Goal: Transaction & Acquisition: Book appointment/travel/reservation

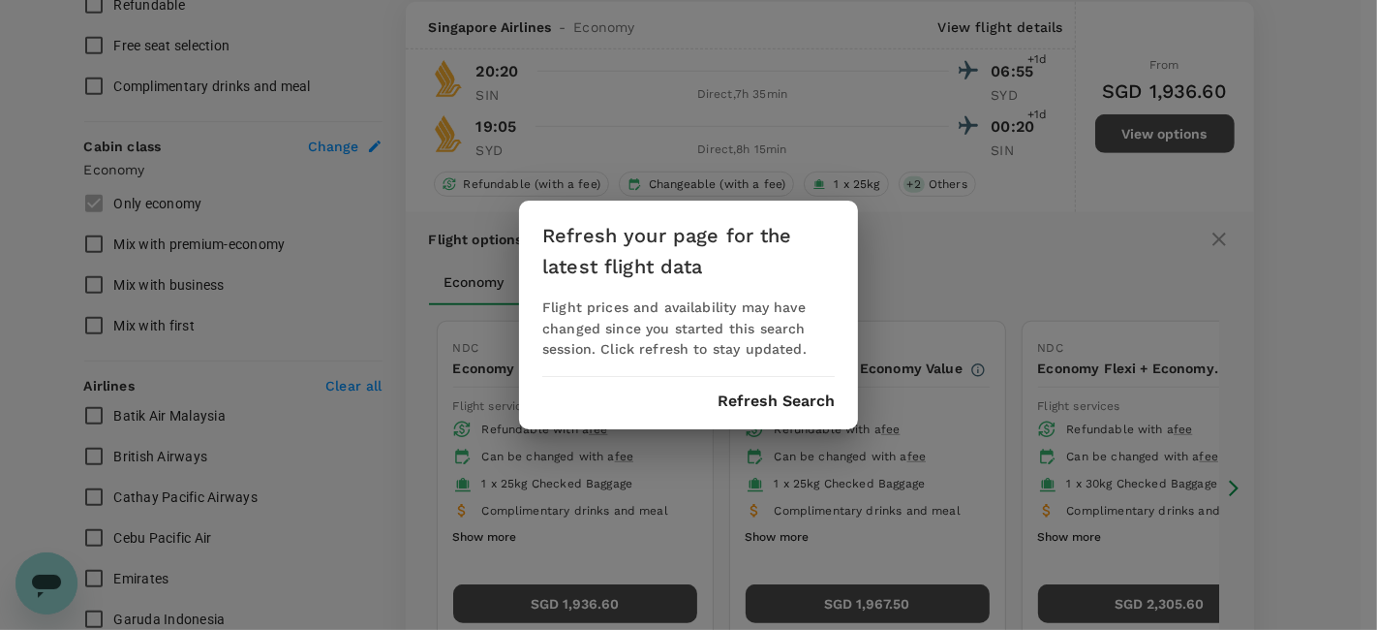
click at [751, 398] on button "Refresh Search" at bounding box center [776, 400] width 117 height 17
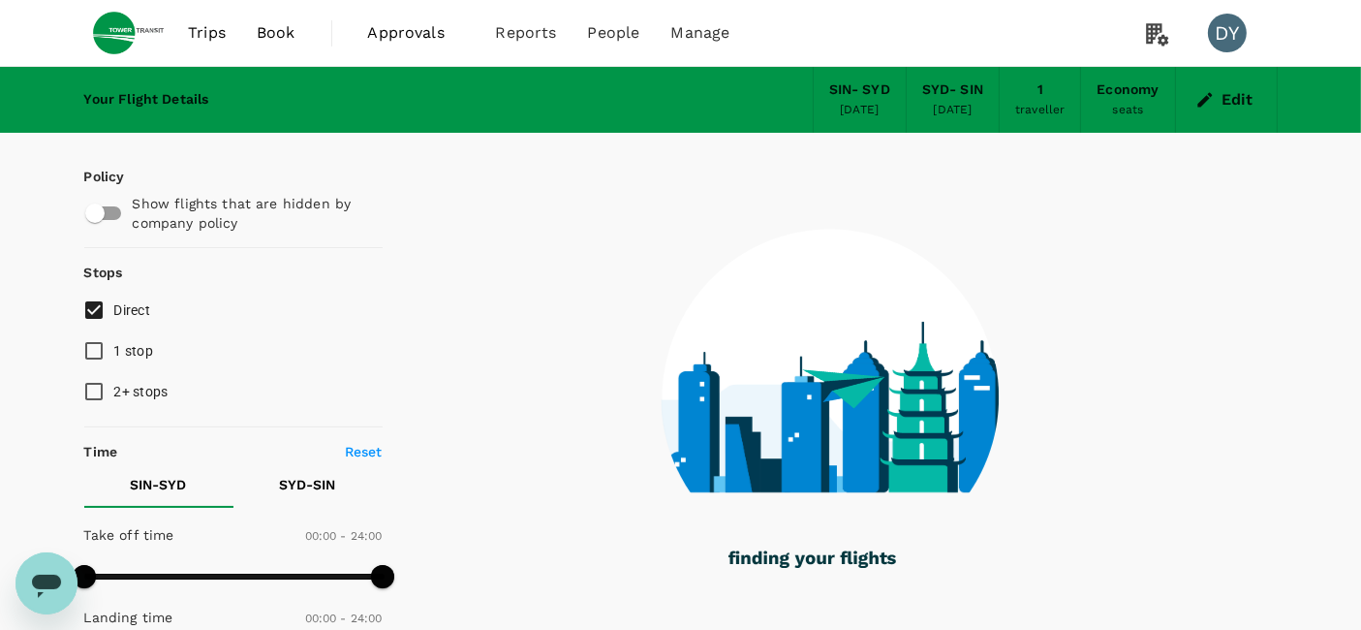
type input "1590"
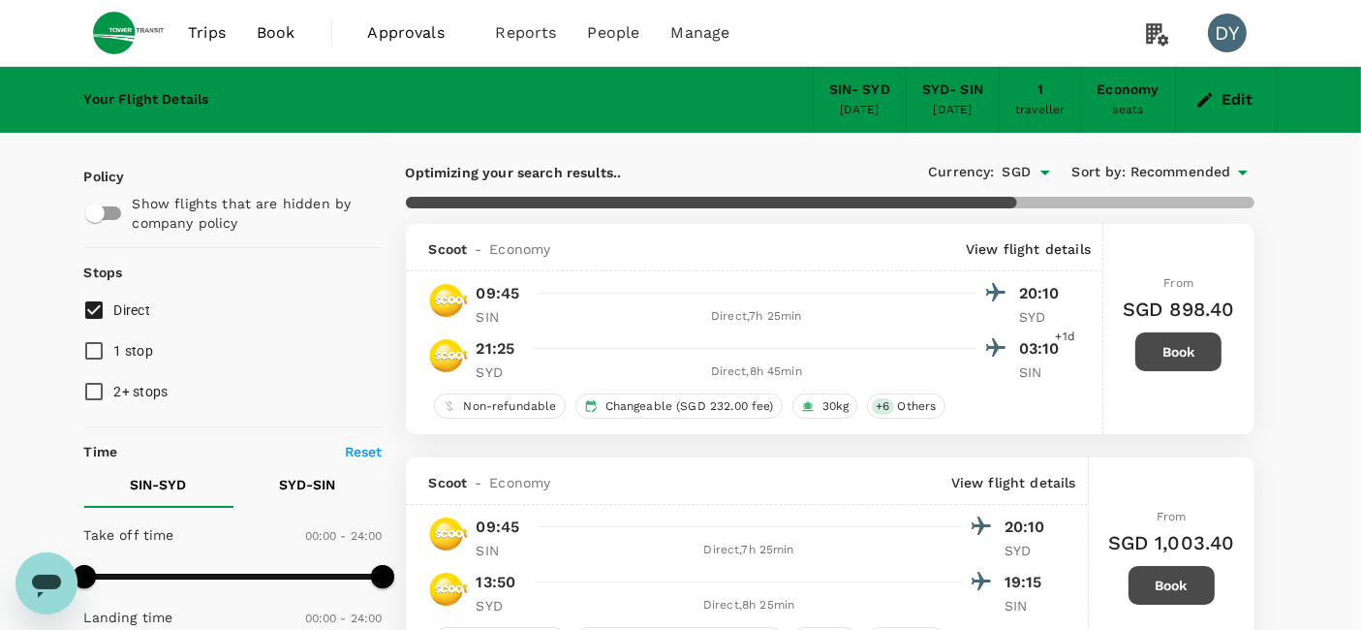
click at [1224, 97] on button "Edit" at bounding box center [1226, 99] width 70 height 31
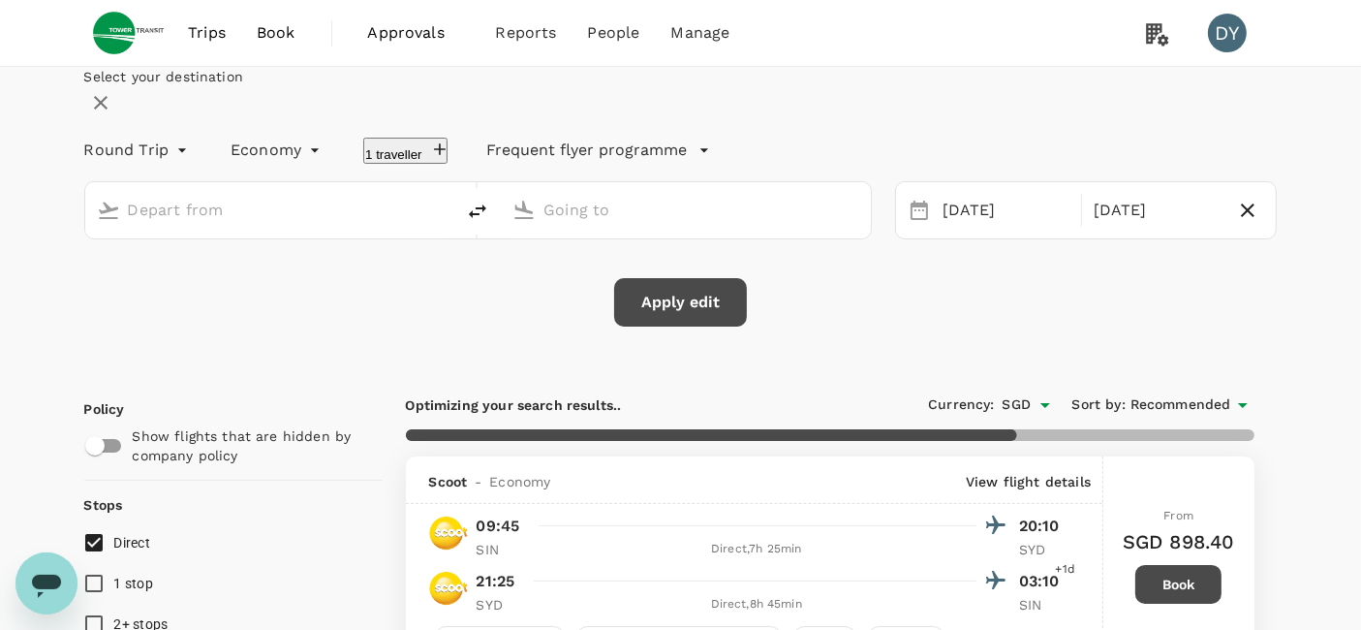
type input "Singapore Changi (SIN)"
type input "[PERSON_NAME][GEOGRAPHIC_DATA][PERSON_NAME] (SYD)"
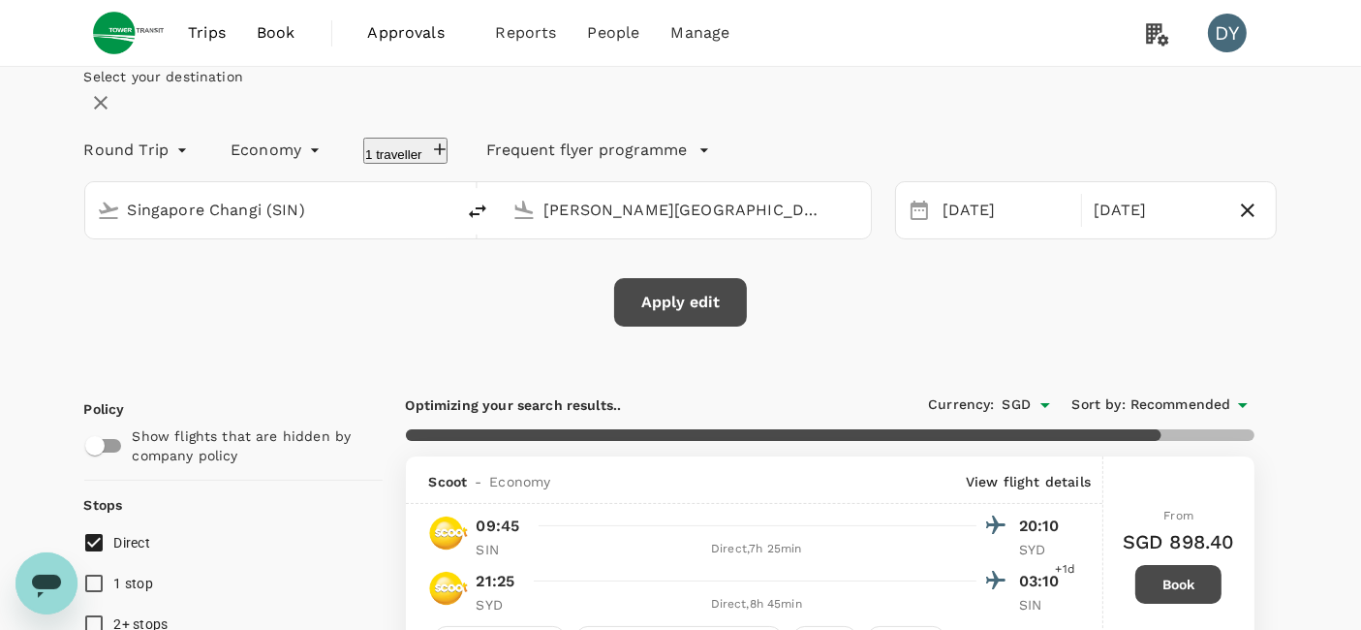
type input "2035"
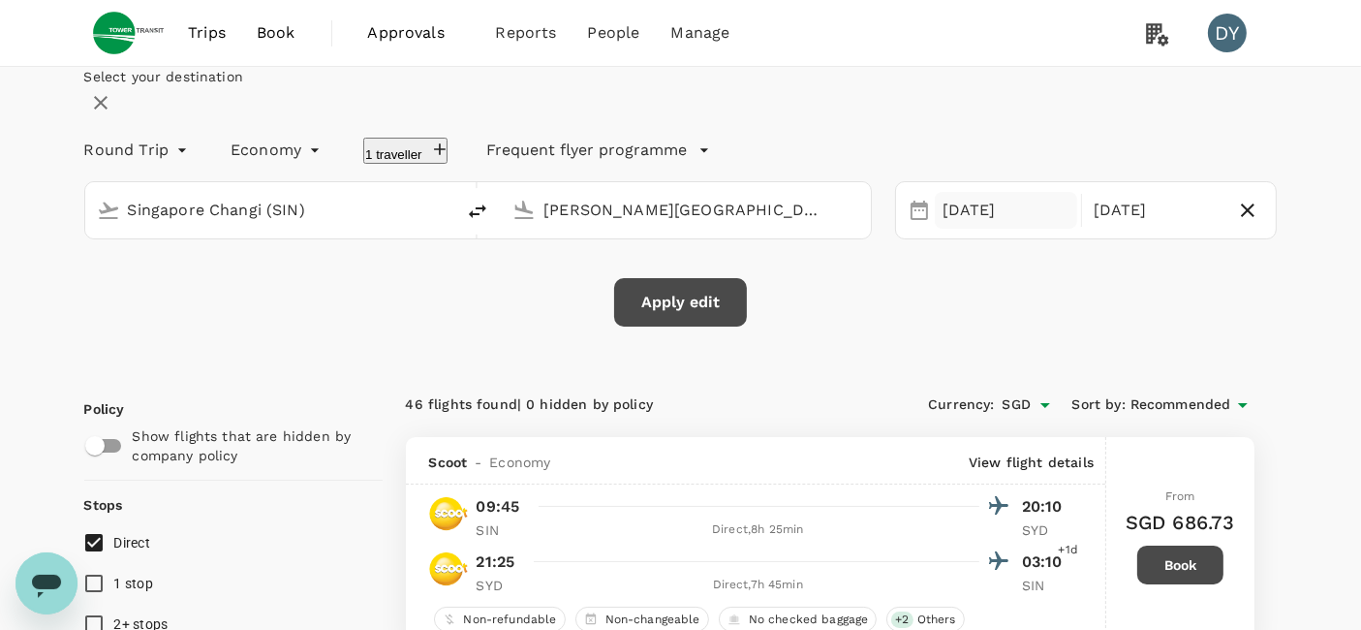
click at [978, 230] on div "[DATE]" at bounding box center [1006, 211] width 142 height 38
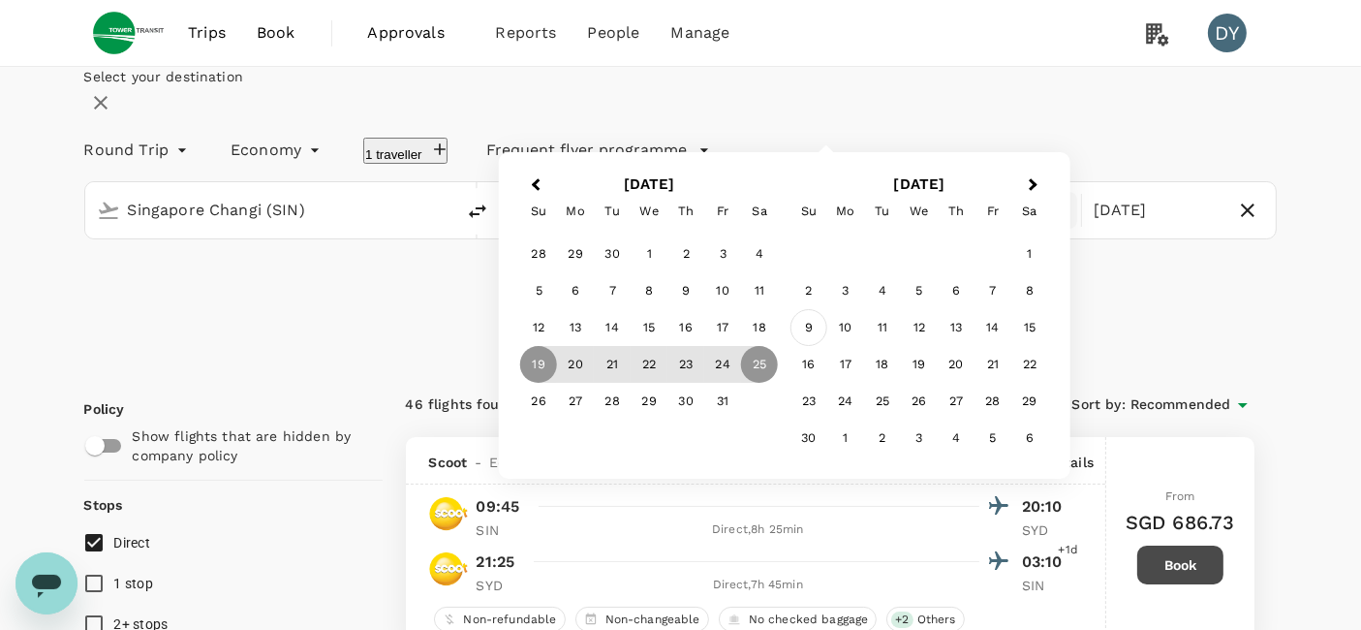
click at [827, 346] on div "9" at bounding box center [808, 327] width 37 height 37
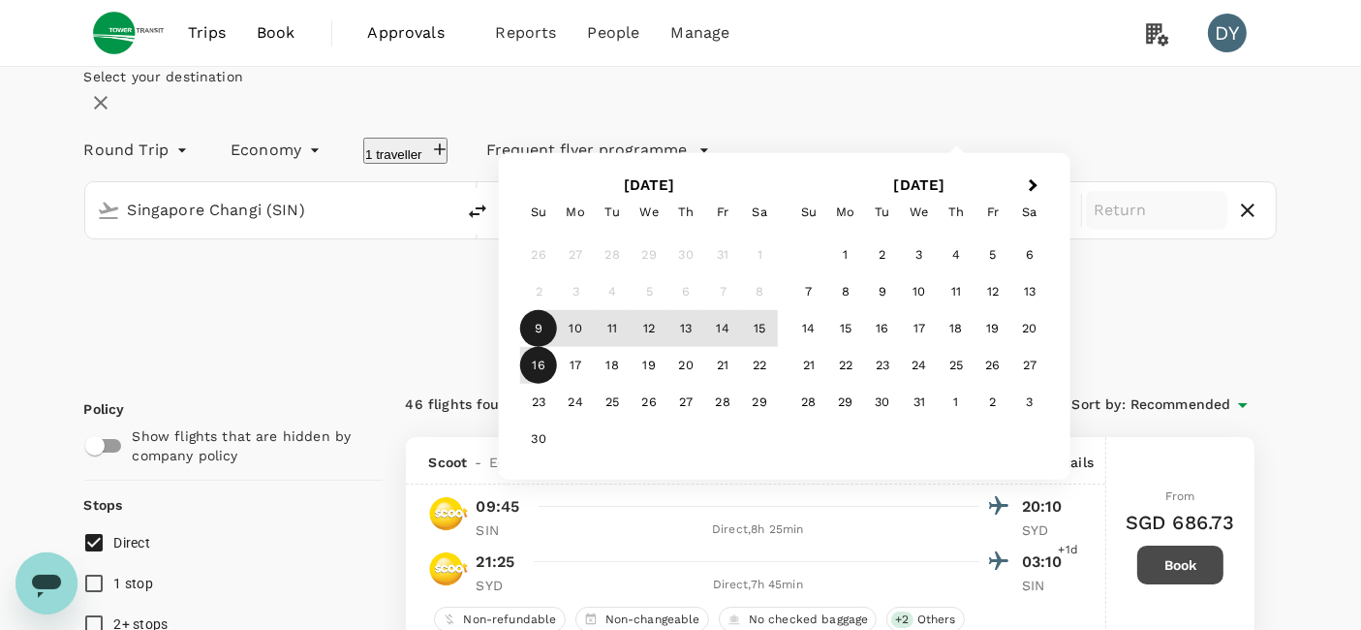
click at [557, 384] on div "16" at bounding box center [538, 365] width 37 height 37
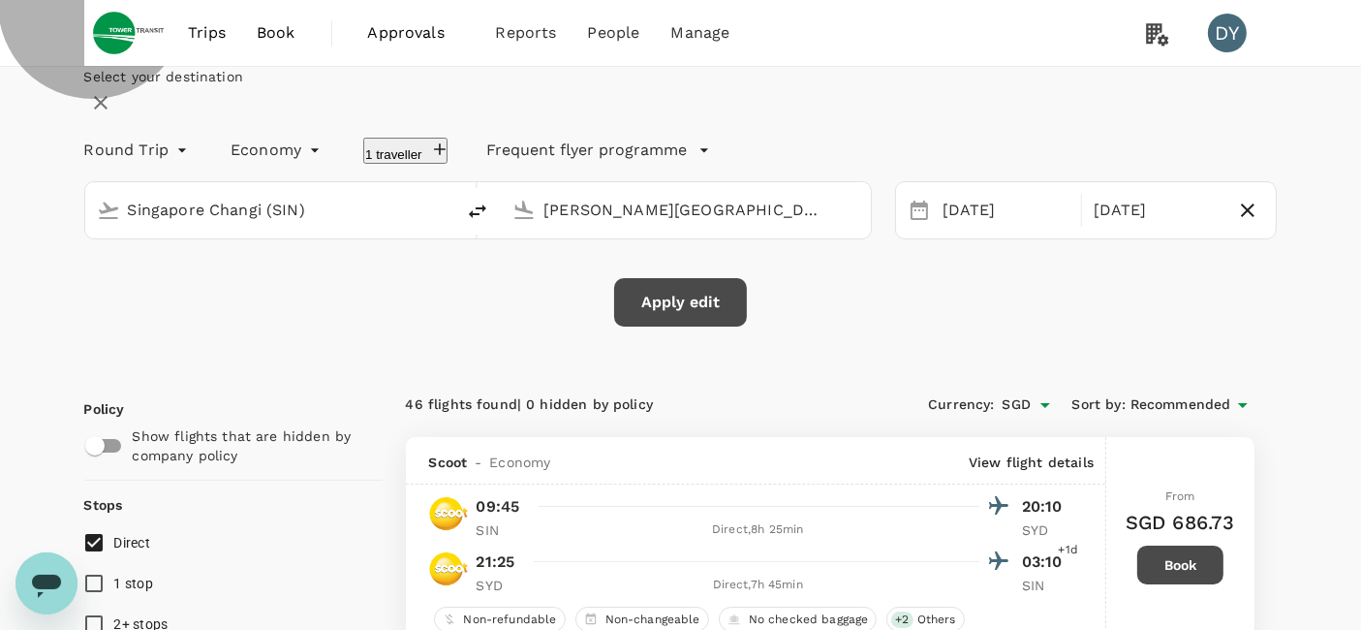
click at [446, 155] on icon "button" at bounding box center [440, 149] width 12 height 12
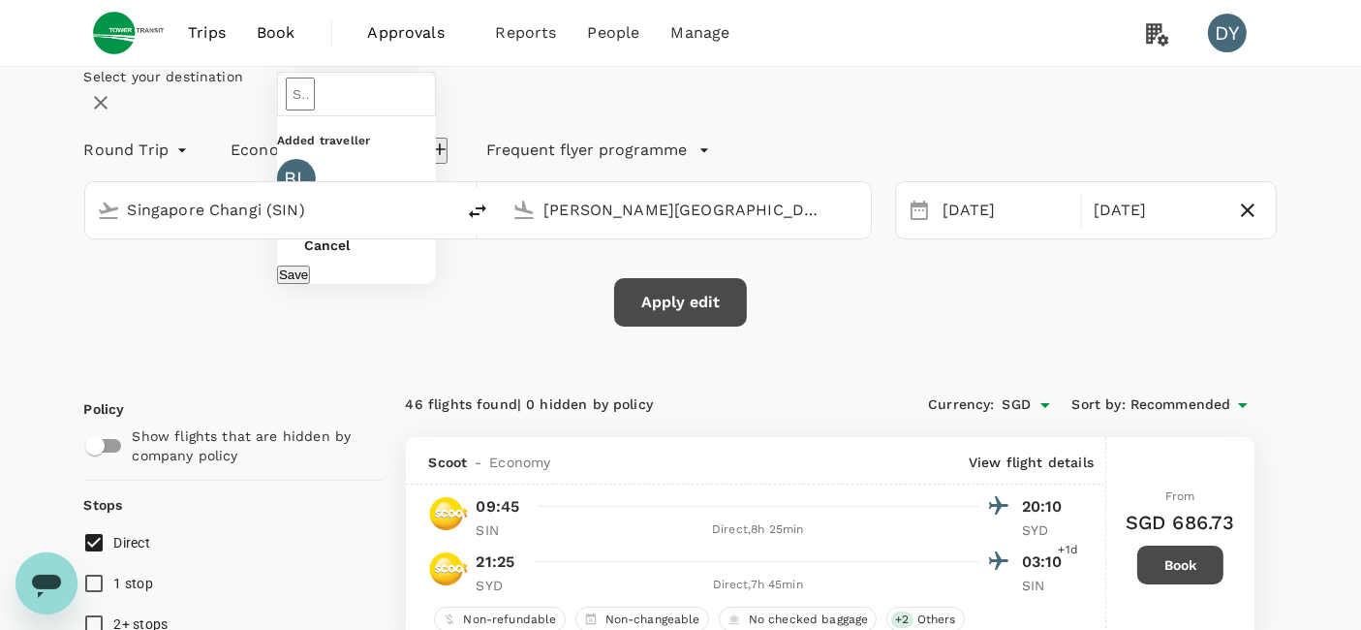
click at [449, 159] on icon "button" at bounding box center [439, 148] width 19 height 19
click at [377, 264] on button "Cancel" at bounding box center [327, 245] width 100 height 39
click at [515, 166] on div "Round Trip roundtrip Economy economy 1 traveller Frequent flyer programme" at bounding box center [662, 146] width 1232 height 39
click at [447, 164] on div "1 traveller" at bounding box center [385, 147] width 123 height 34
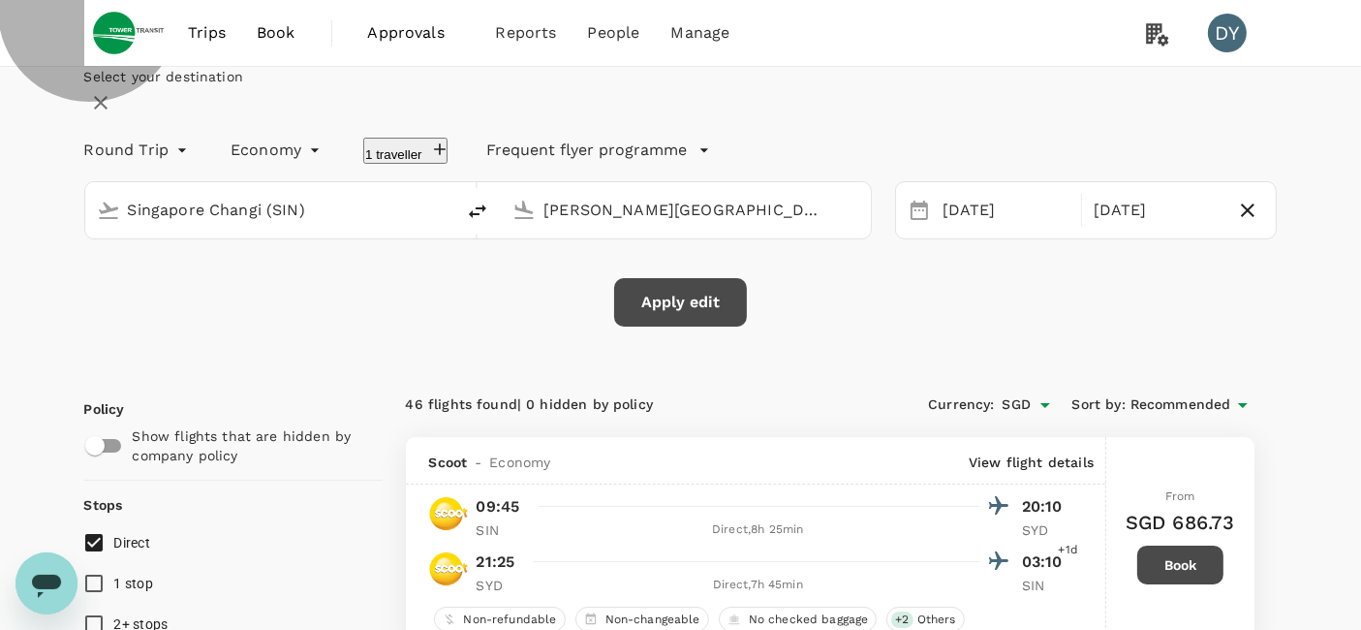
click at [449, 159] on icon "button" at bounding box center [439, 148] width 19 height 19
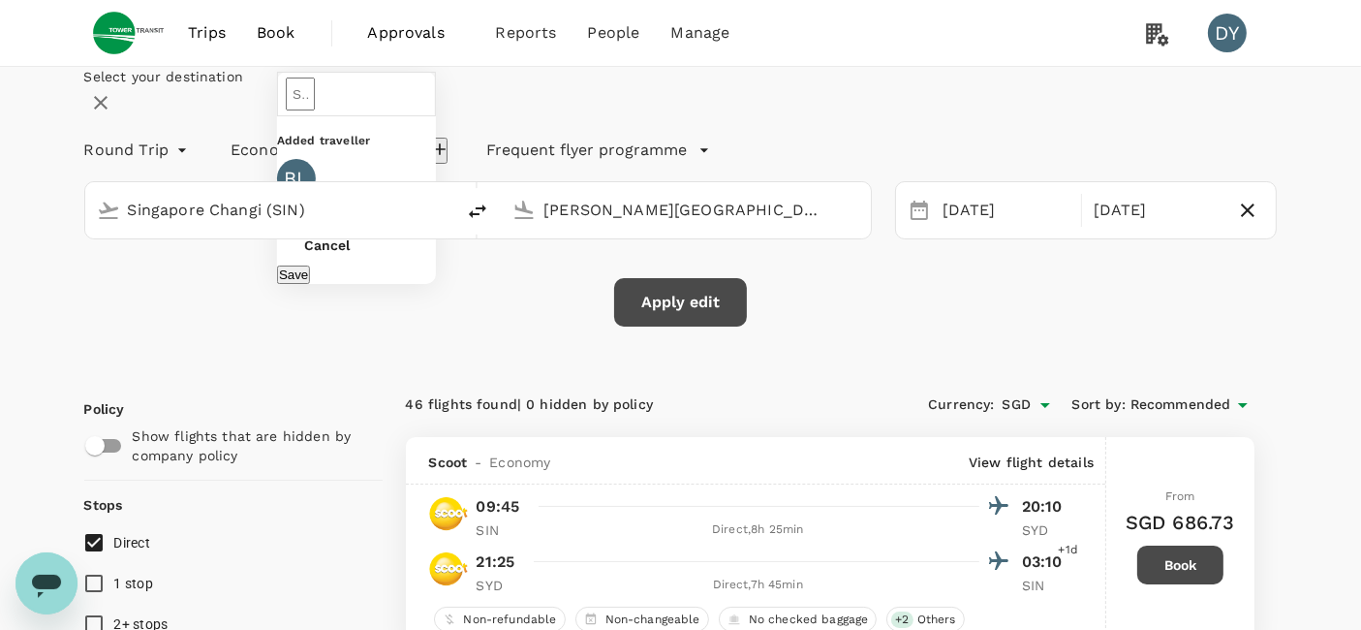
click at [434, 219] on icon at bounding box center [424, 209] width 19 height 19
click at [315, 110] on input "text" at bounding box center [300, 93] width 29 height 33
type input "b"
type input "[PERSON_NAME] [PERSON_NAME]"
click at [310, 217] on button "Save" at bounding box center [293, 208] width 33 height 18
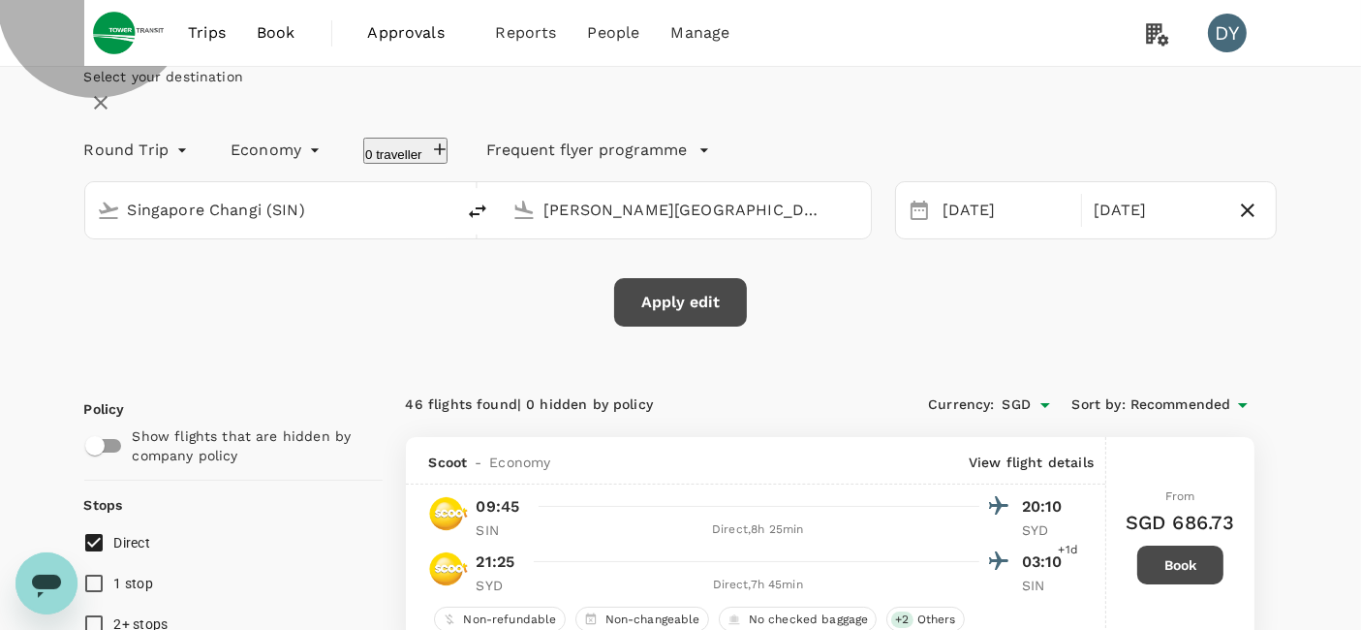
click at [449, 159] on icon "button" at bounding box center [439, 148] width 19 height 19
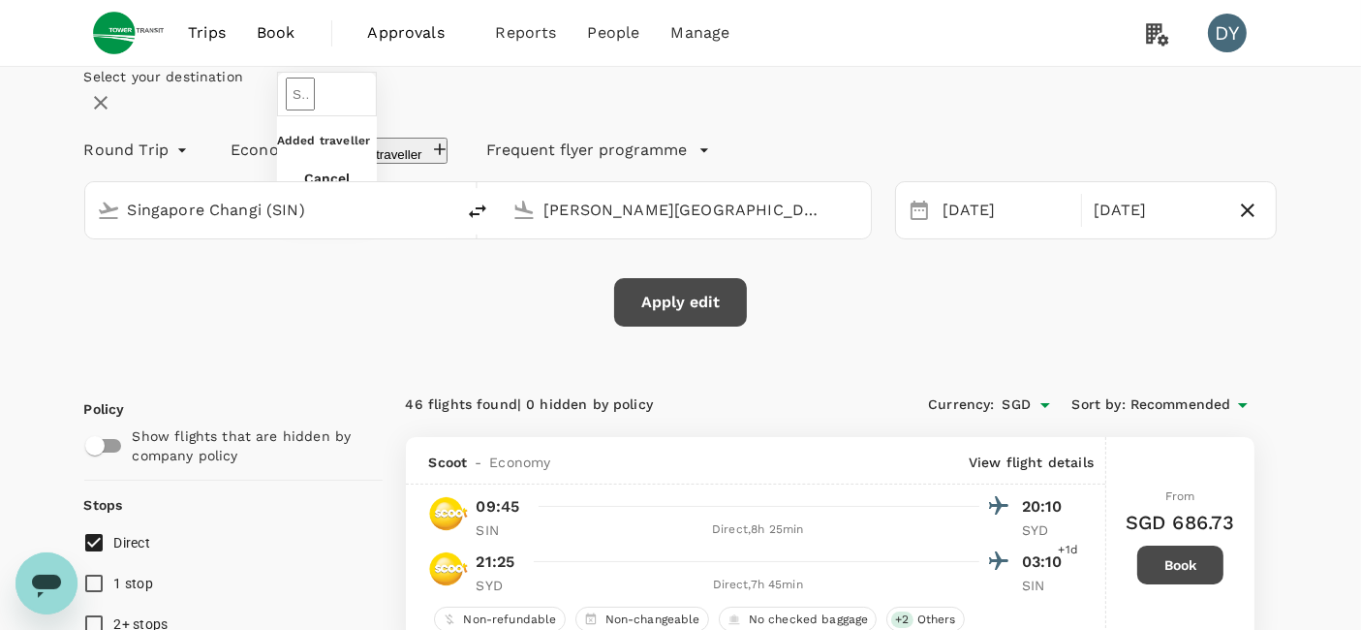
click at [377, 151] on div "Added traveller" at bounding box center [327, 141] width 100 height 19
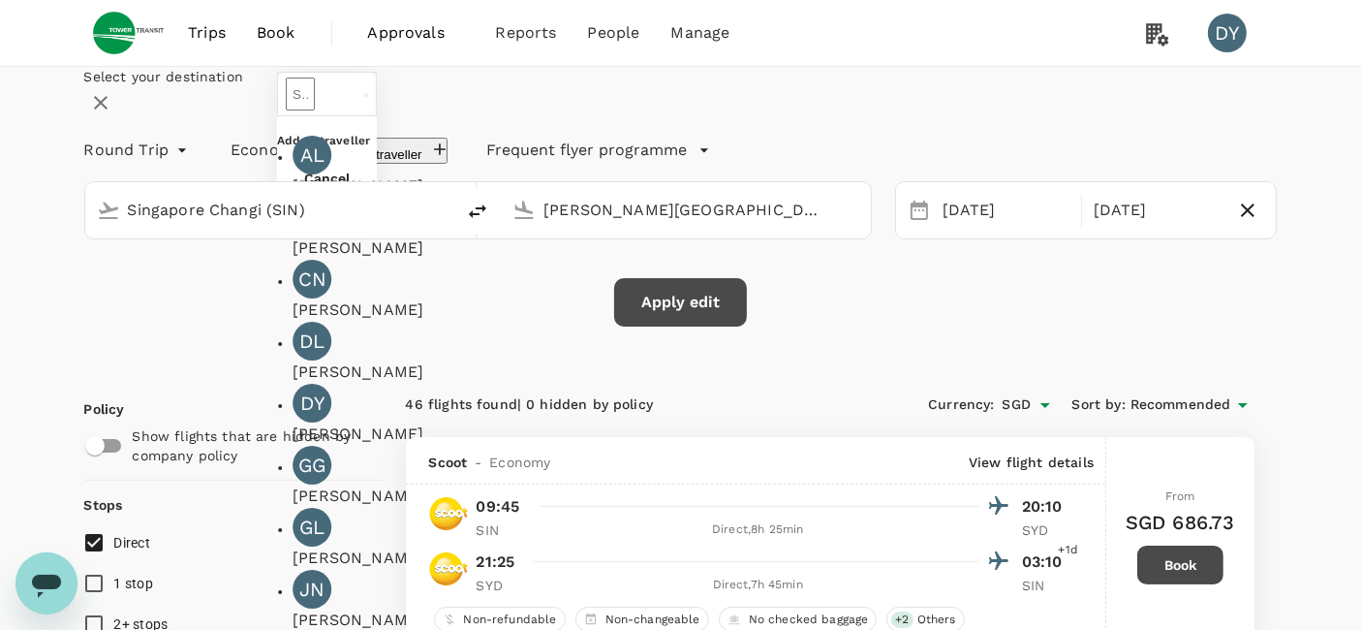
click at [315, 110] on input "text" at bounding box center [300, 93] width 29 height 33
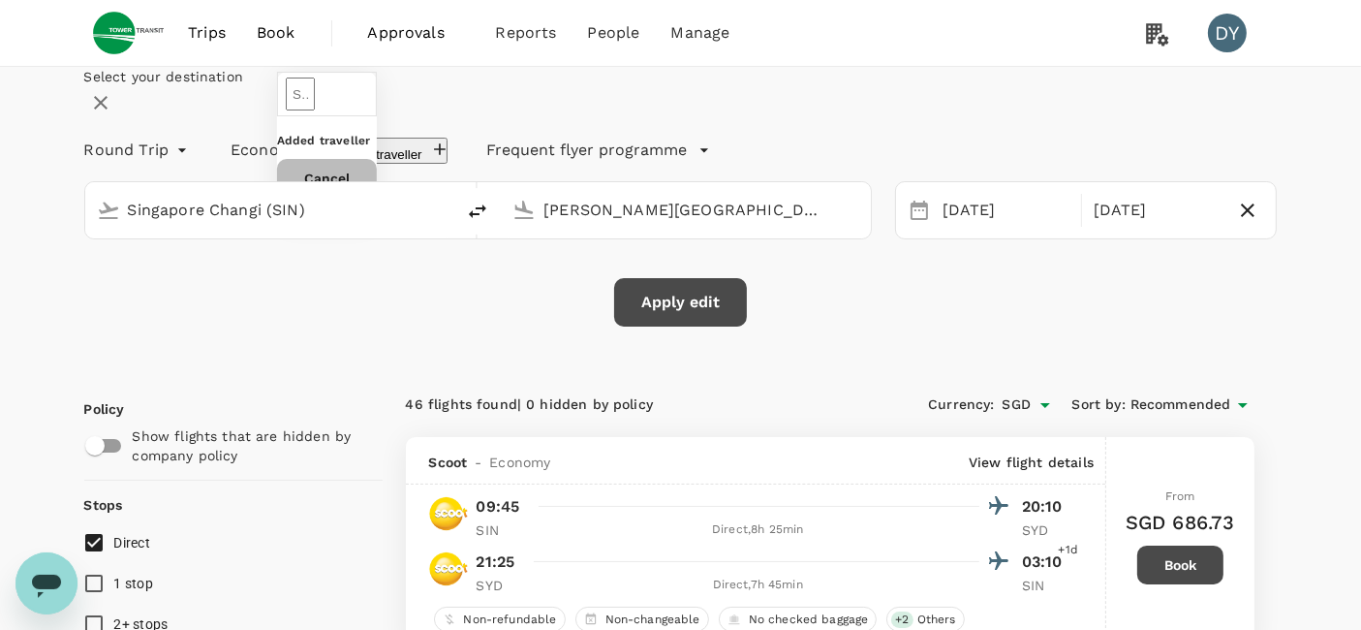
click at [377, 198] on button "Cancel" at bounding box center [327, 178] width 100 height 39
click at [449, 159] on icon "button" at bounding box center [439, 148] width 19 height 19
click at [315, 110] on input "text" at bounding box center [300, 93] width 29 height 33
click at [449, 159] on icon "button" at bounding box center [439, 148] width 19 height 19
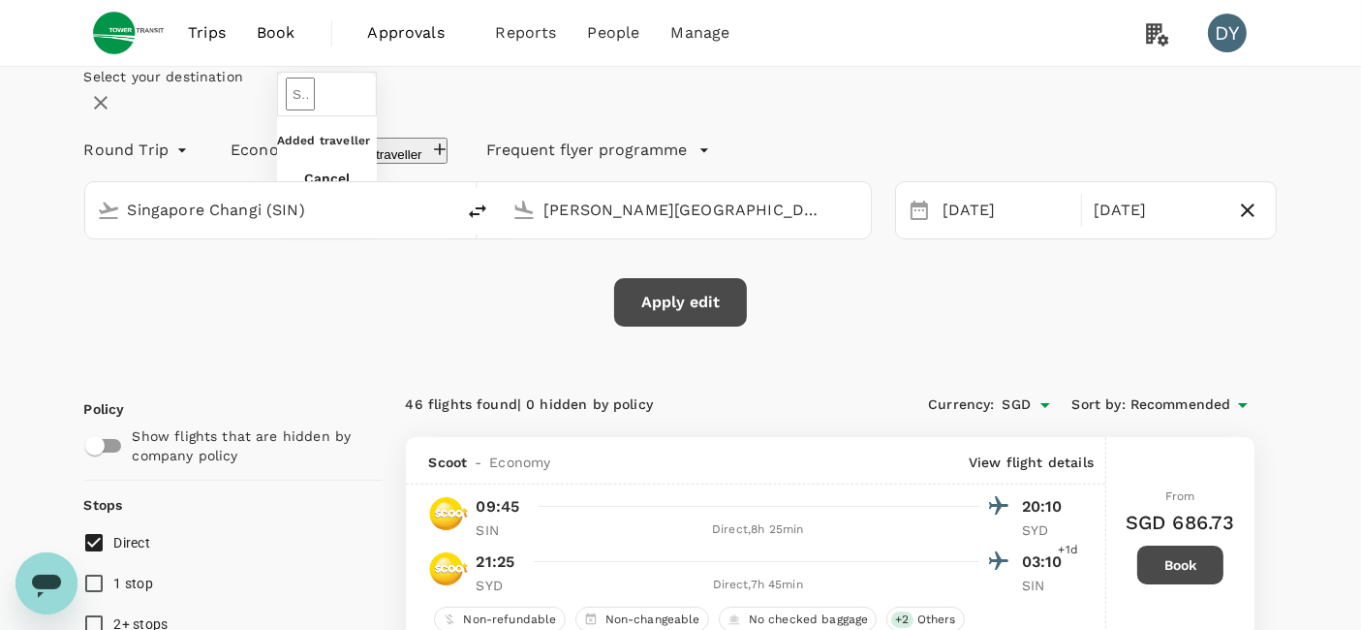
click at [315, 110] on input "text" at bounding box center [300, 93] width 29 height 33
type input "[PERSON_NAME] [PERSON_NAME]"
click at [310, 217] on button "Save" at bounding box center [293, 208] width 33 height 18
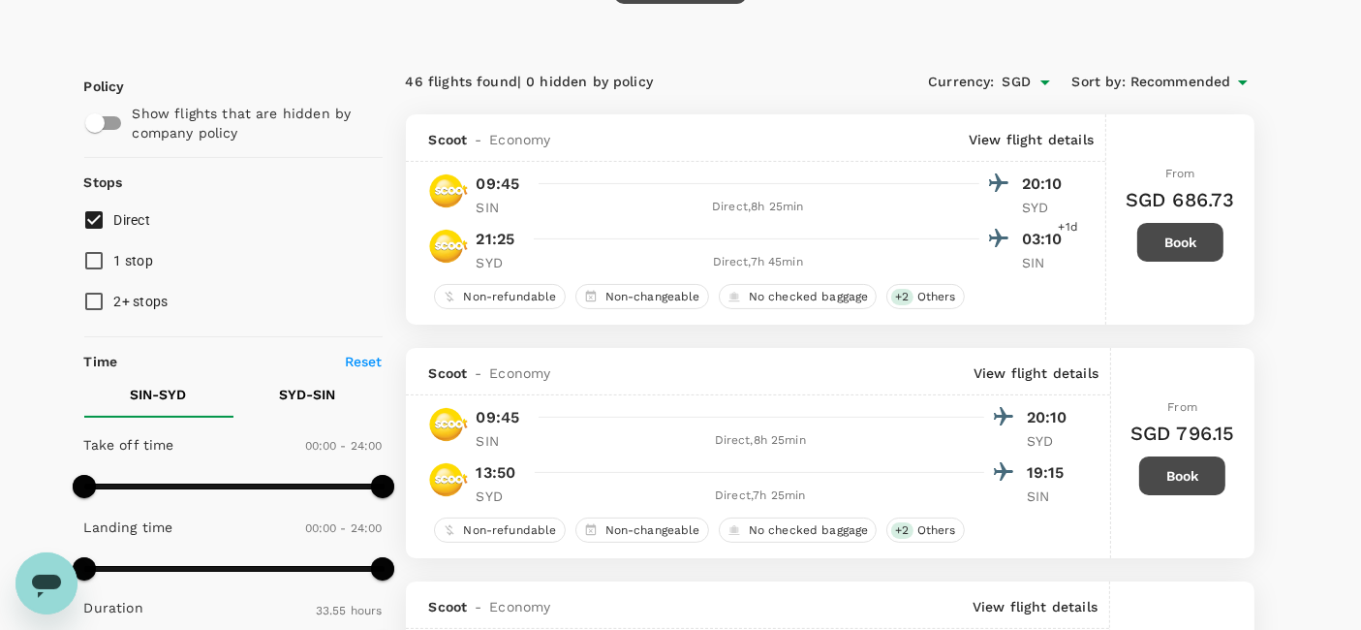
scroll to position [0, 0]
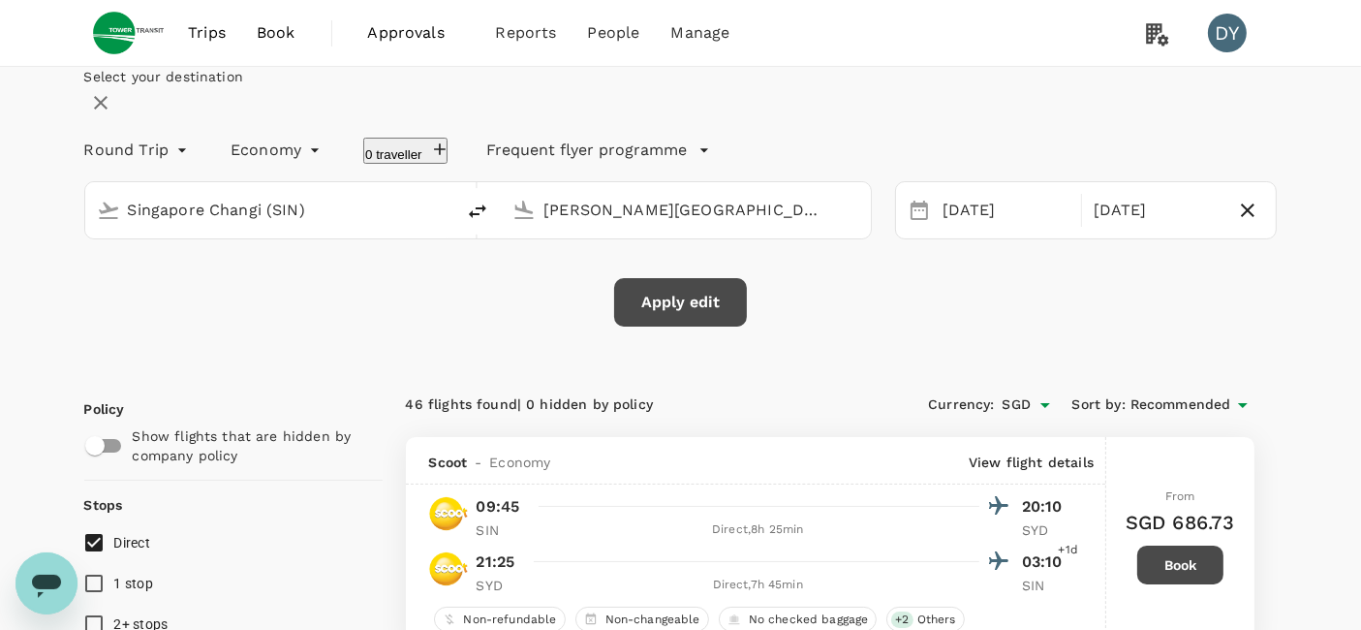
click at [707, 152] on icon "button" at bounding box center [703, 150] width 8 height 4
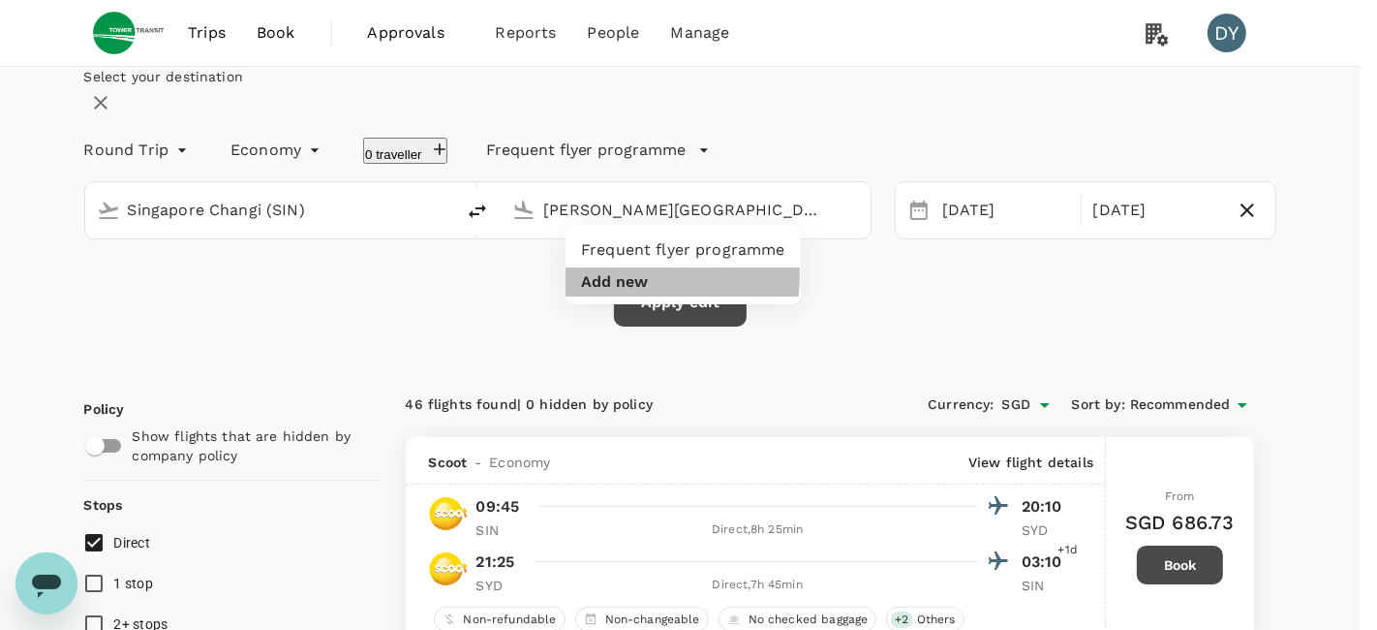
click at [612, 275] on button "Add new" at bounding box center [614, 281] width 67 height 17
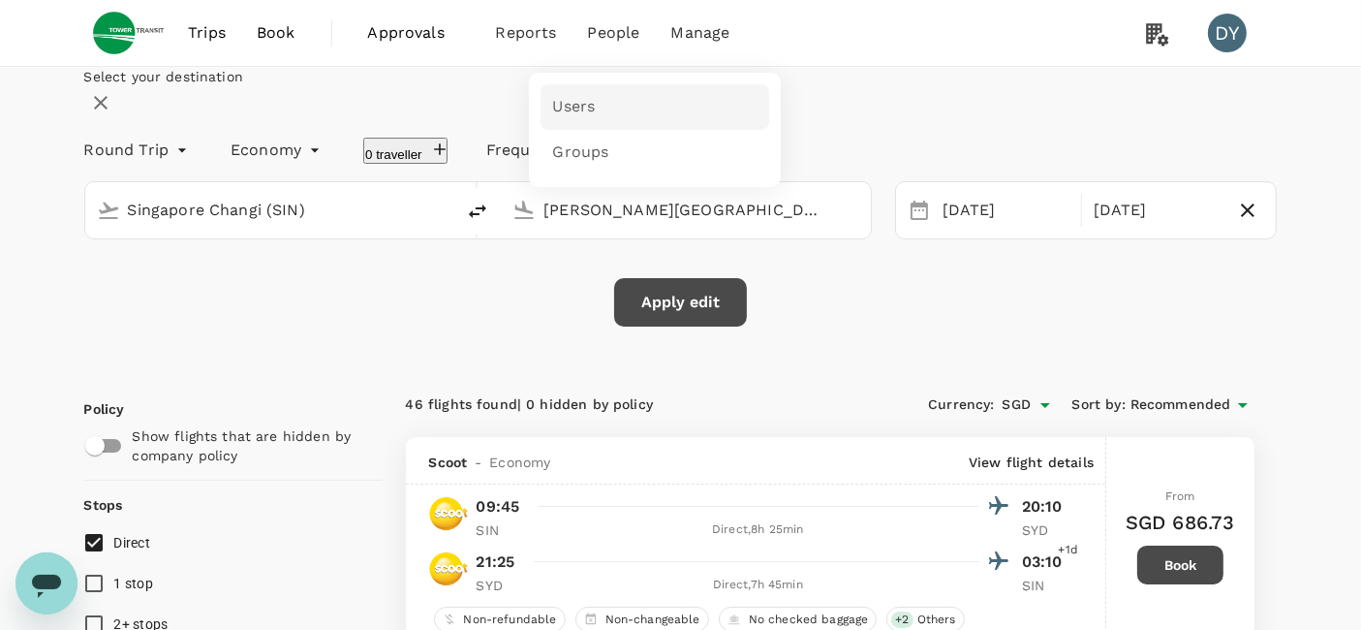
click at [581, 110] on span "Users" at bounding box center [573, 107] width 43 height 22
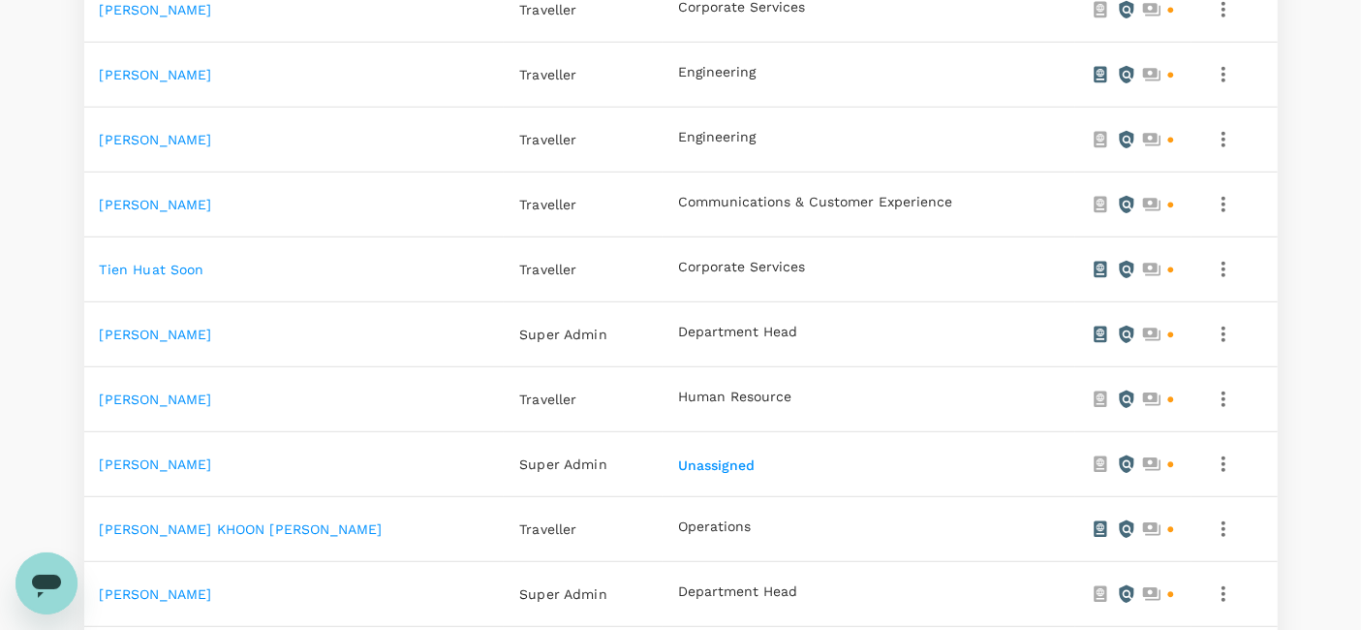
scroll to position [1250, 0]
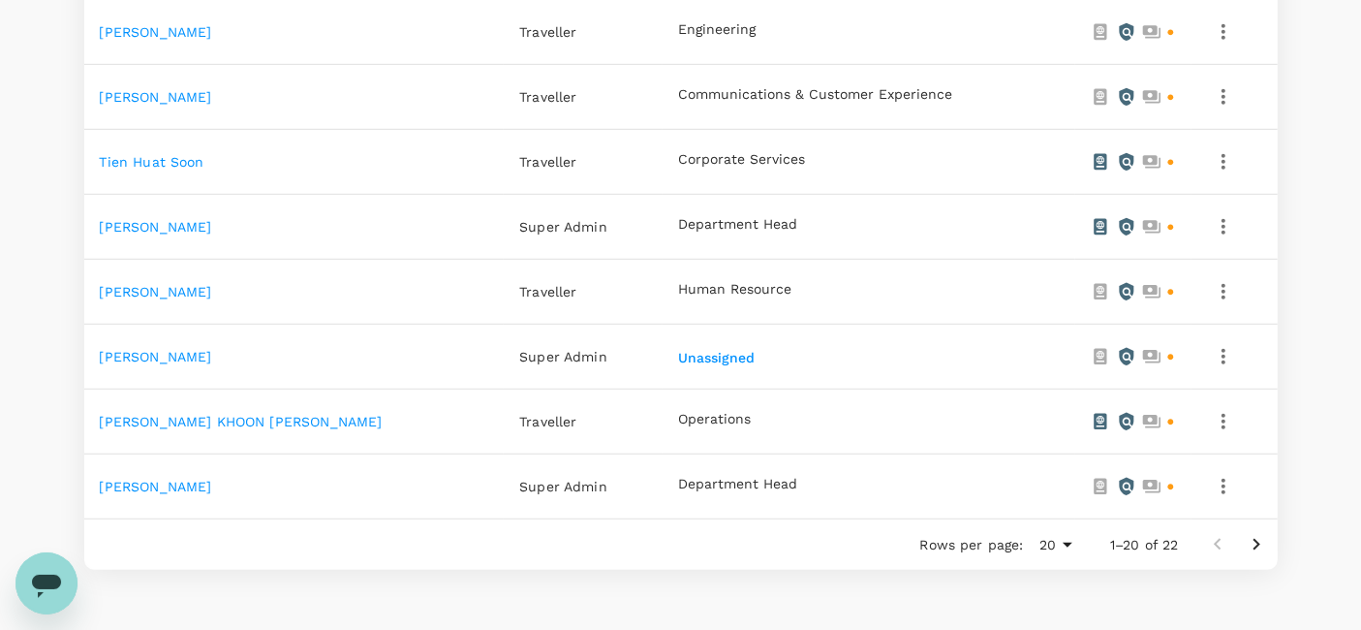
click at [1262, 533] on icon "Go to next page" at bounding box center [1256, 544] width 23 height 23
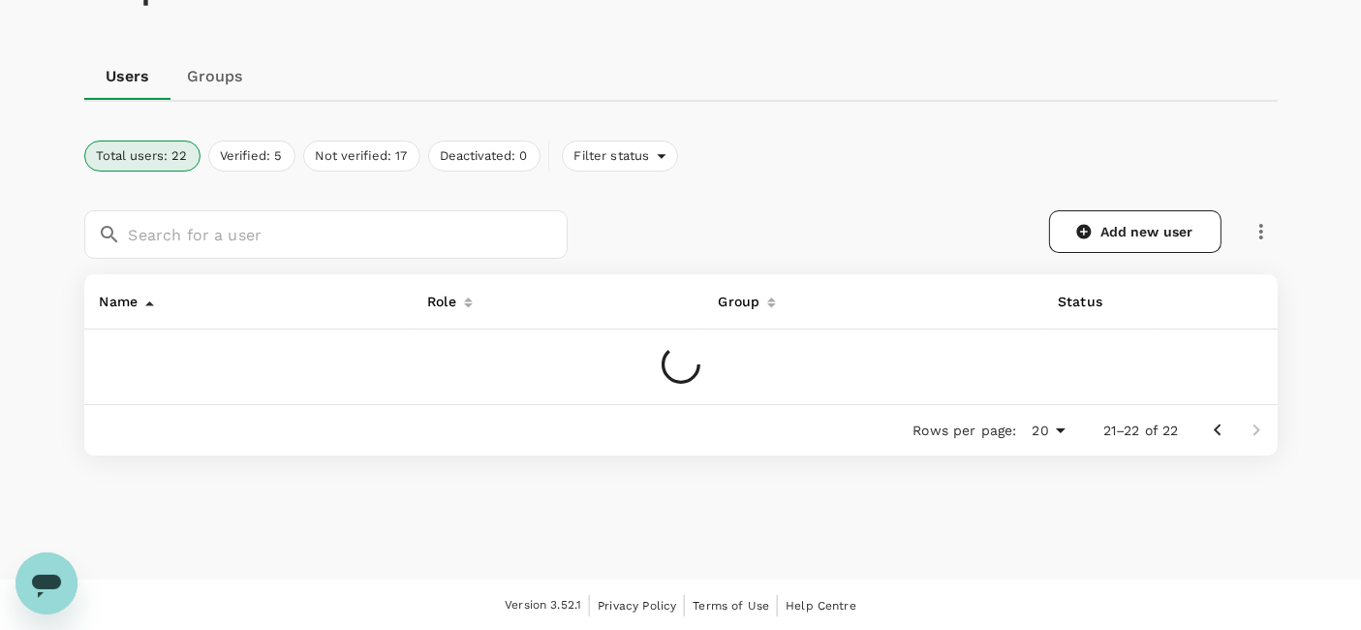
scroll to position [196, 0]
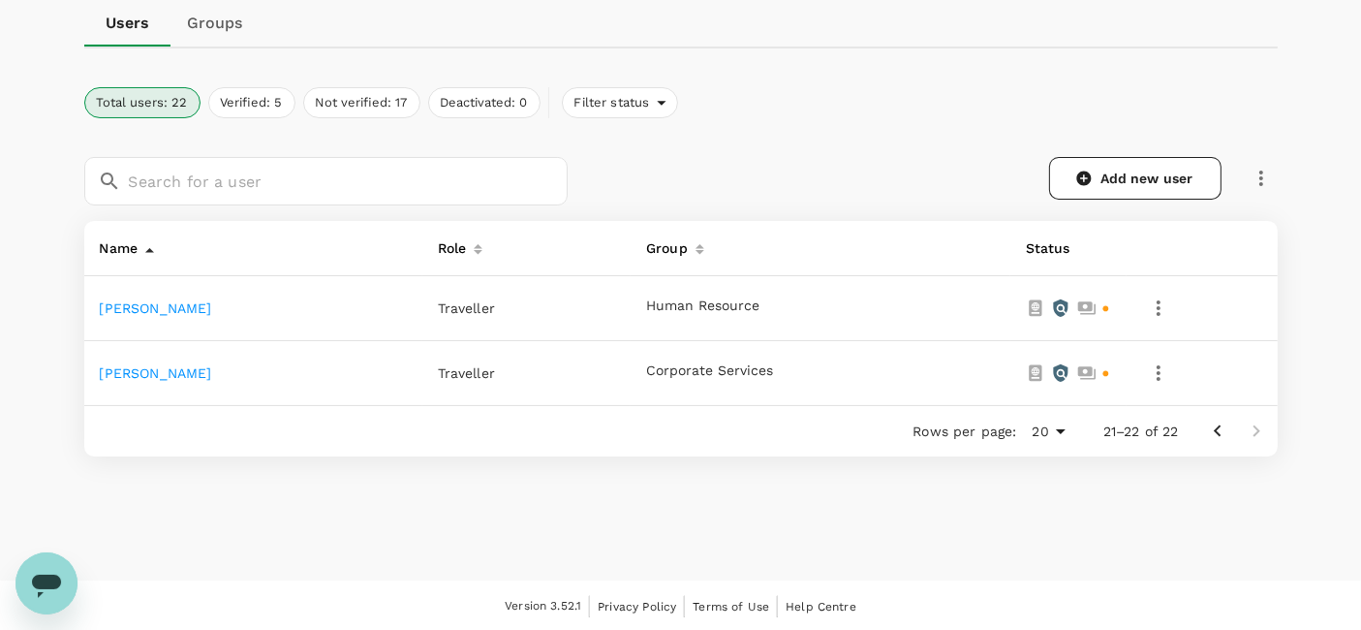
click at [1226, 433] on icon "Go to previous page" at bounding box center [1217, 430] width 23 height 23
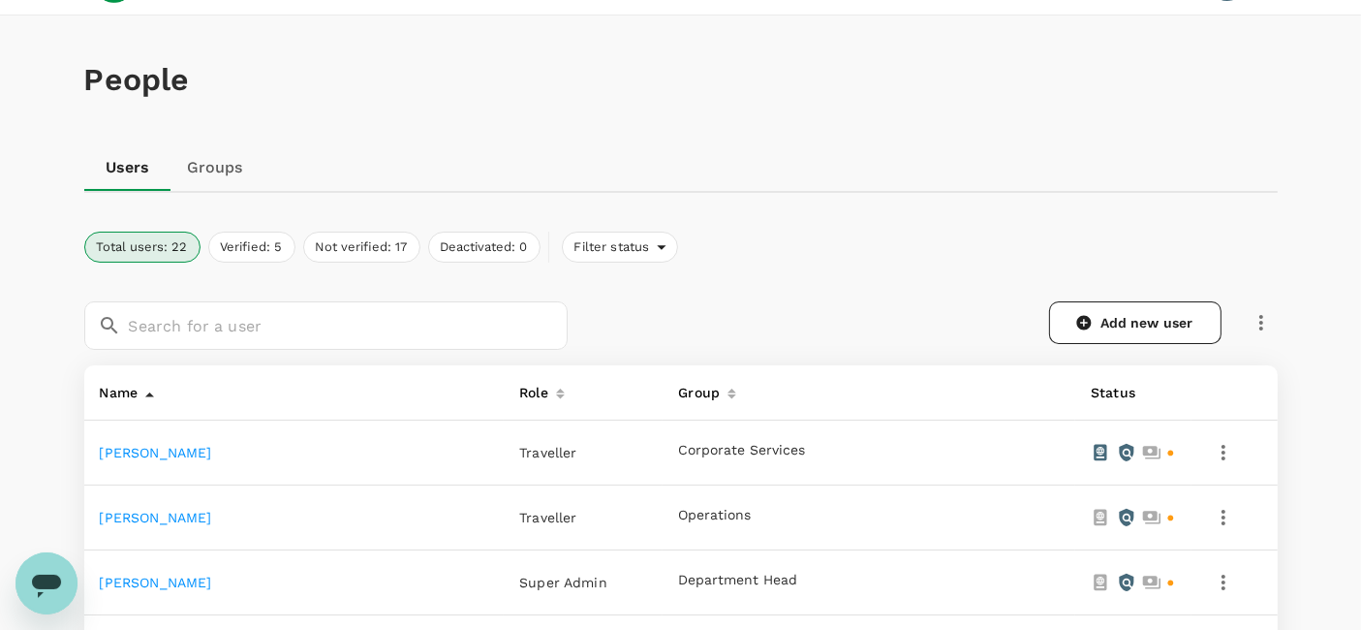
scroll to position [0, 0]
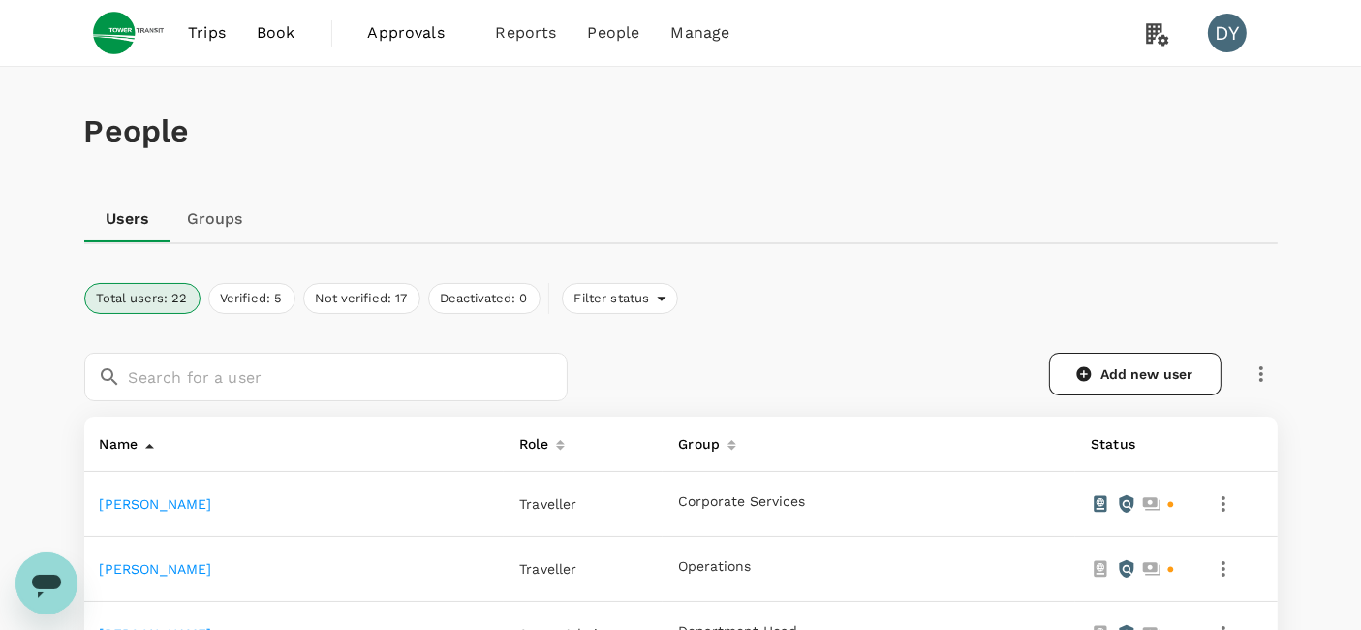
click at [218, 27] on span "Trips" at bounding box center [207, 32] width 38 height 23
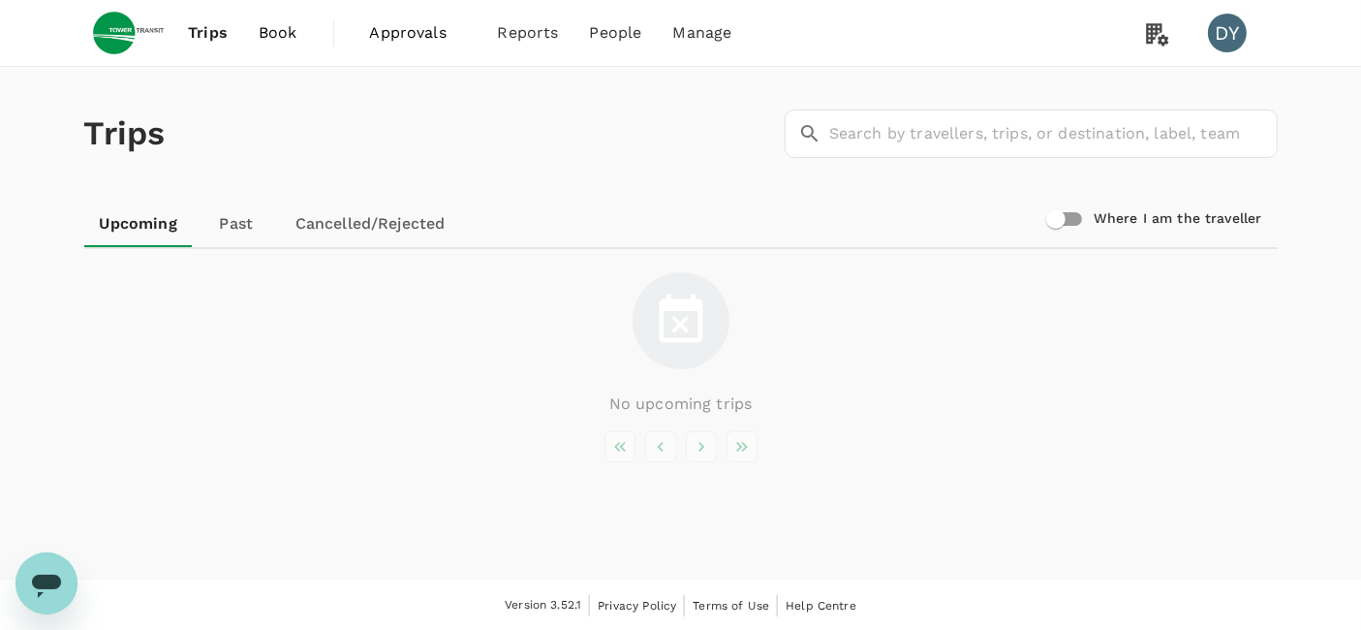
click at [281, 27] on span "Book" at bounding box center [278, 32] width 39 height 23
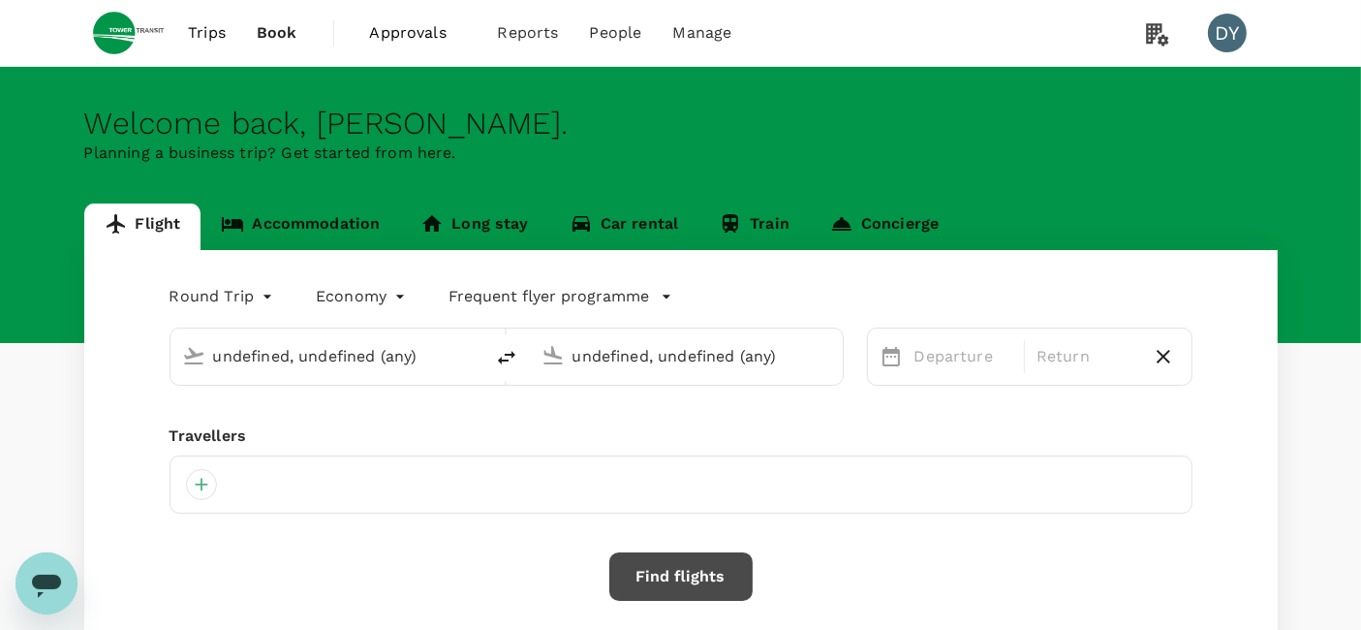
type input "Singapore Changi (SIN)"
type input "Sydney Kingsford Smith Airport (SYD)"
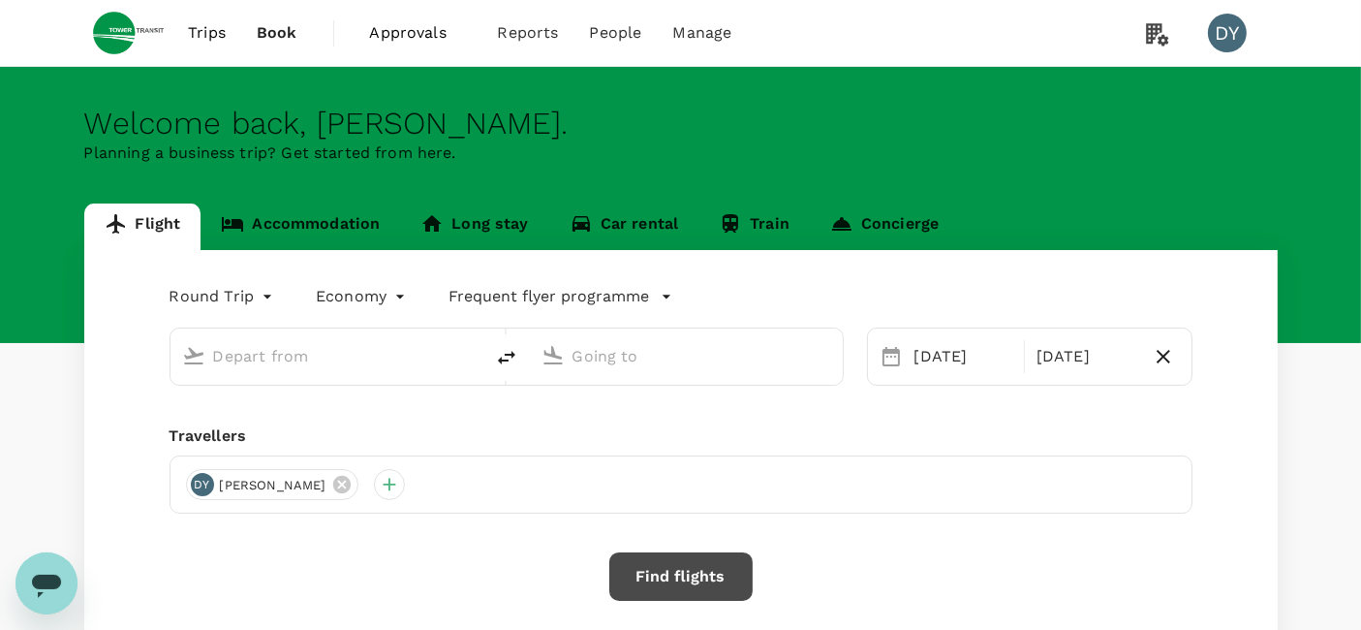
type input "Singapore Changi (SIN)"
type input "Sydney Kingsford Smith Airport (SYD)"
type input "Singapore Changi (SIN)"
type input "Sydney Kingsford Smith Airport (SYD)"
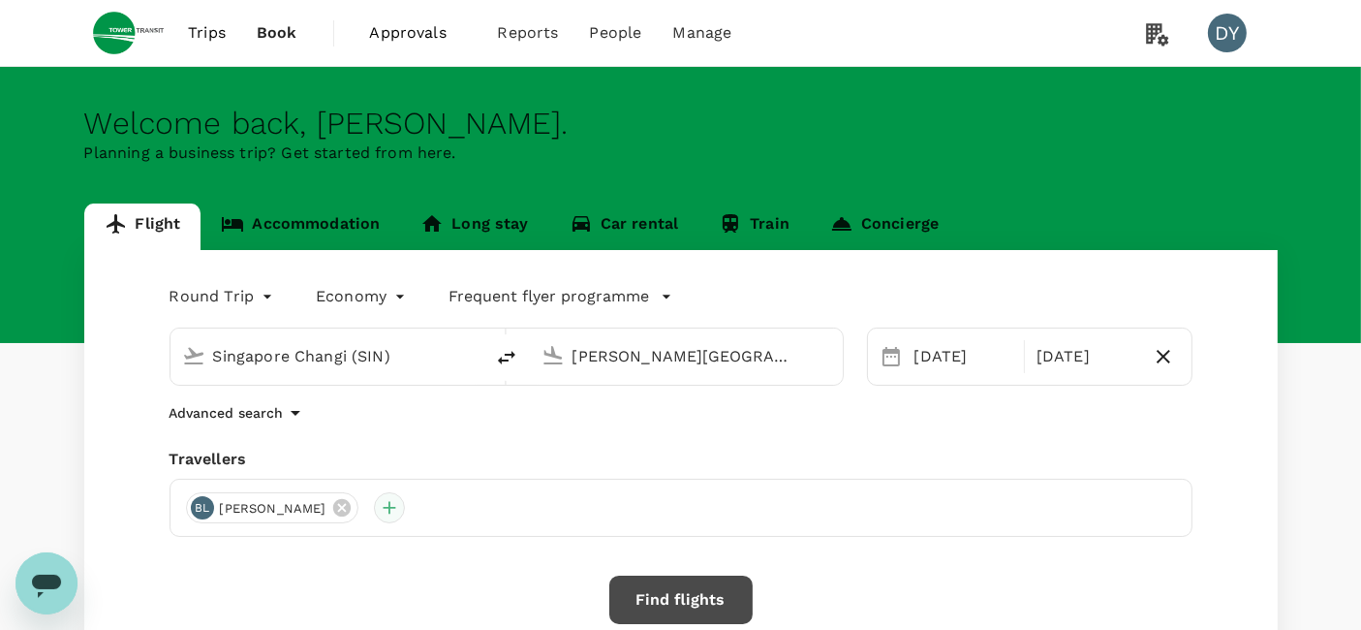
click at [374, 516] on div at bounding box center [389, 507] width 31 height 31
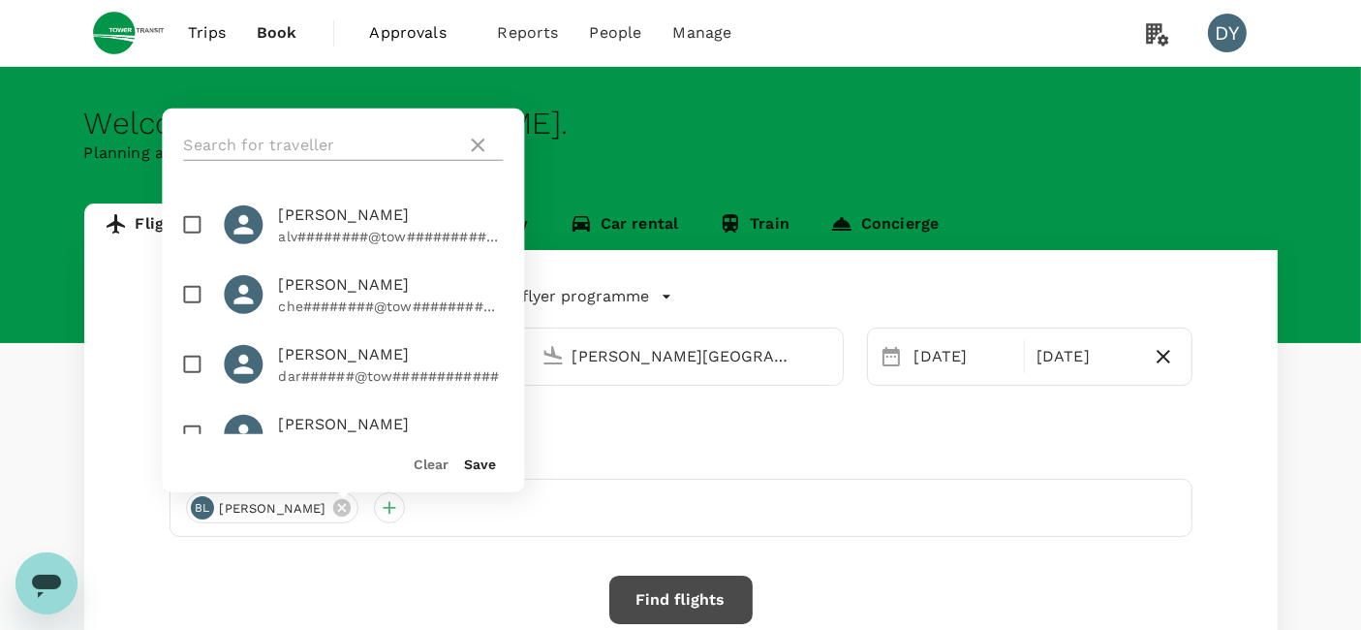
click at [483, 142] on icon at bounding box center [477, 145] width 23 height 23
click at [469, 146] on icon at bounding box center [477, 145] width 23 height 23
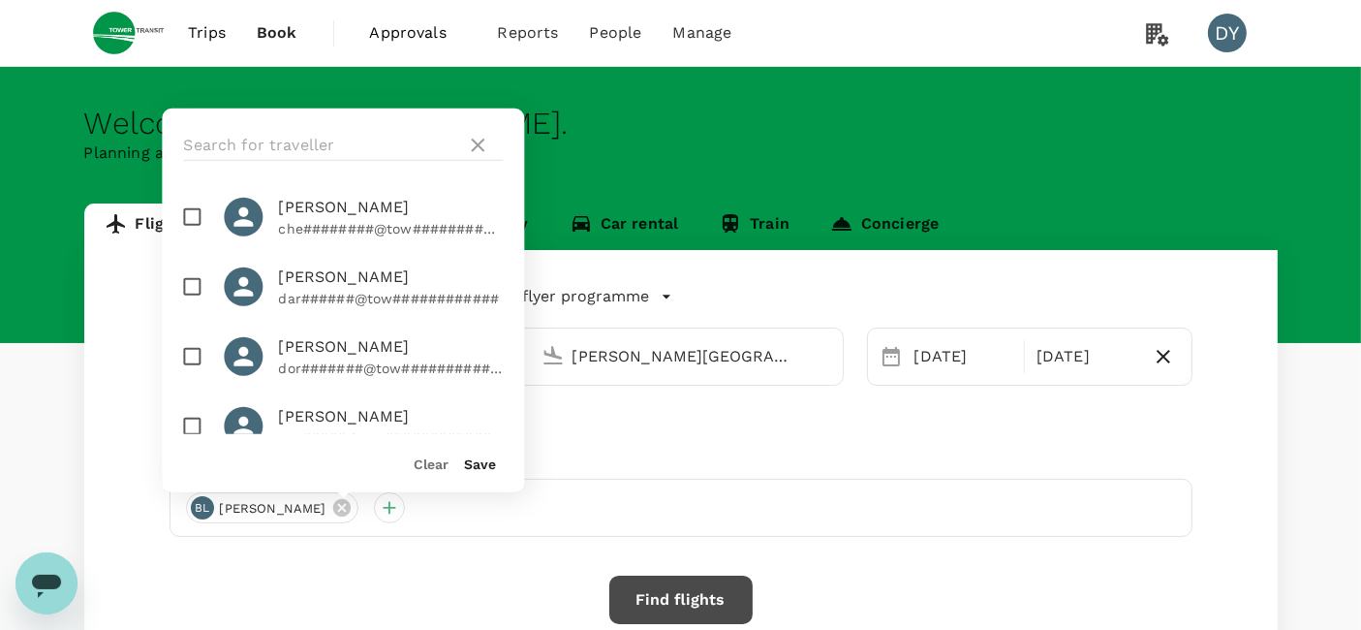
scroll to position [108, 0]
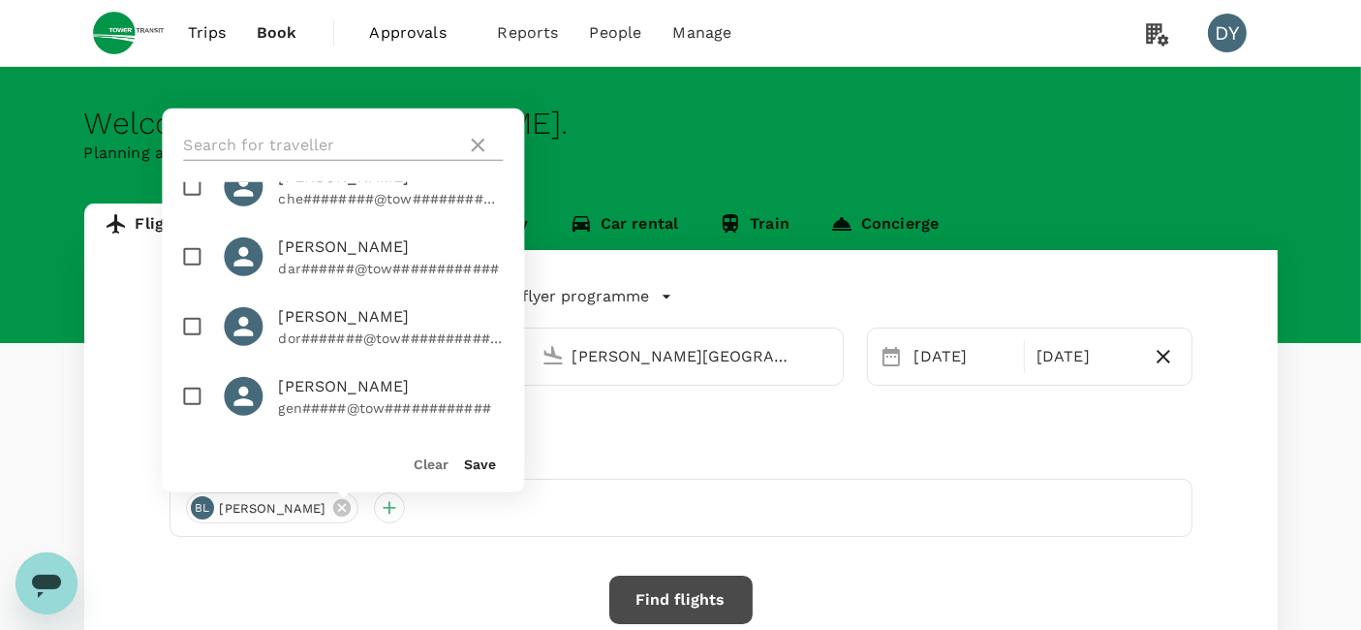
click at [479, 131] on div at bounding box center [343, 145] width 320 height 31
click at [479, 145] on icon at bounding box center [477, 145] width 23 height 23
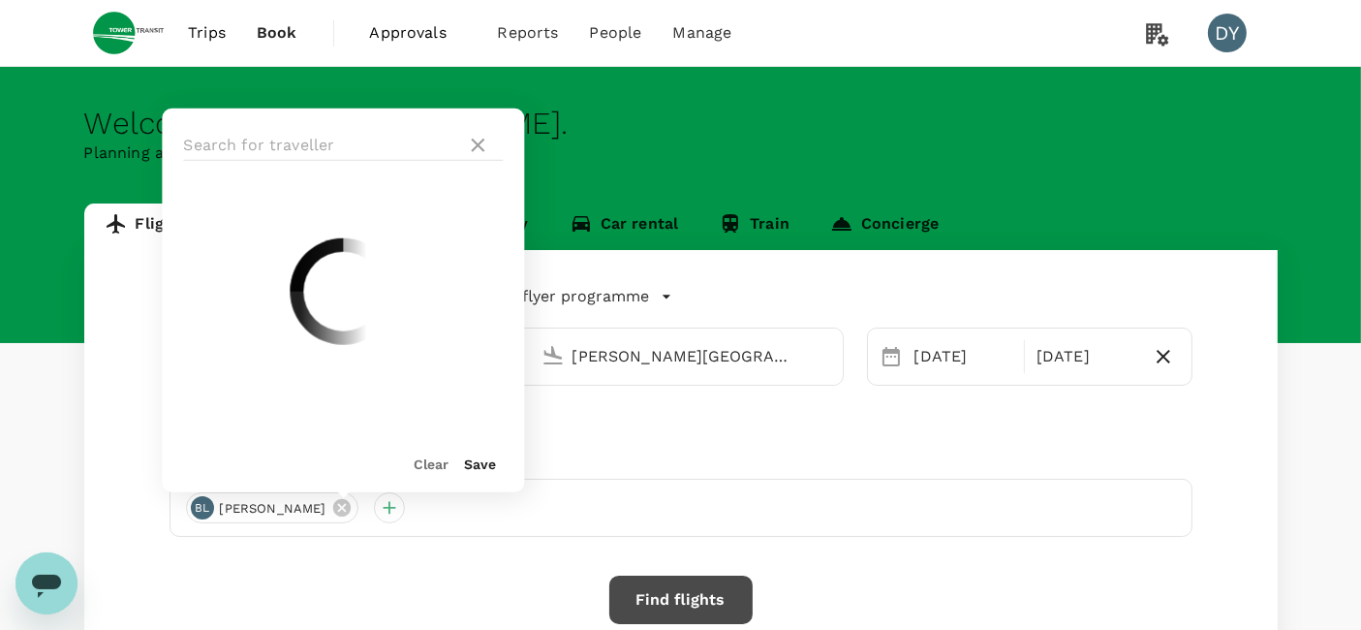
scroll to position [0, 0]
click at [322, 537] on div "Round Trip roundtrip Economy economy Frequent flyer programme Singapore Changi …" at bounding box center [680, 523] width 1193 height 547
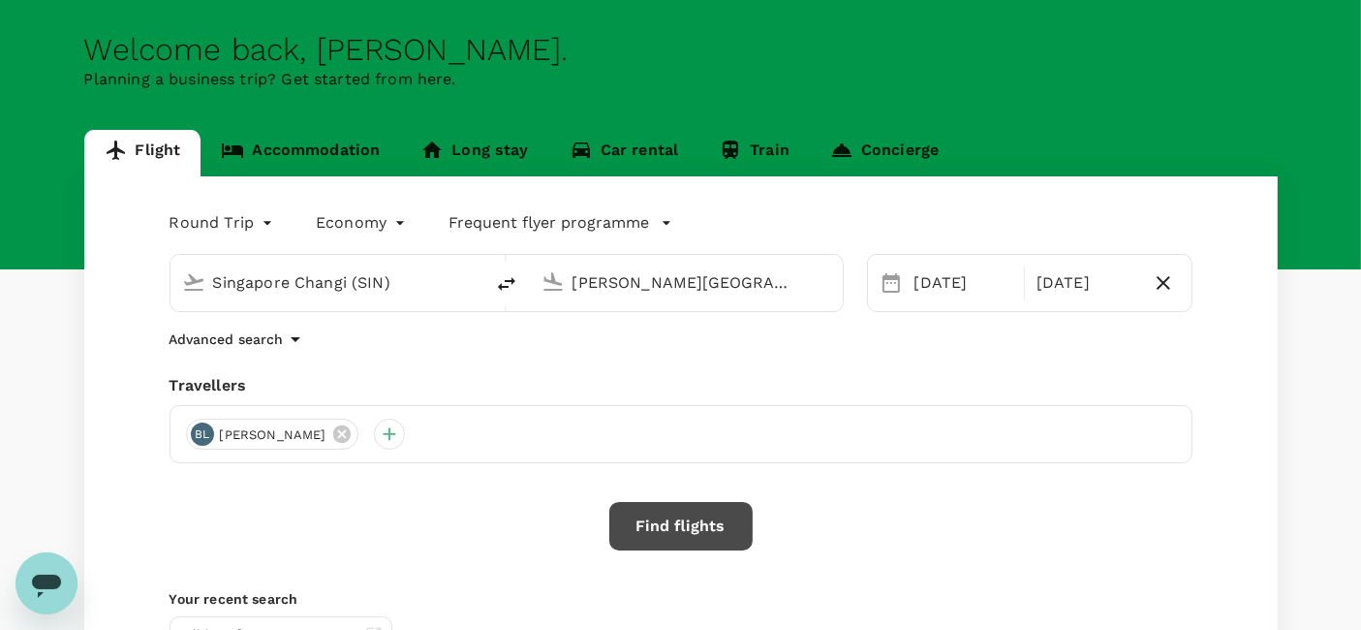
scroll to position [108, 0]
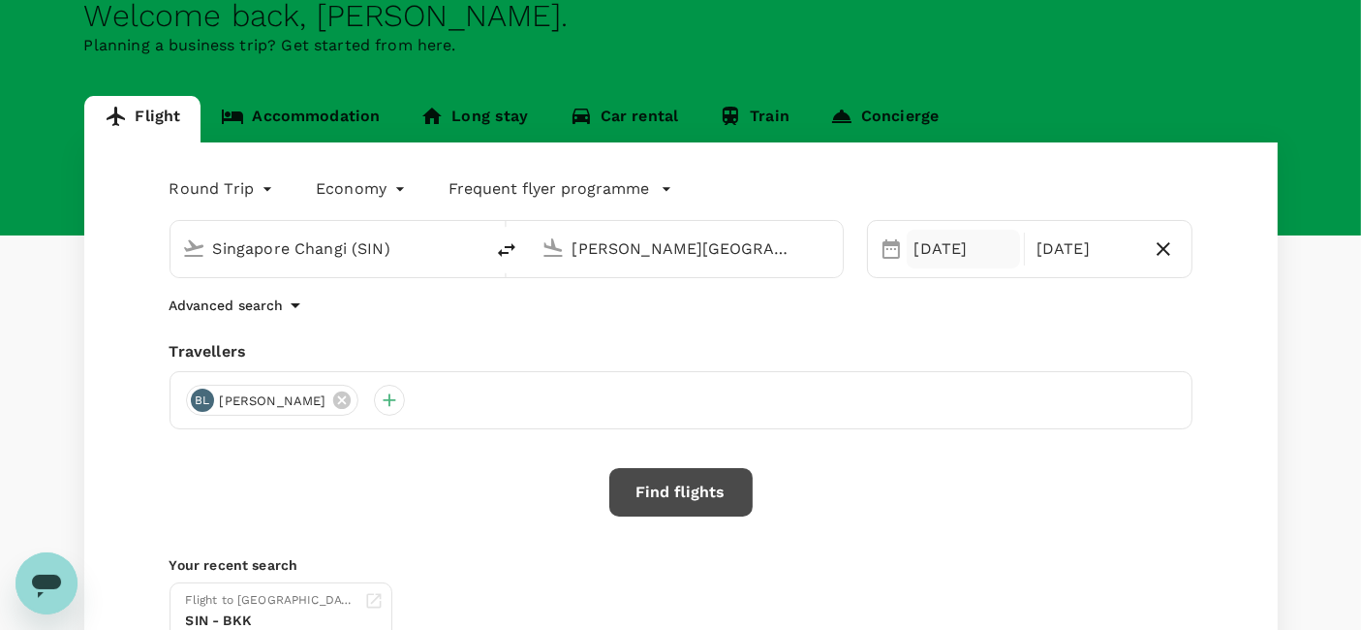
click at [965, 253] on div "[DATE]" at bounding box center [964, 249] width 114 height 39
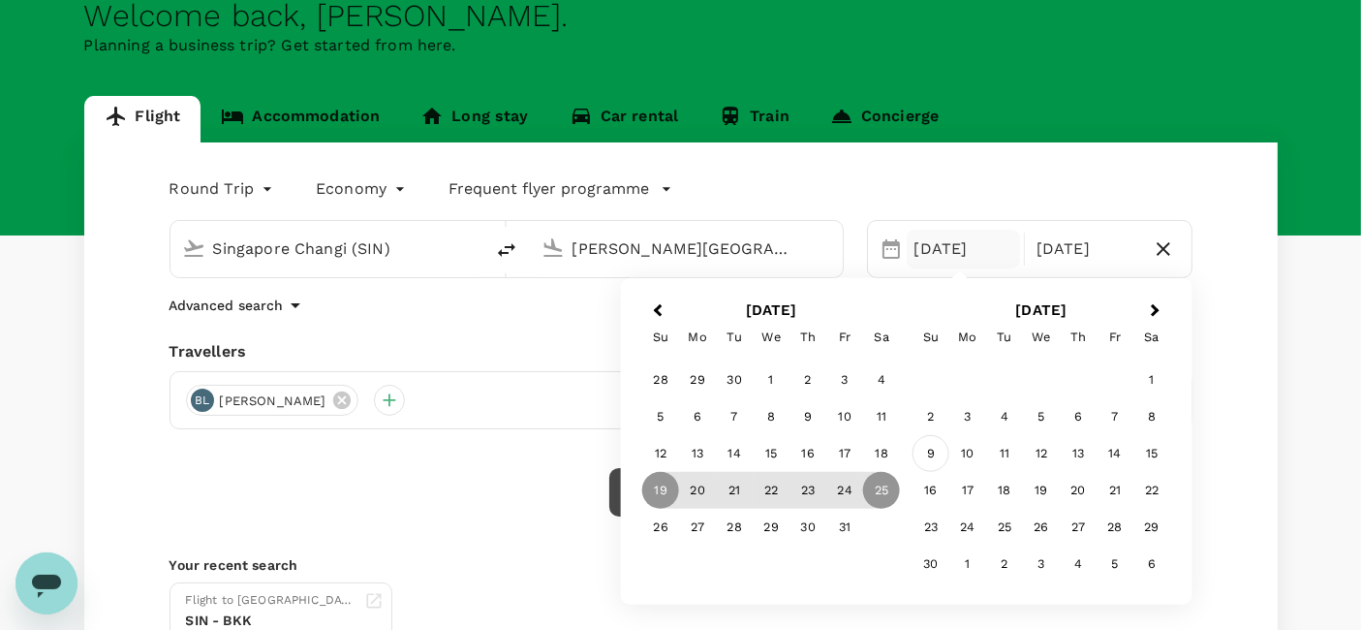
click at [932, 453] on div "9" at bounding box center [930, 453] width 37 height 37
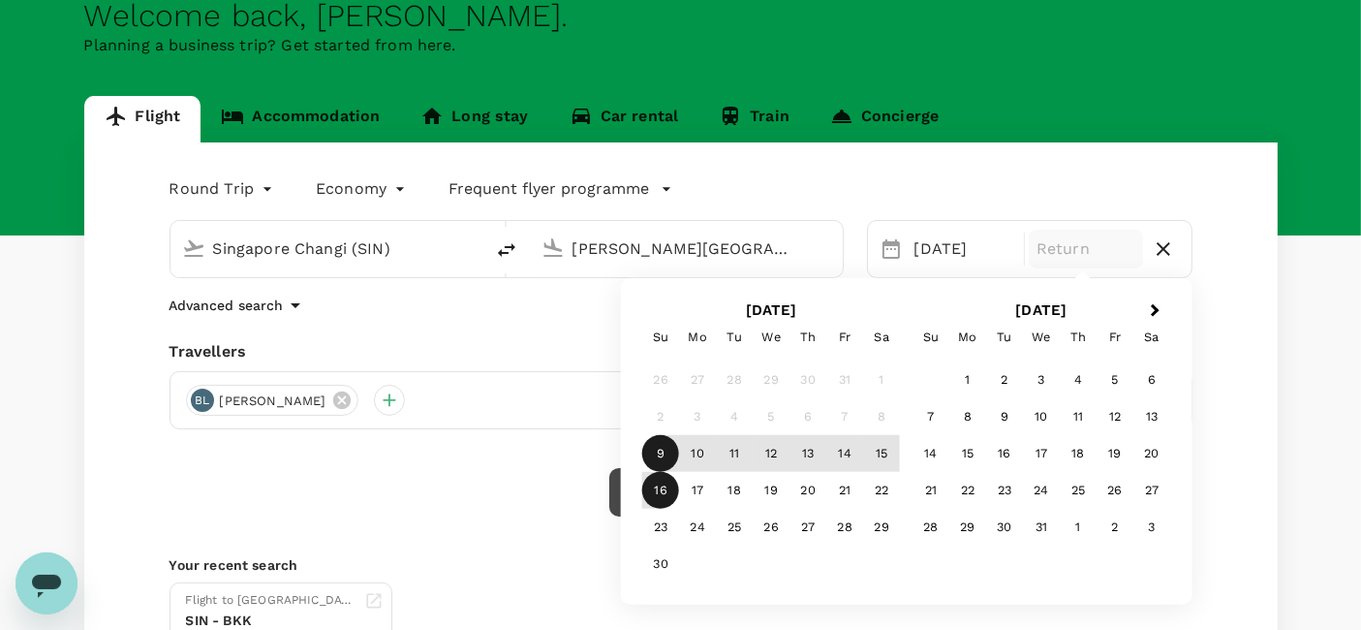
click at [660, 482] on div "16" at bounding box center [660, 490] width 37 height 37
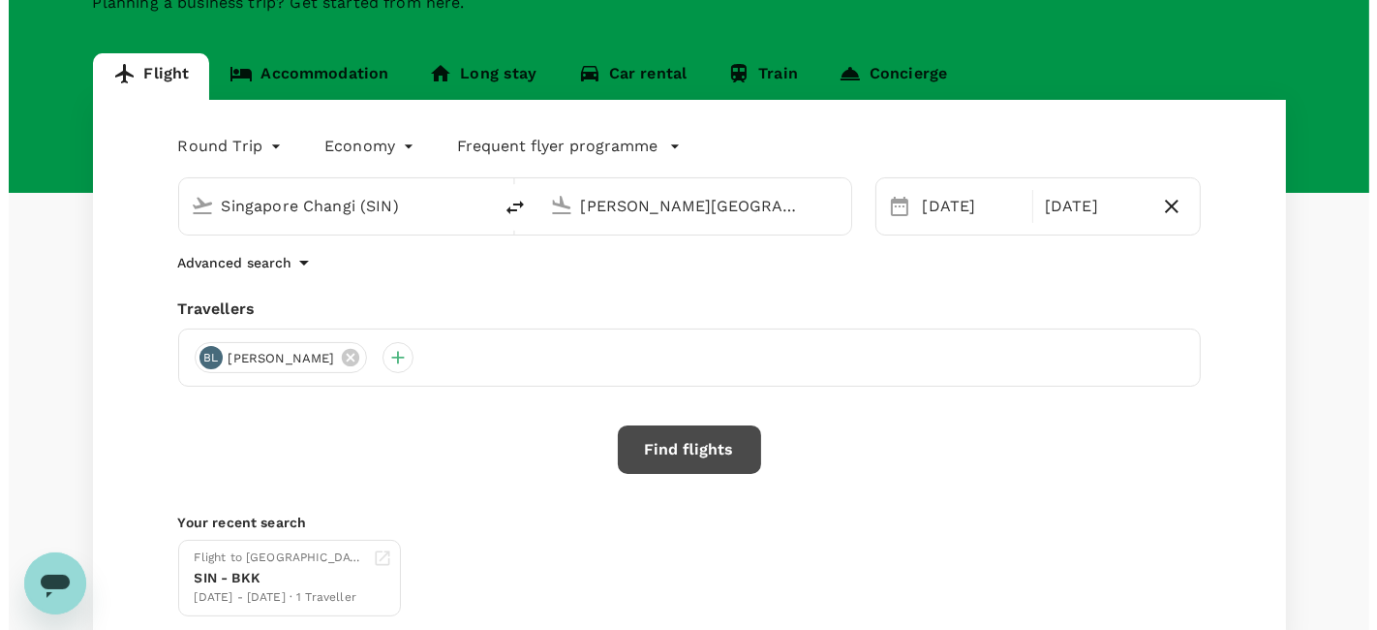
scroll to position [215, 0]
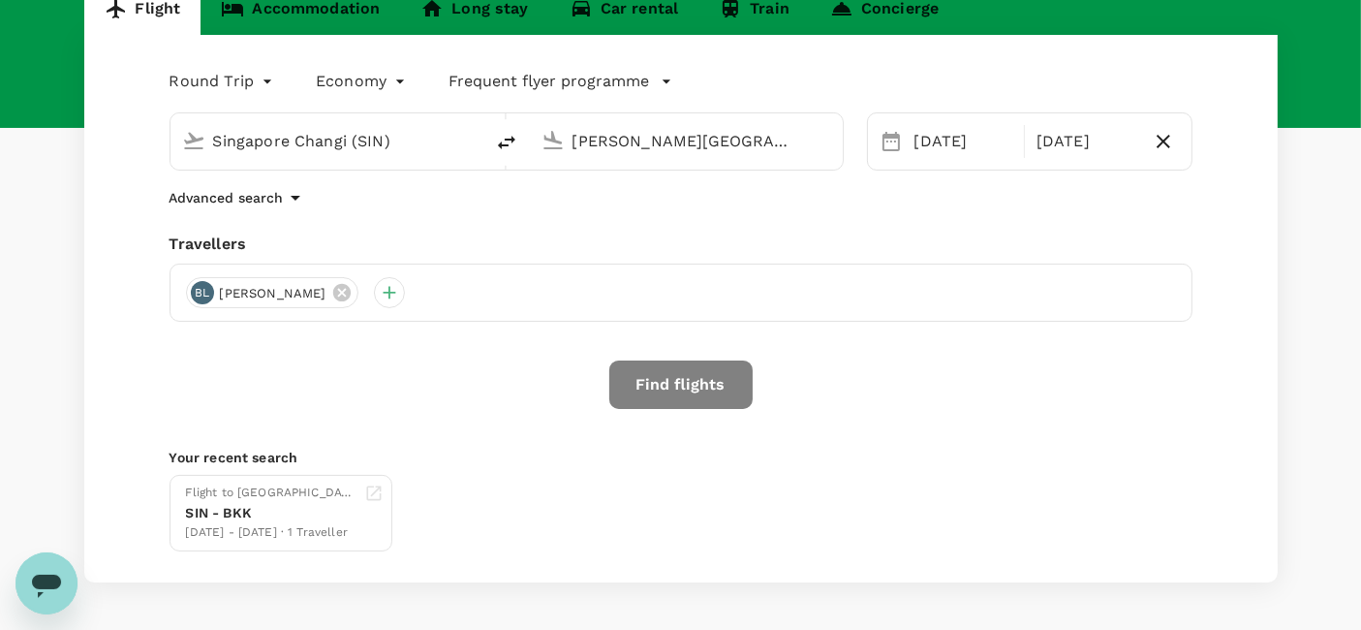
click at [687, 396] on button "Find flights" at bounding box center [680, 384] width 143 height 48
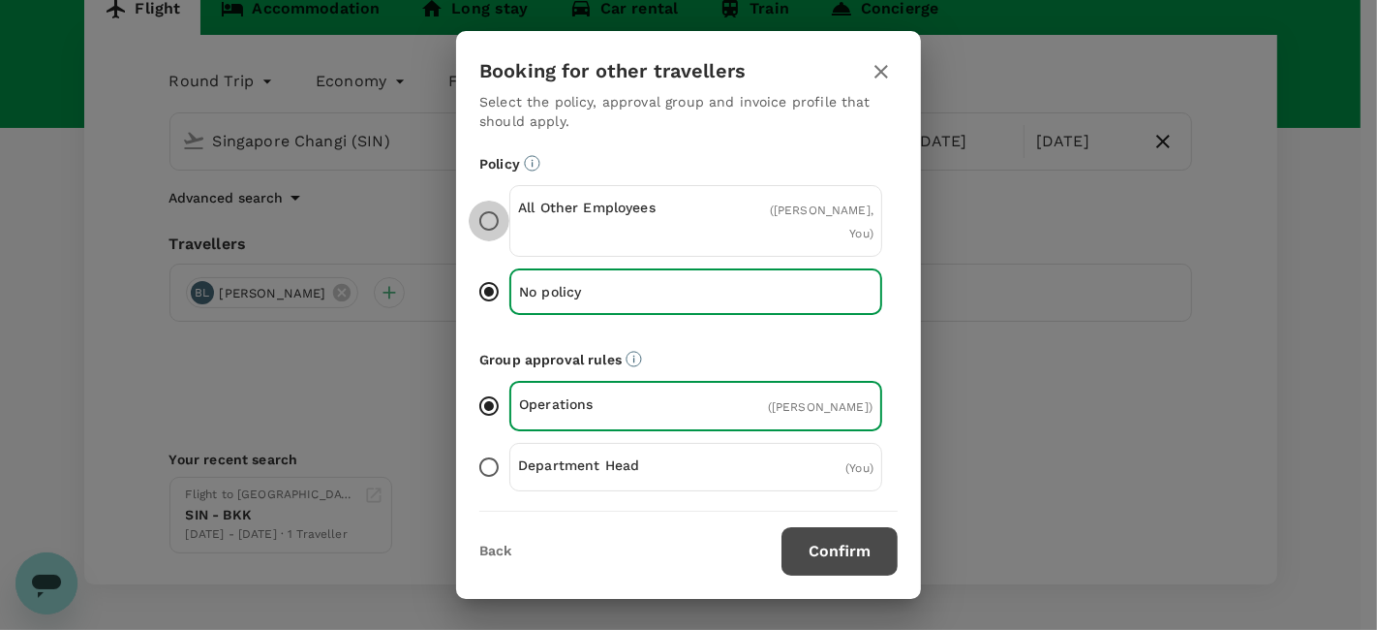
click at [495, 207] on input "All Other Employees ( Benny Lai, You )" at bounding box center [489, 220] width 41 height 41
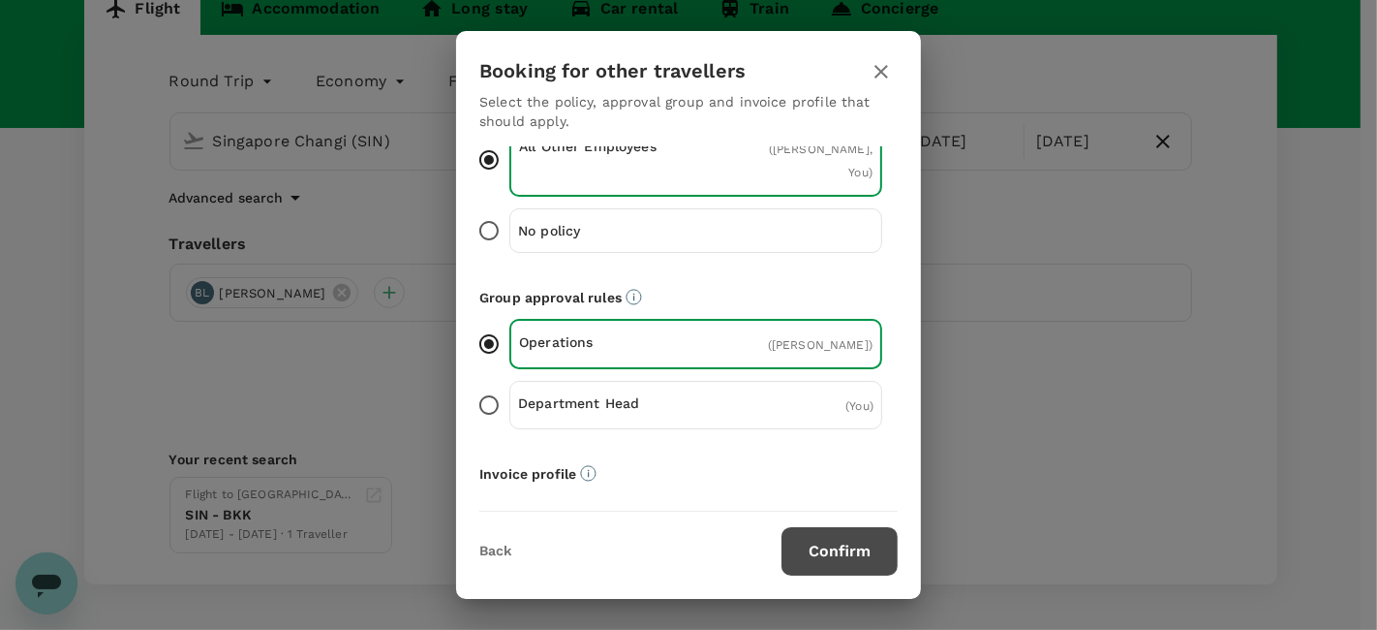
scroll to position [0, 0]
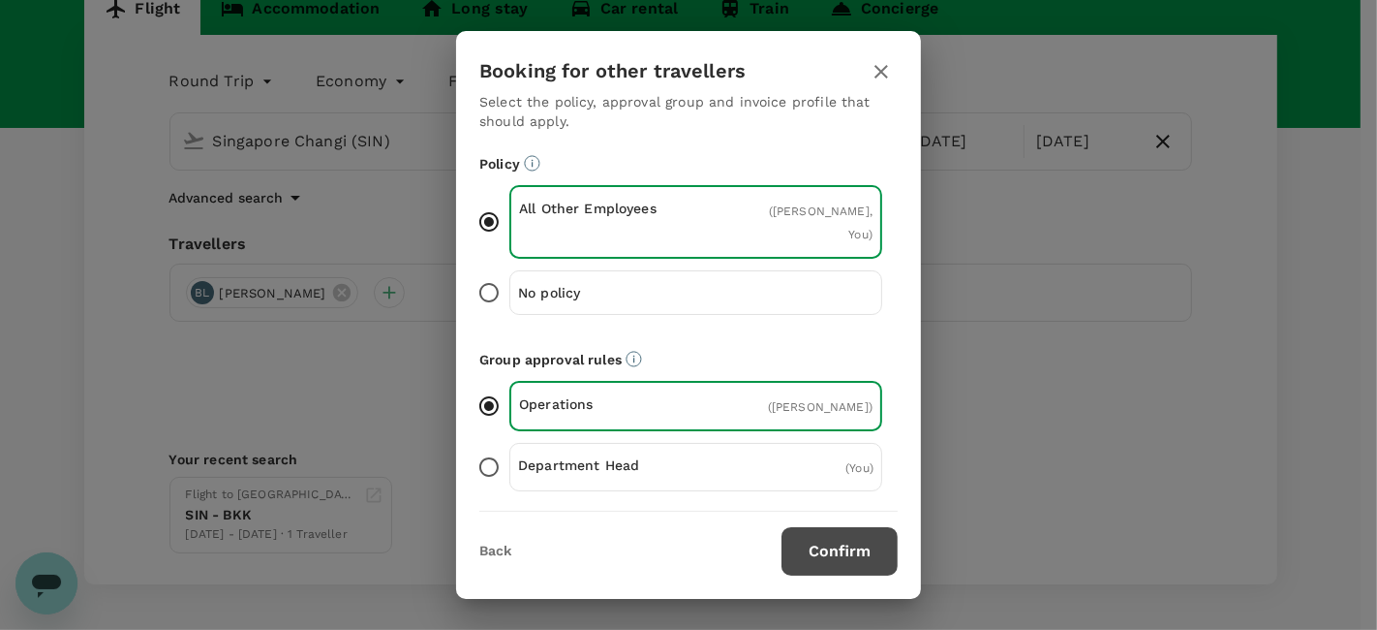
click at [486, 272] on input "No policy" at bounding box center [489, 292] width 41 height 41
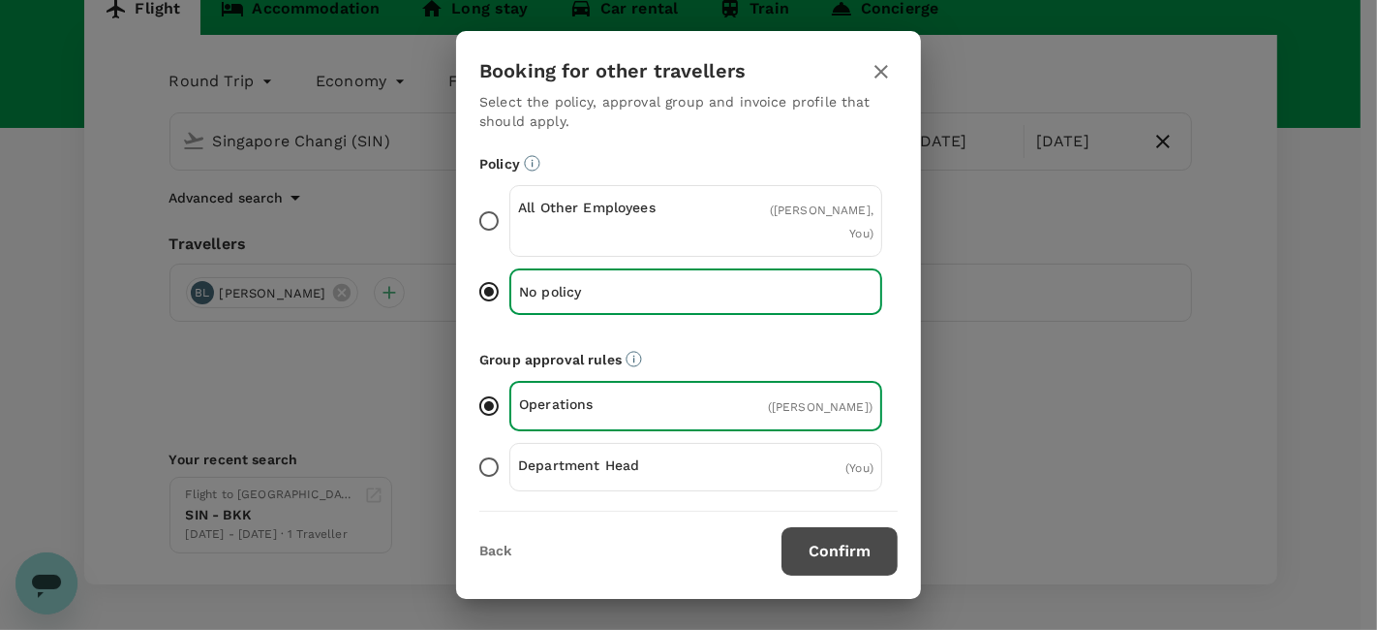
scroll to position [108, 0]
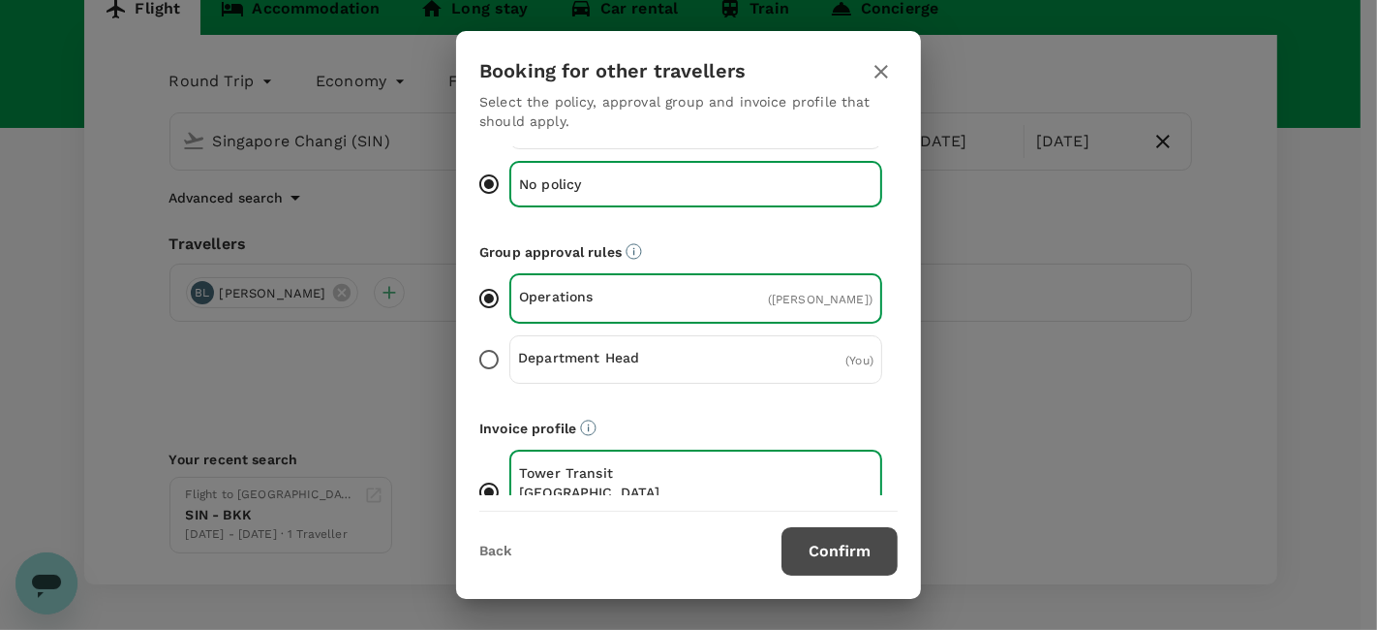
click at [489, 339] on input "Department Head ( You )" at bounding box center [489, 359] width 41 height 41
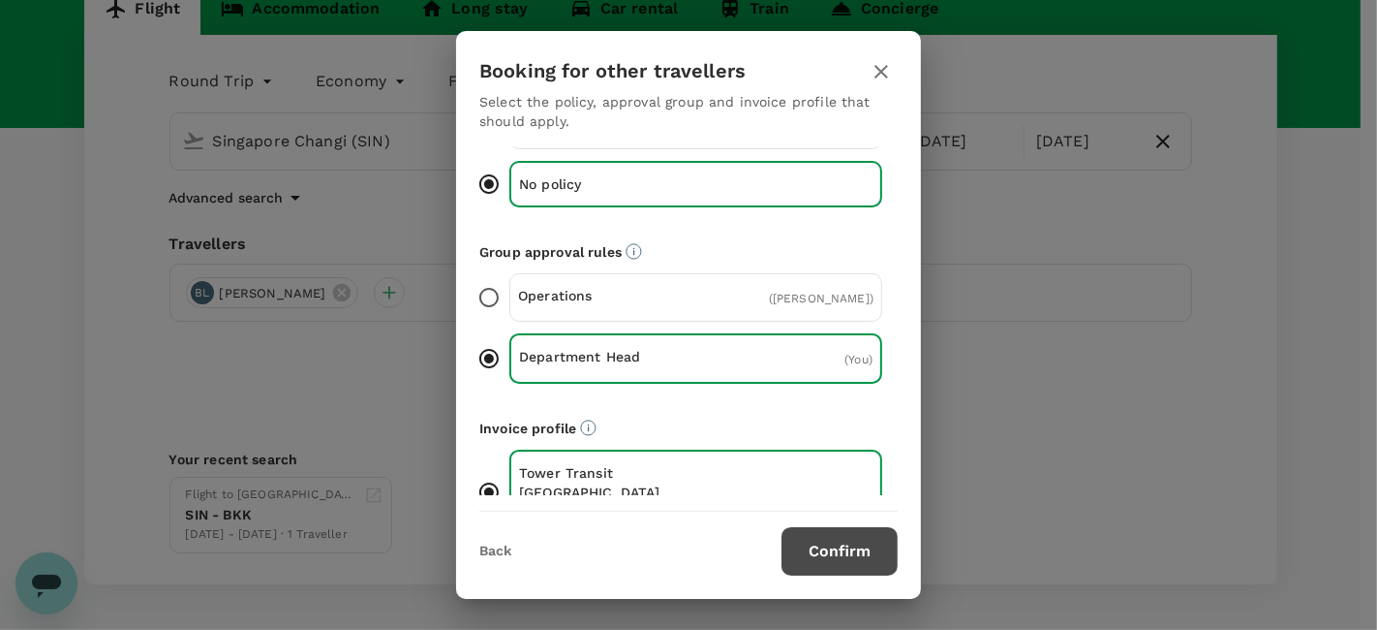
click at [580, 286] on p "Operations" at bounding box center [607, 295] width 178 height 19
click at [509, 277] on input "Operations ( Benny Lai )" at bounding box center [489, 297] width 41 height 41
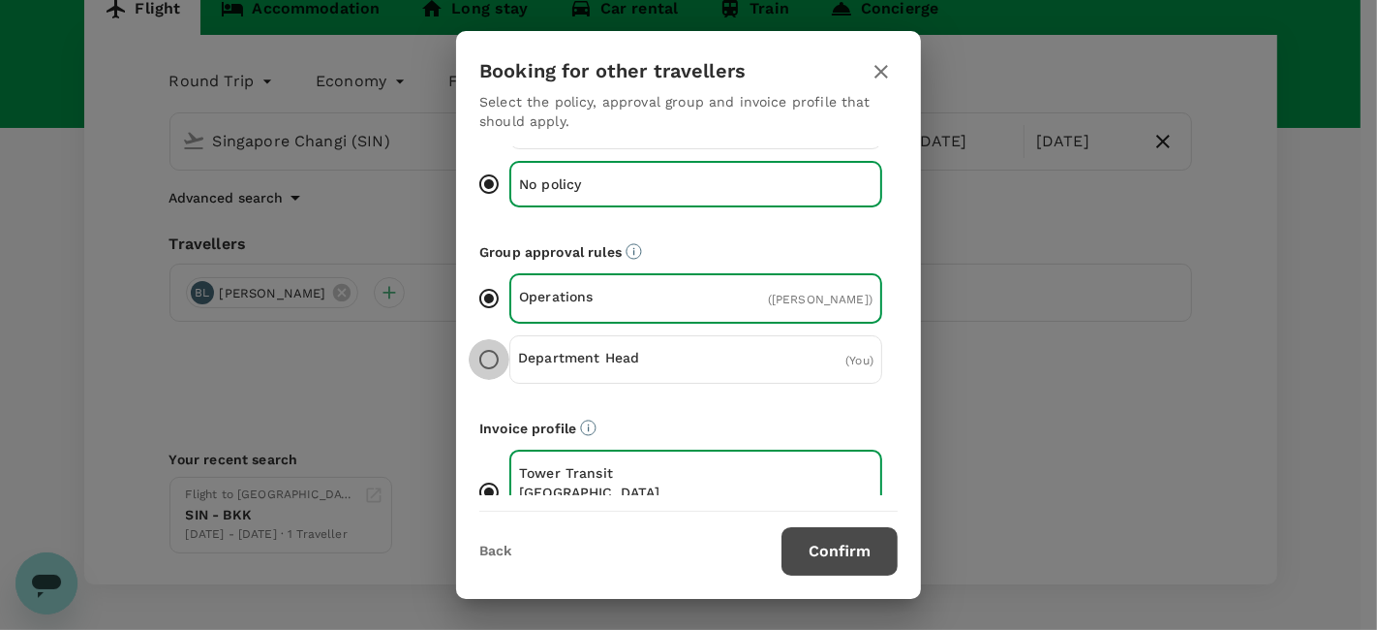
click at [489, 339] on input "Department Head ( You )" at bounding box center [489, 359] width 41 height 41
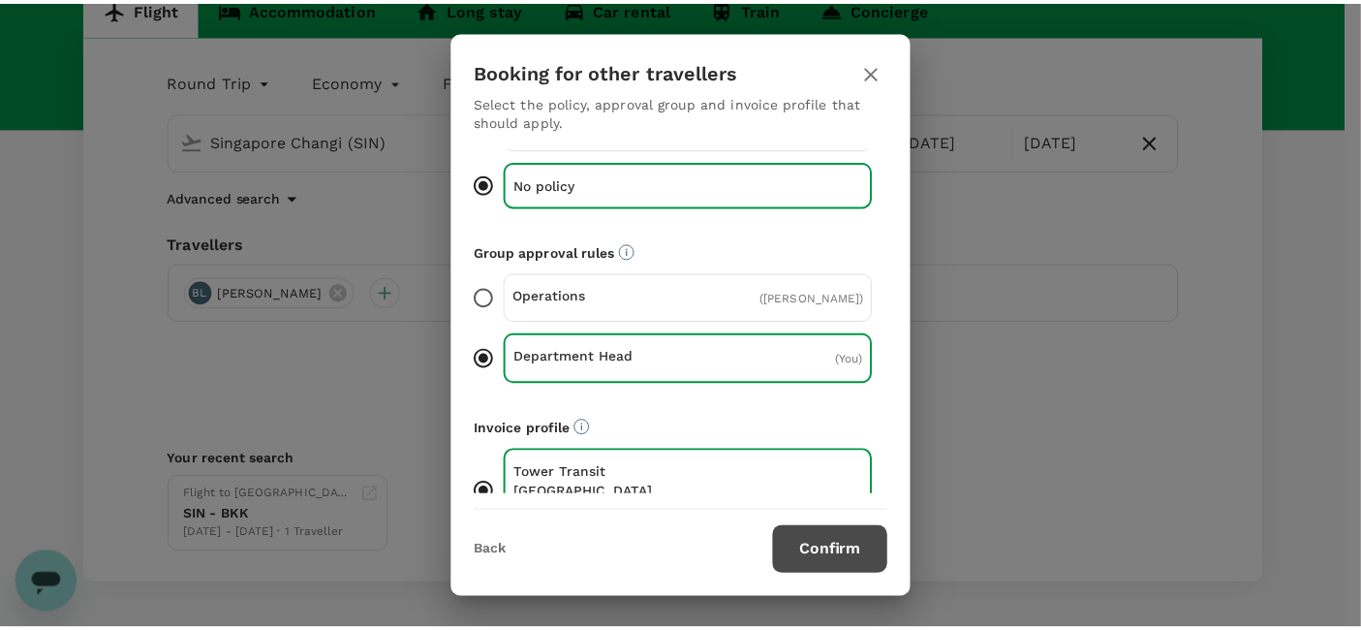
scroll to position [110, 0]
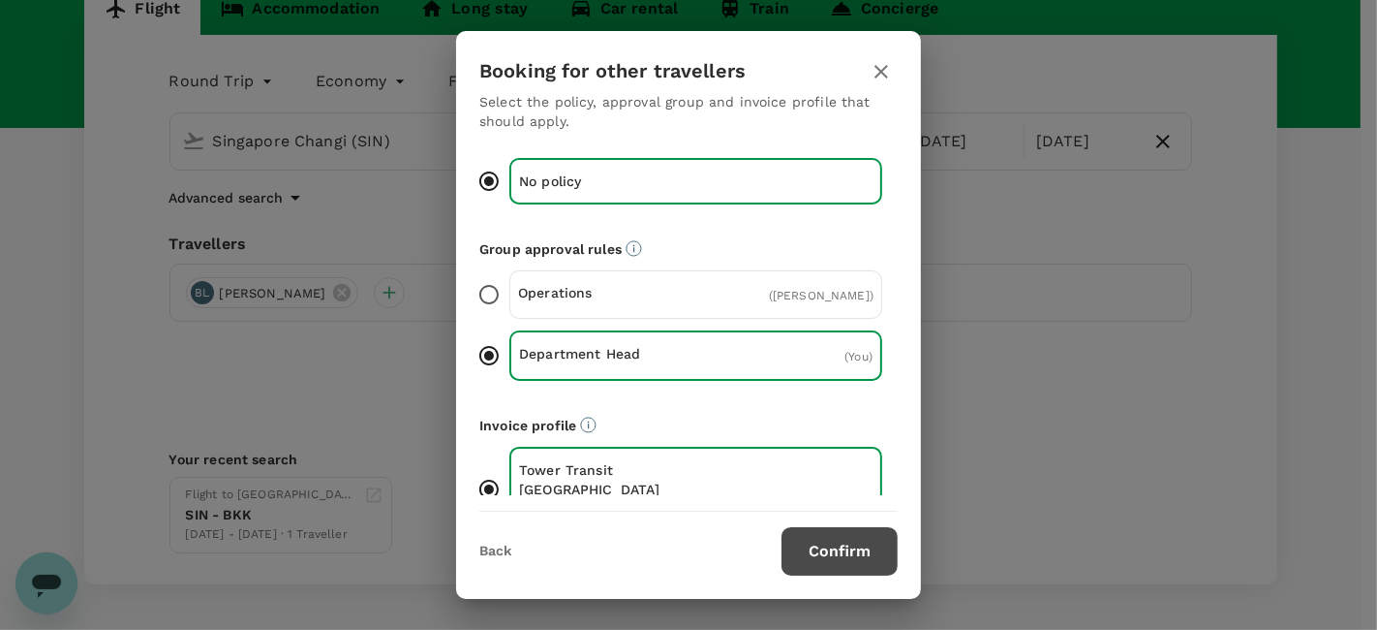
click at [832, 547] on button "Confirm" at bounding box center [840, 551] width 116 height 48
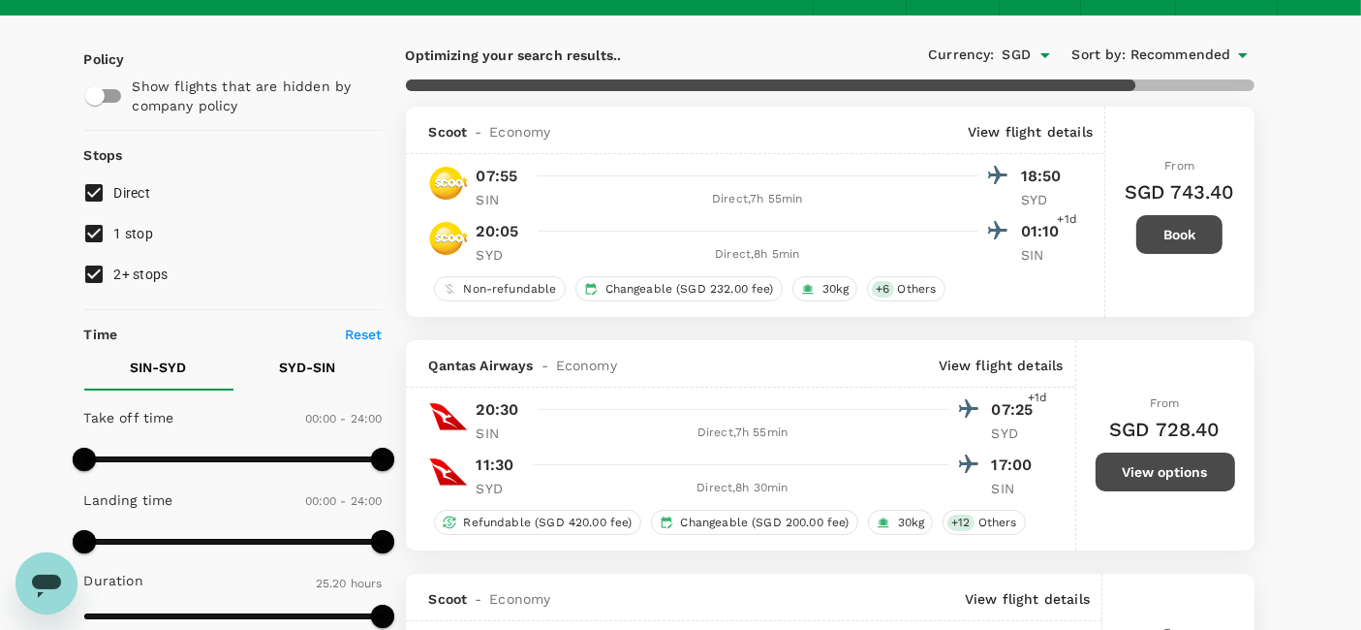
scroll to position [215, 0]
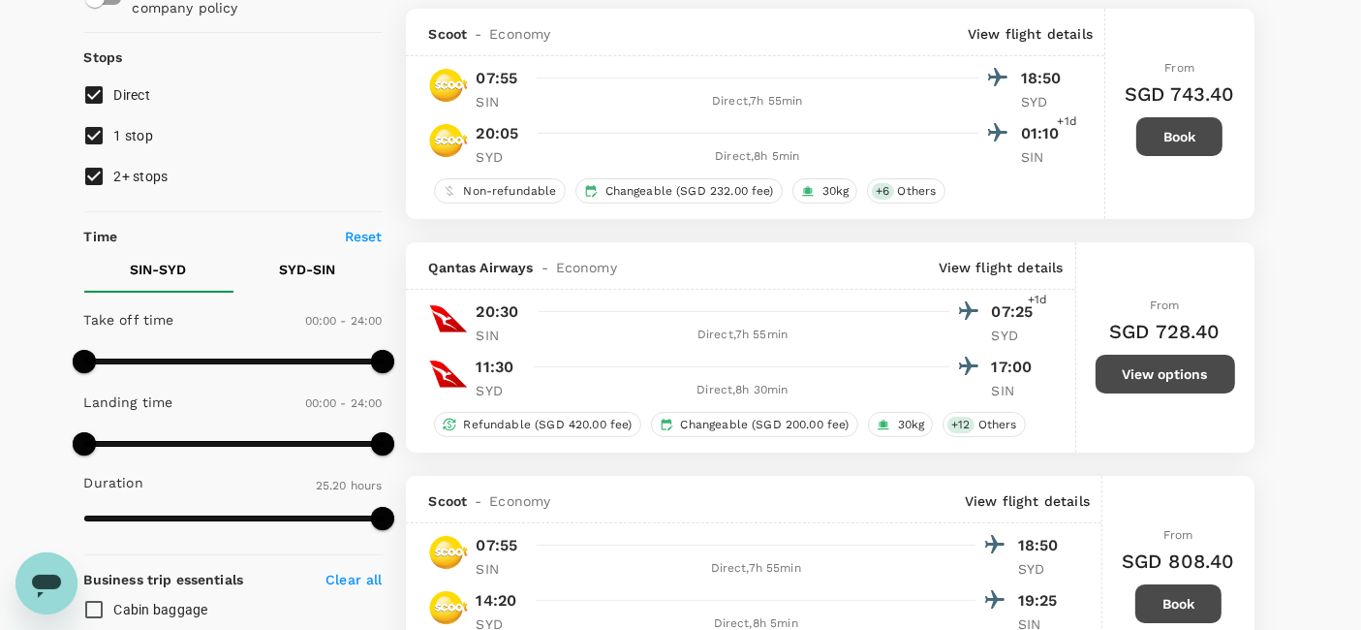
type input "1995"
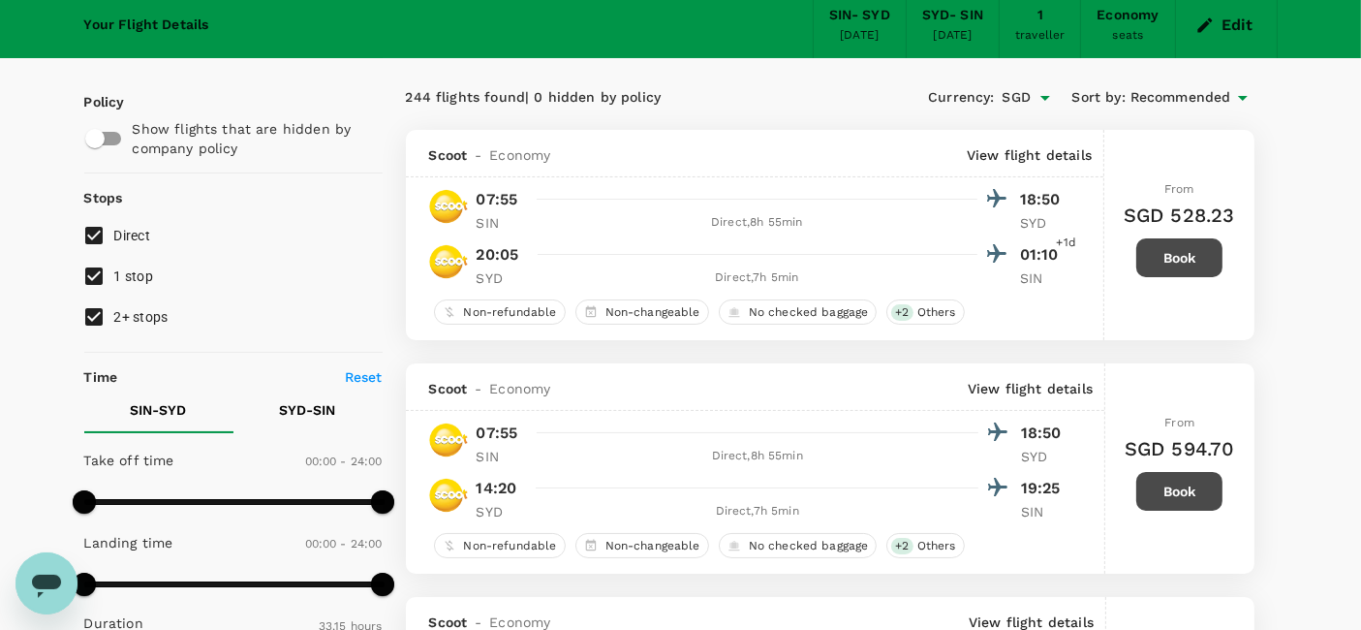
scroll to position [0, 0]
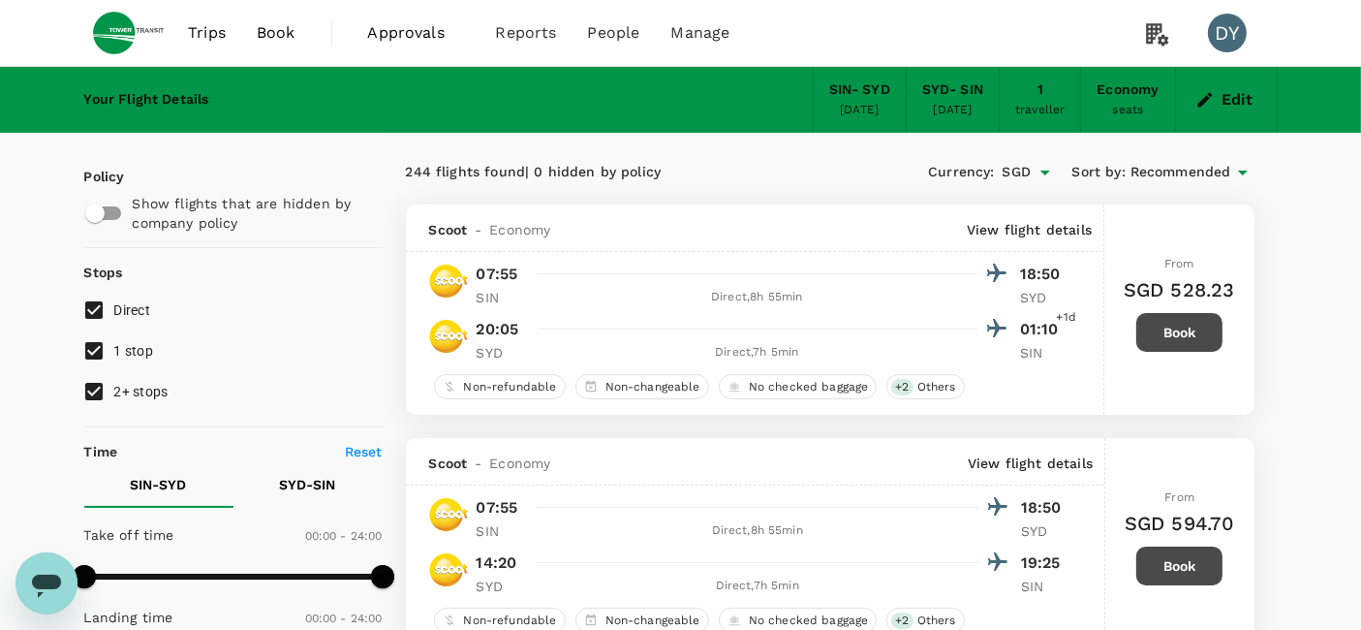
click at [1248, 173] on icon at bounding box center [1242, 172] width 23 height 23
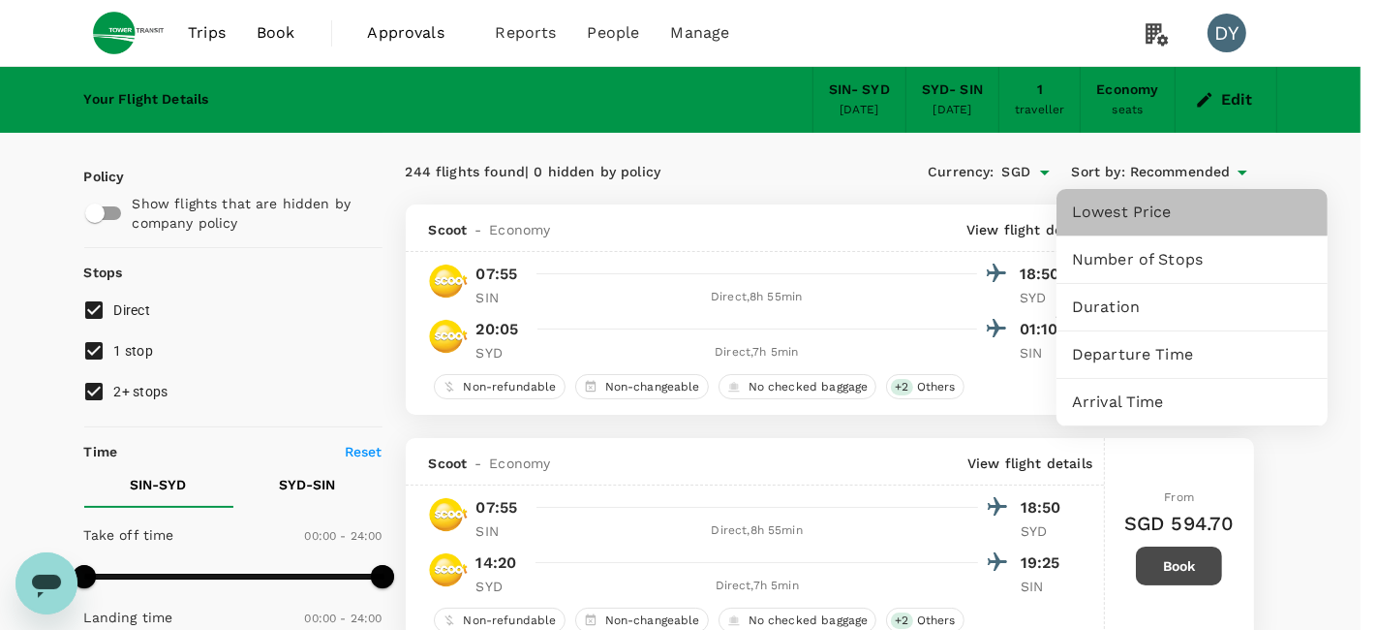
click at [1183, 214] on span "Lowest Price" at bounding box center [1192, 211] width 240 height 23
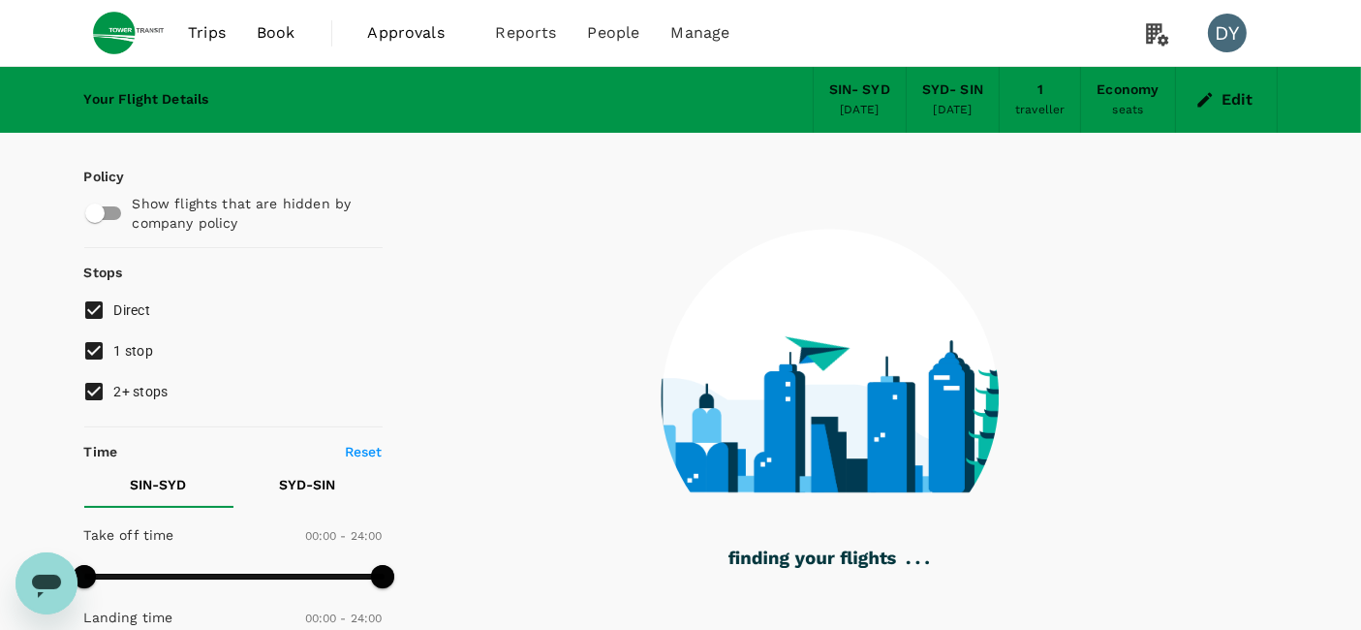
click at [93, 351] on input "1 stop" at bounding box center [94, 350] width 41 height 41
checkbox input "false"
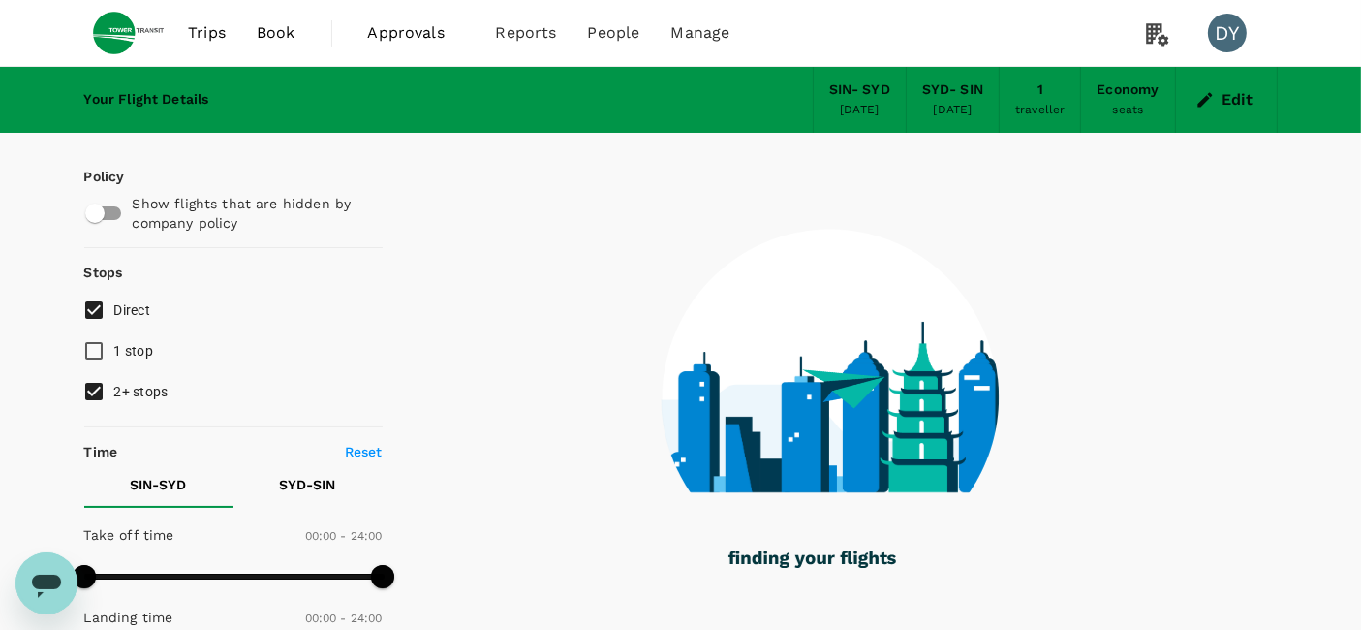
click at [100, 393] on input "2+ stops" at bounding box center [94, 391] width 41 height 41
checkbox input "false"
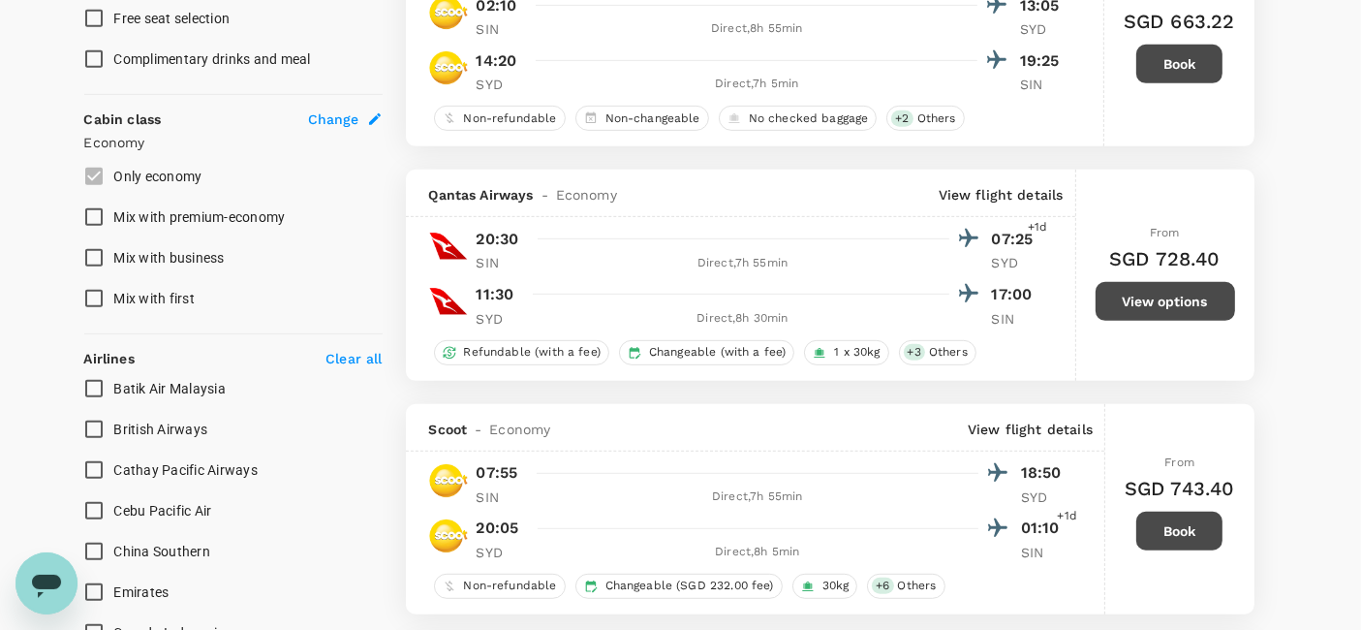
scroll to position [860, 0]
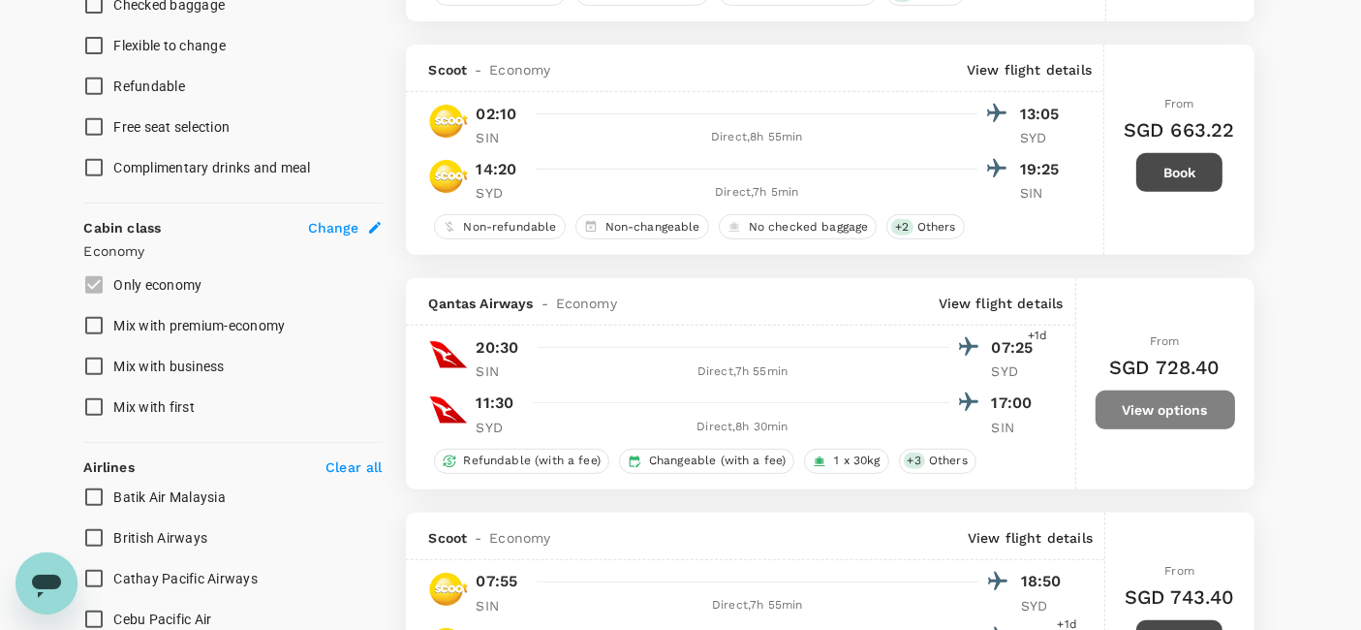
click at [1155, 414] on button "View options" at bounding box center [1164, 409] width 139 height 39
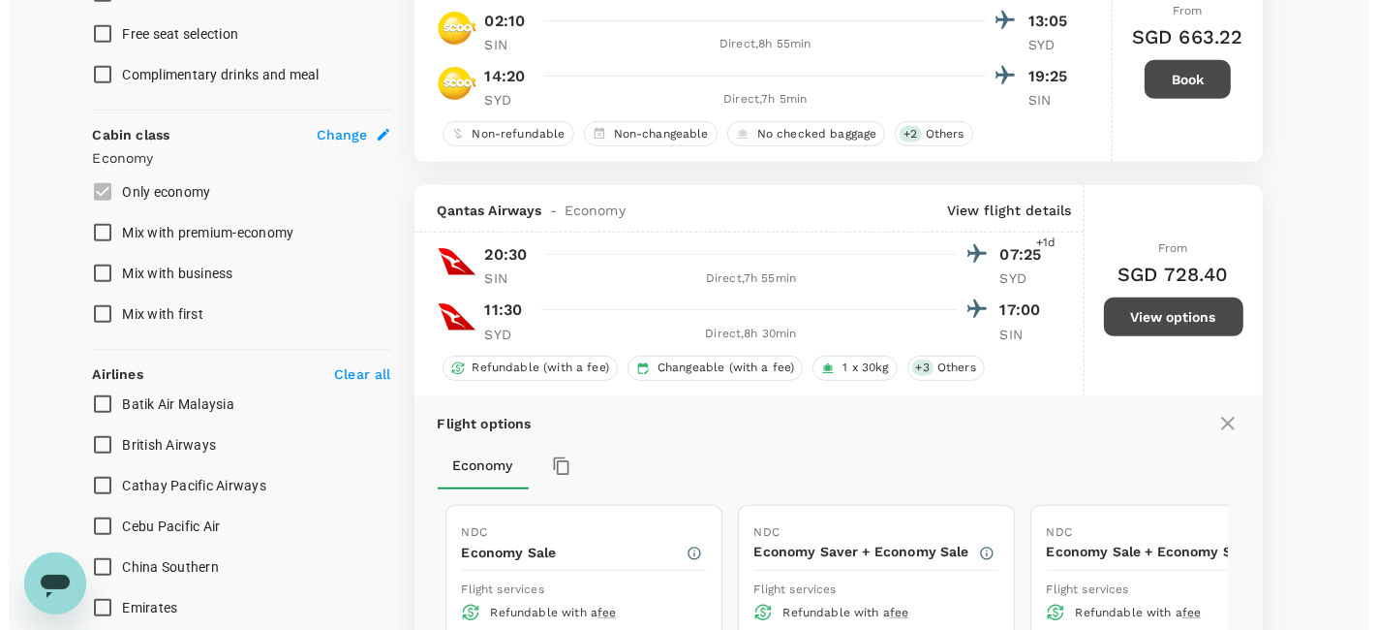
scroll to position [921, 0]
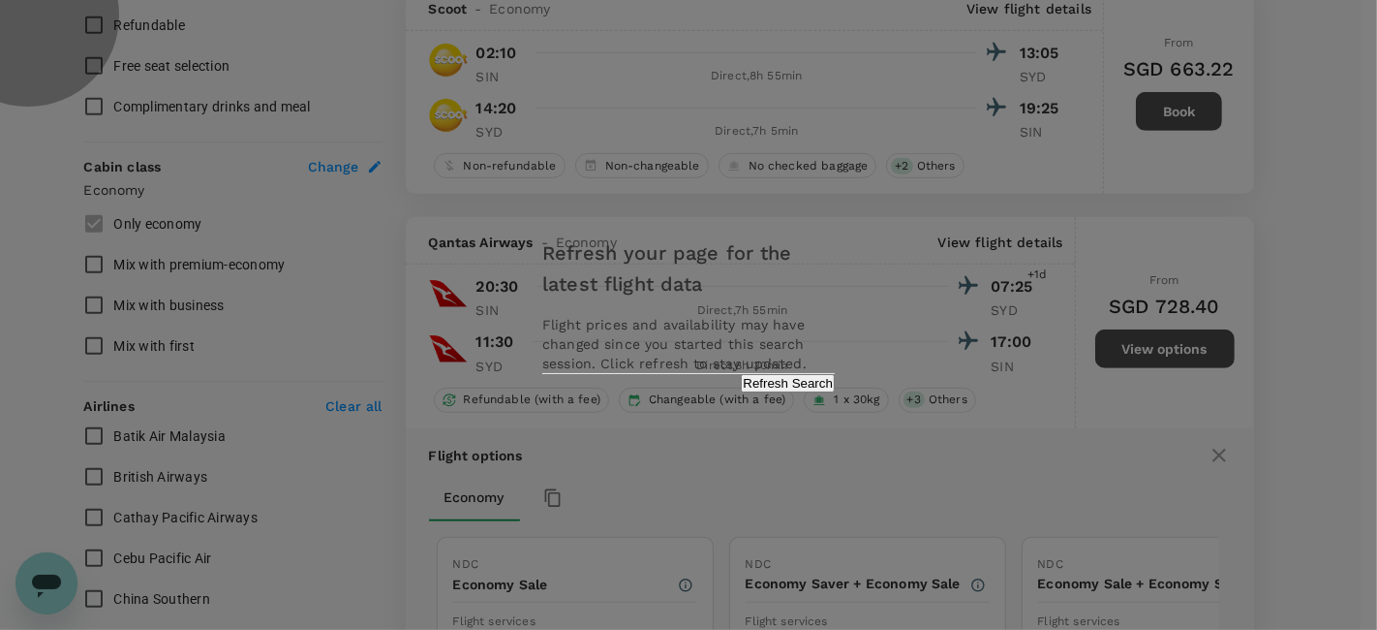
click at [748, 392] on button "Refresh Search" at bounding box center [788, 383] width 94 height 18
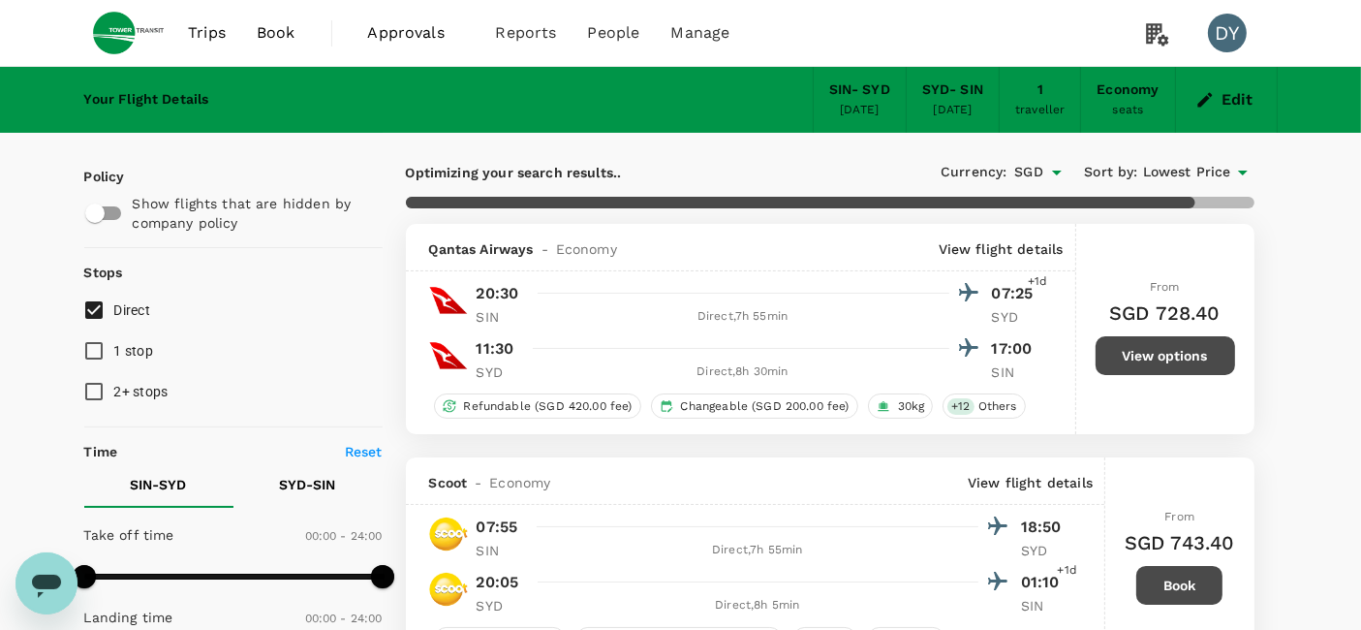
type input "1995"
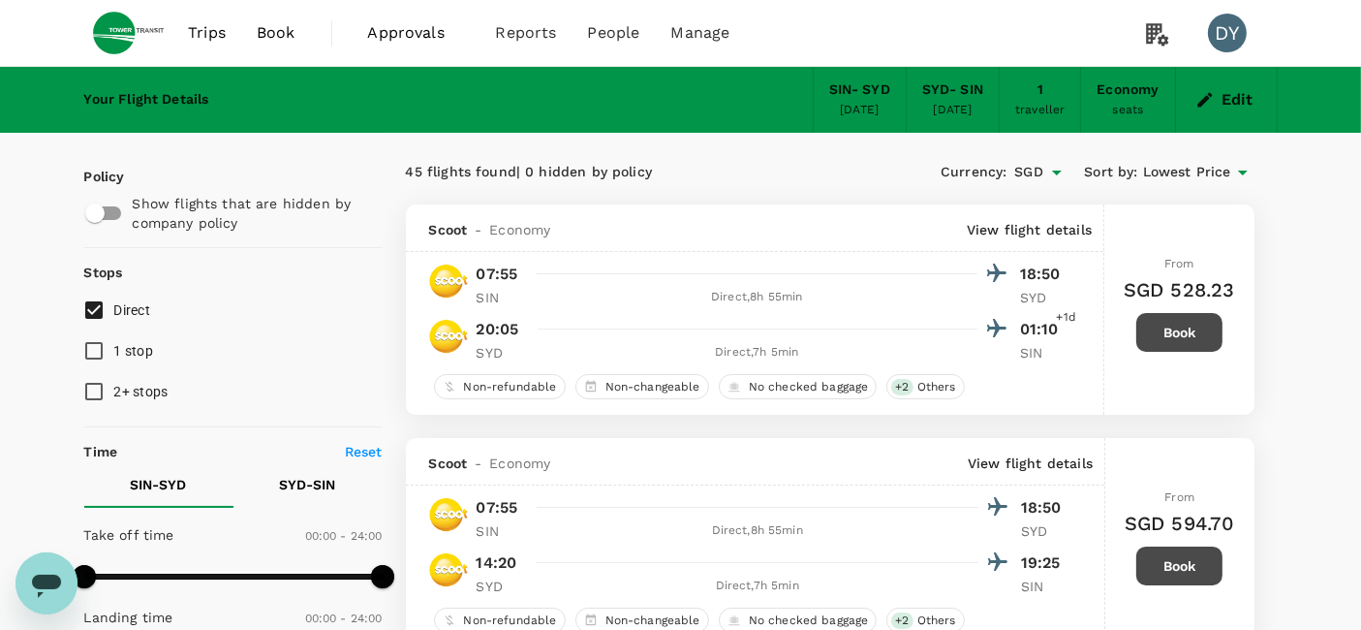
click at [207, 33] on span "Trips" at bounding box center [207, 32] width 38 height 23
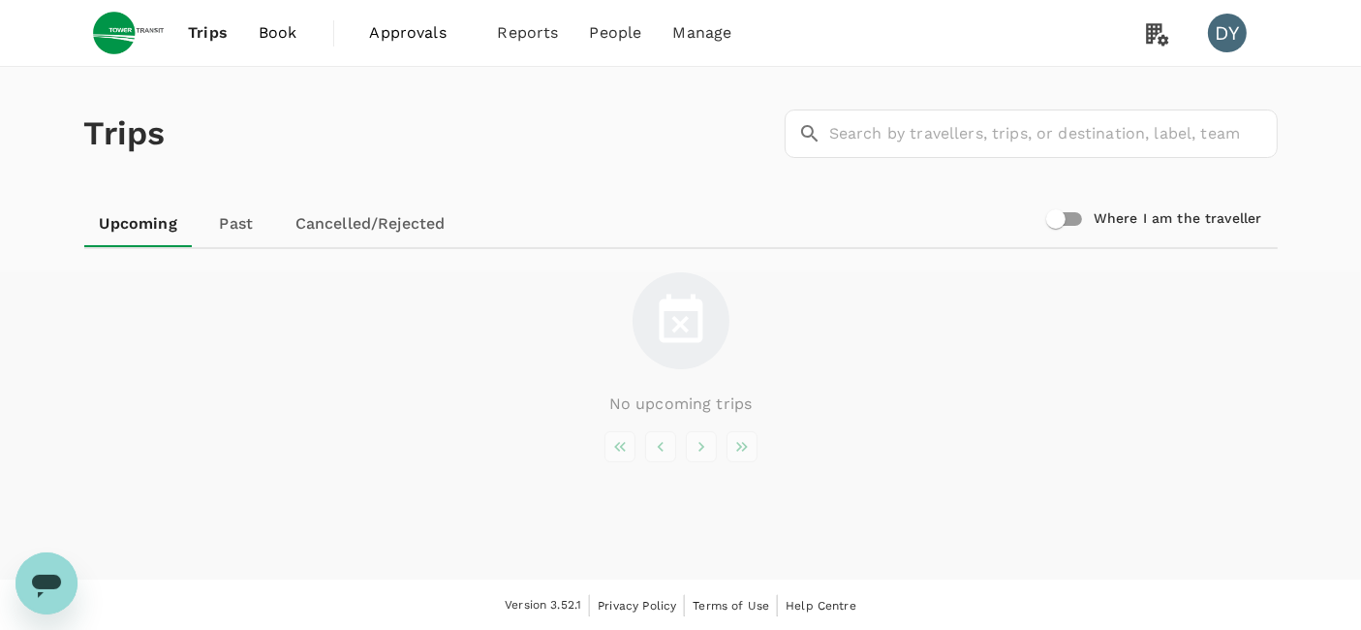
click at [278, 45] on link "Book" at bounding box center [278, 33] width 70 height 66
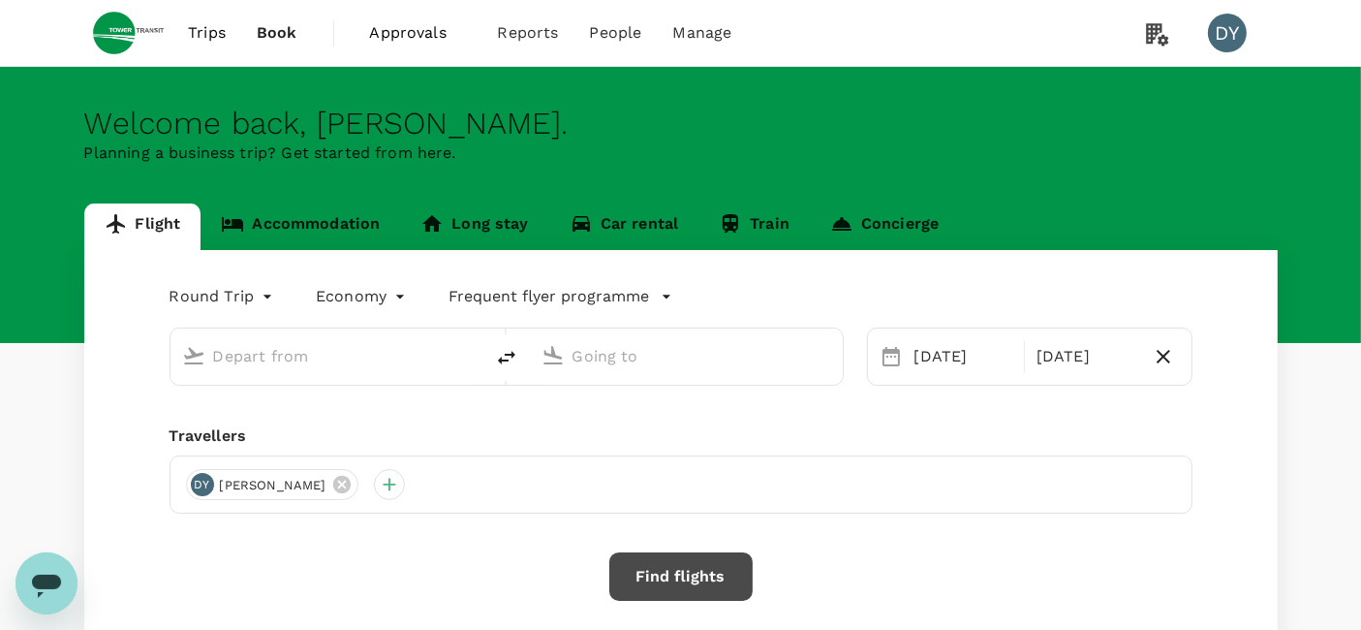
type input "Singapore Changi (SIN)"
type input "[PERSON_NAME][GEOGRAPHIC_DATA][PERSON_NAME] (SYD)"
type input "Singapore Changi (SIN)"
type input "[PERSON_NAME][GEOGRAPHIC_DATA][PERSON_NAME] (SYD)"
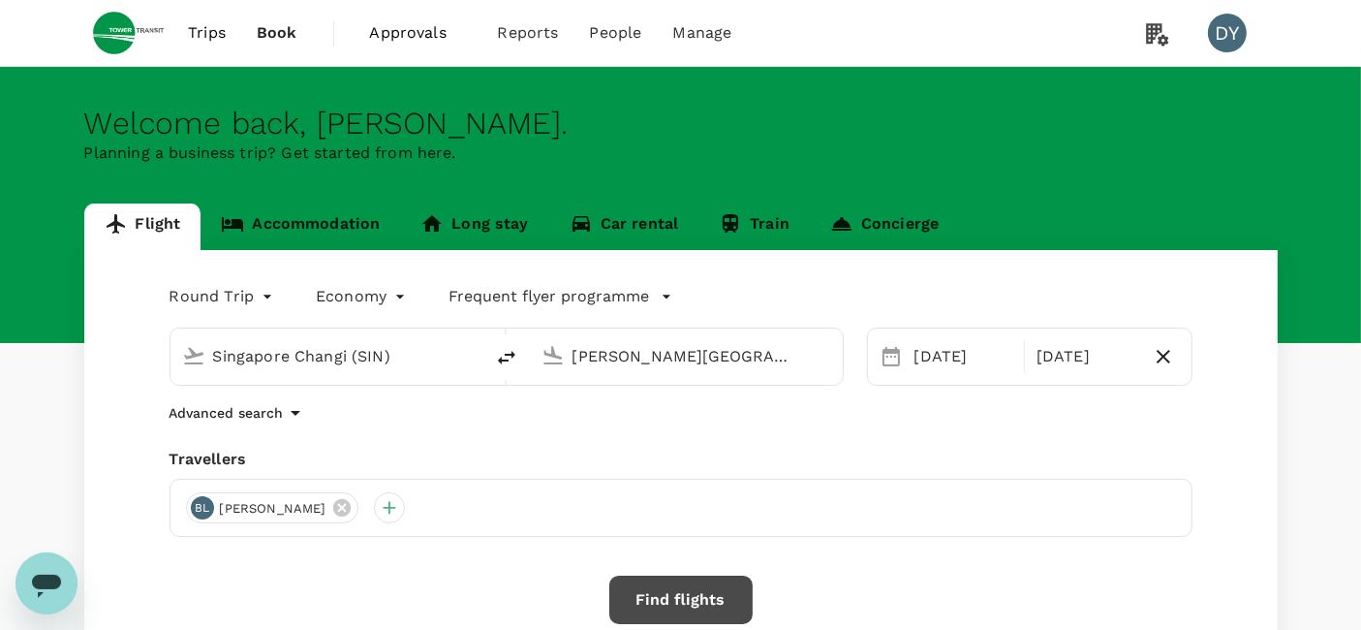
click at [429, 28] on span "Approvals" at bounding box center [418, 32] width 97 height 23
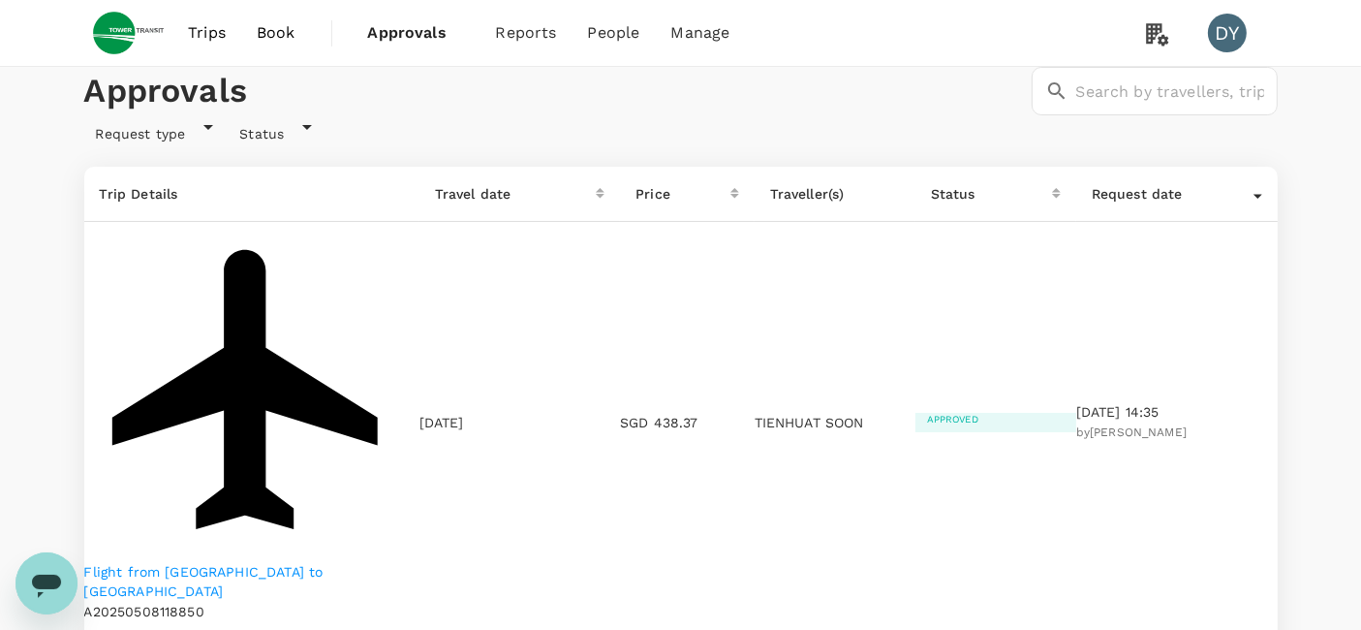
click at [329, 562] on p "Flight from Shanghai to Singapore" at bounding box center [251, 581] width 335 height 39
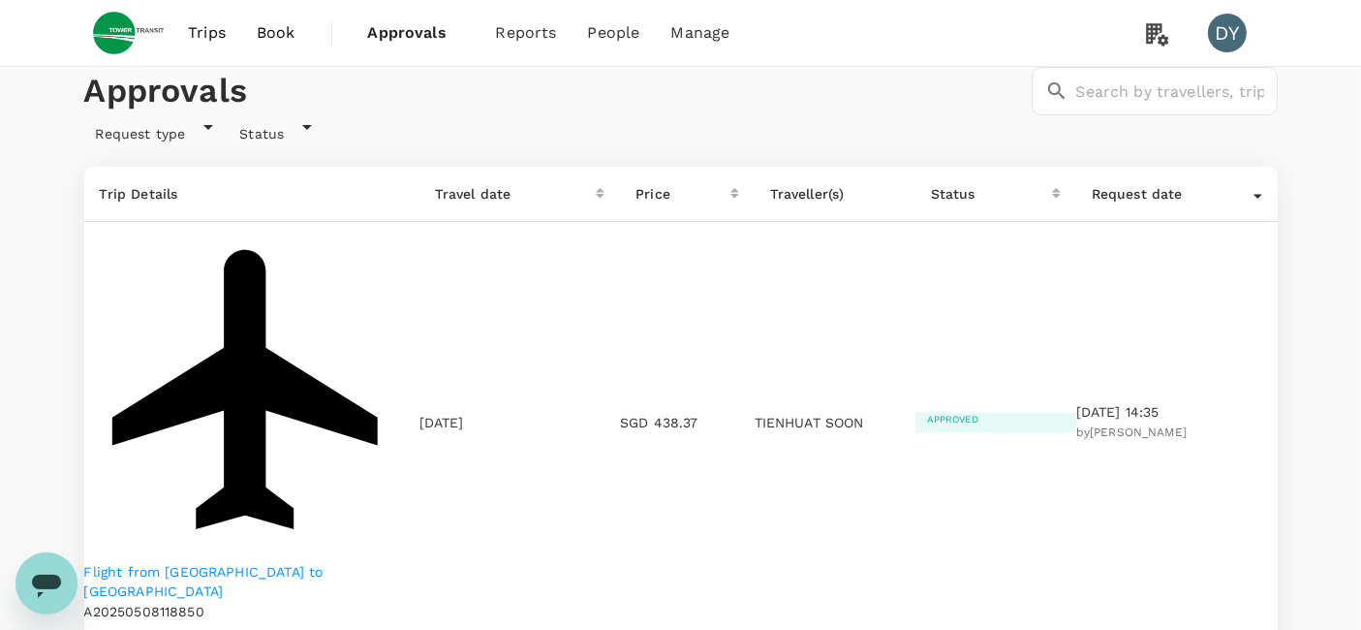
click at [277, 30] on span "Book" at bounding box center [276, 32] width 39 height 23
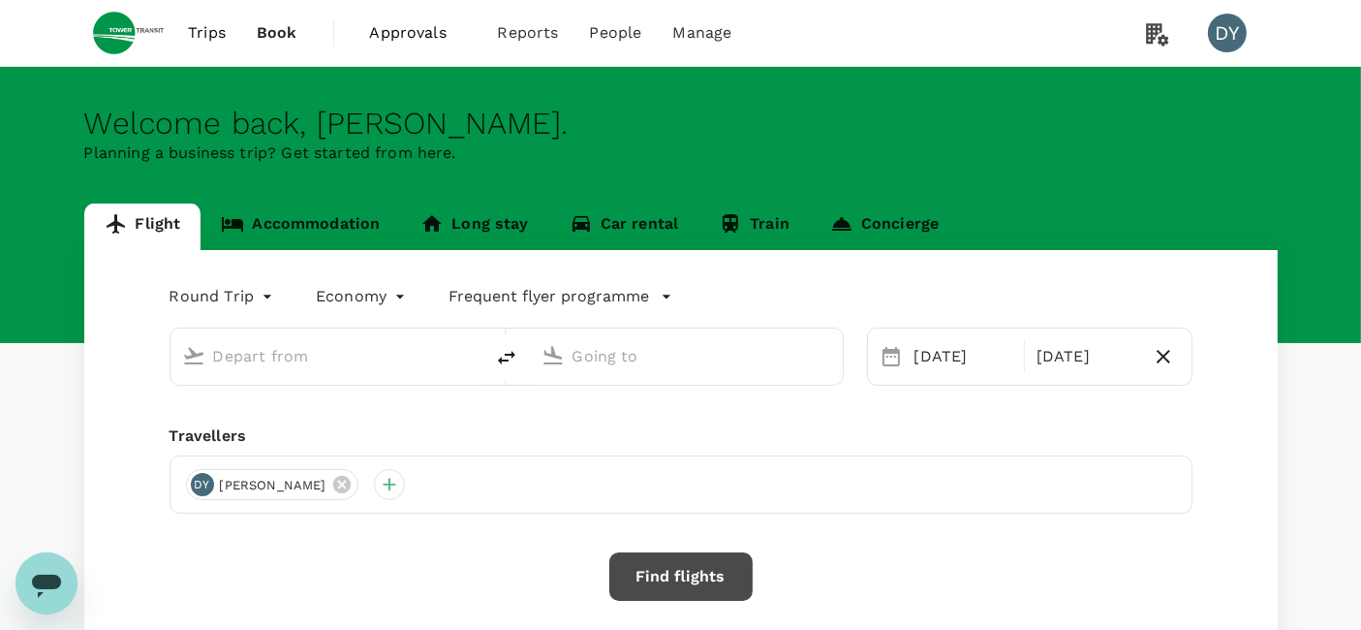
type input "Singapore Changi (SIN)"
type input "[PERSON_NAME][GEOGRAPHIC_DATA][PERSON_NAME] (SYD)"
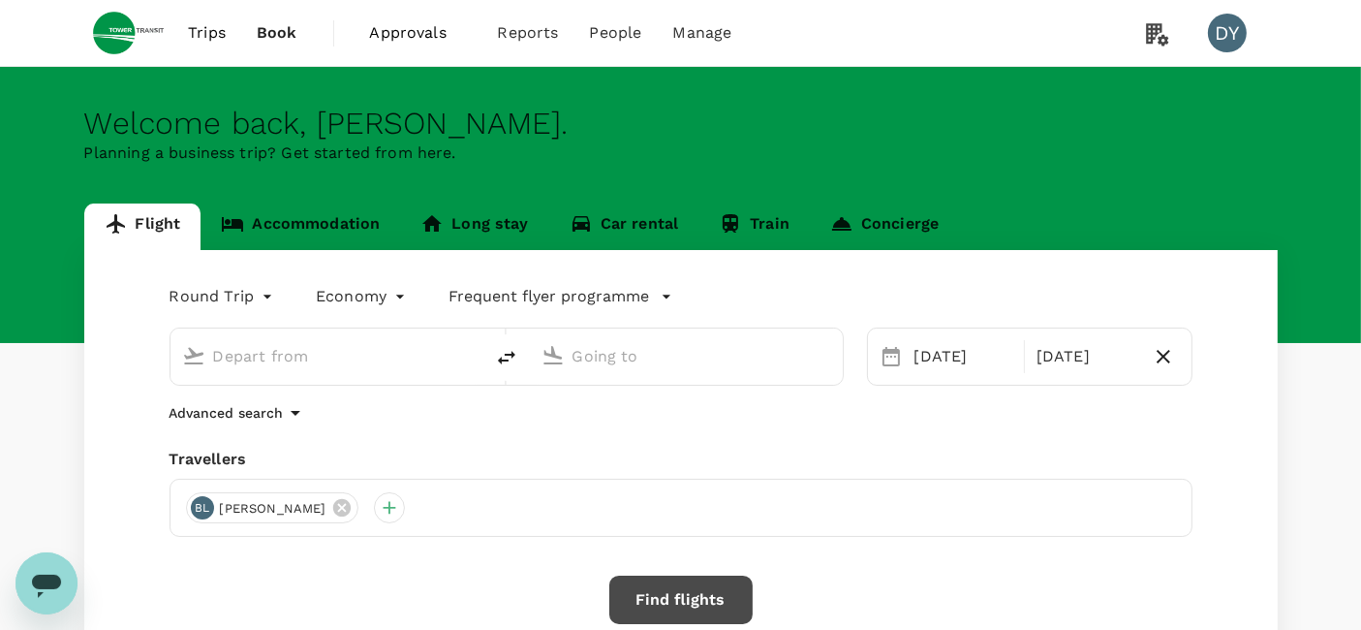
type input "Singapore Changi (SIN)"
type input "[PERSON_NAME][GEOGRAPHIC_DATA][PERSON_NAME] (SYD)"
click at [298, 220] on link "Accommodation" at bounding box center [300, 226] width 200 height 46
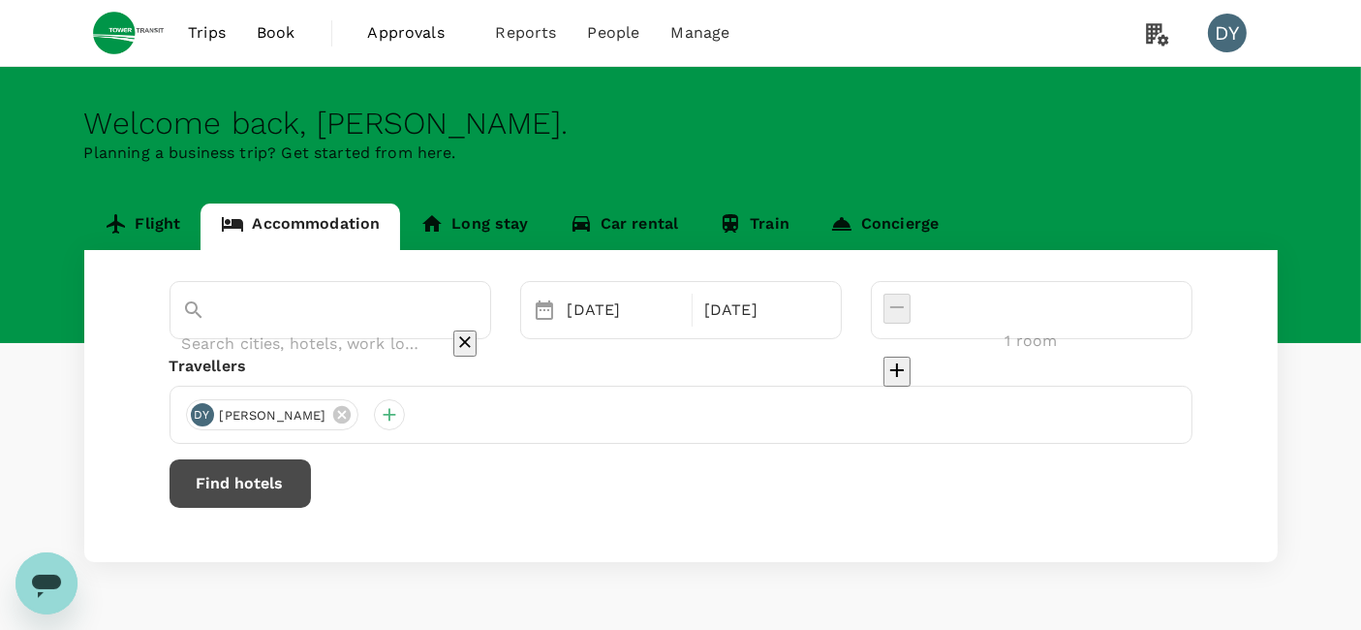
click at [343, 328] on input "text" at bounding box center [303, 343] width 242 height 30
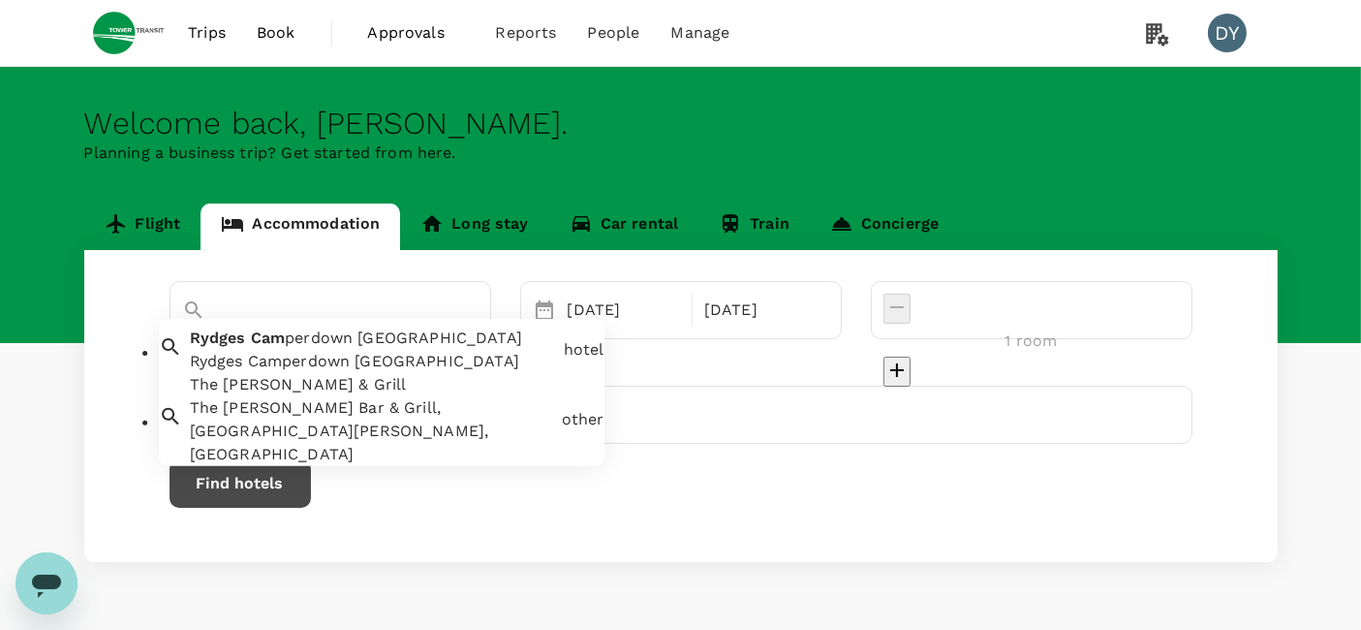
click at [351, 347] on span "perdown Sydney" at bounding box center [403, 337] width 237 height 18
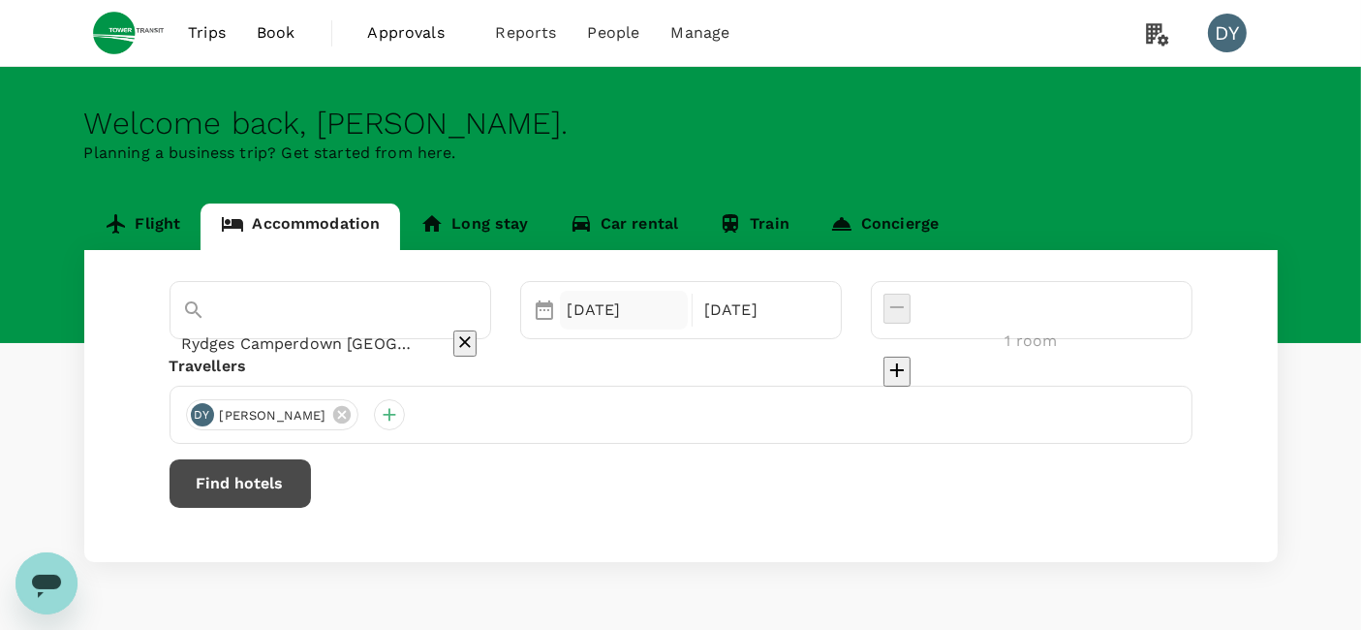
type input "Rydges Camperdown Sydney"
click at [688, 317] on div "20 Oct" at bounding box center [624, 310] width 129 height 39
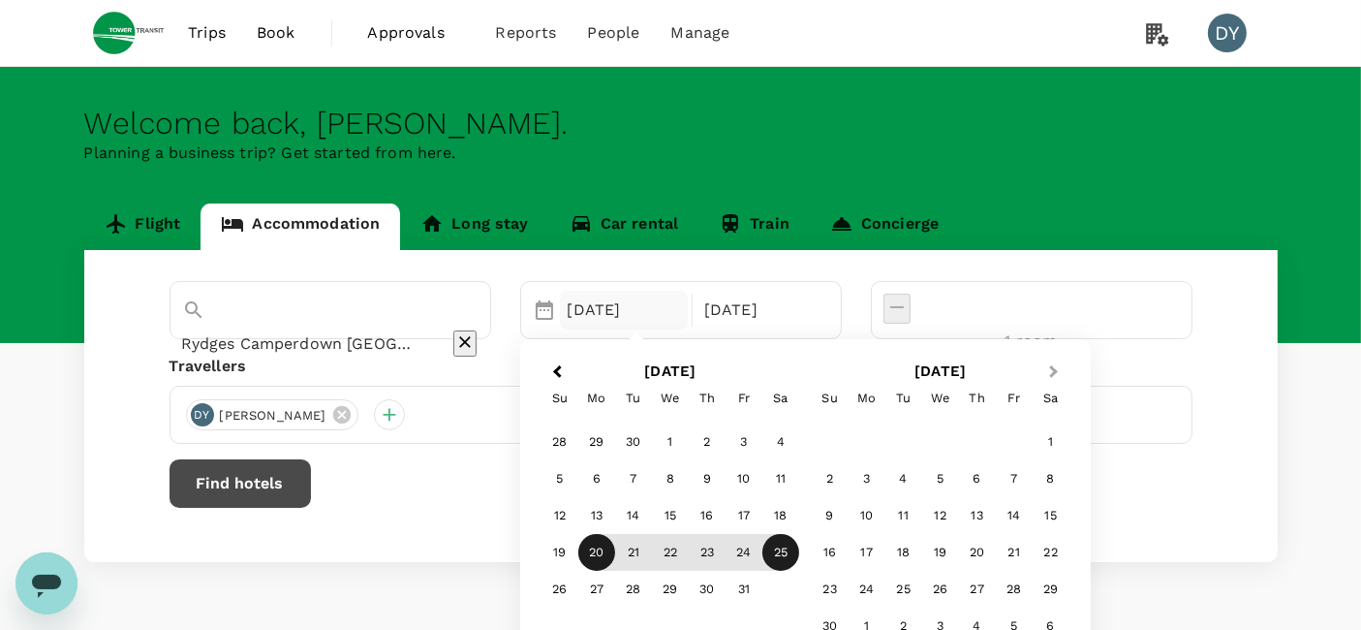
click at [1054, 367] on span "Next Month" at bounding box center [1054, 372] width 0 height 22
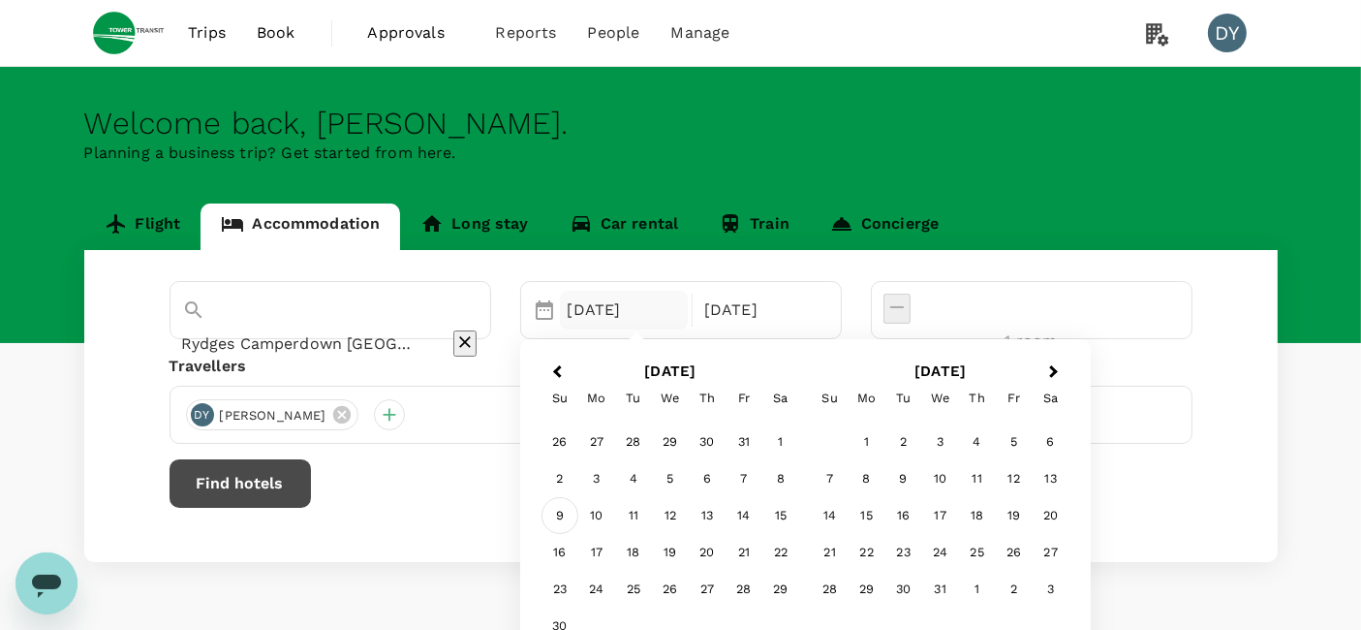
click at [578, 509] on div "9" at bounding box center [559, 515] width 37 height 37
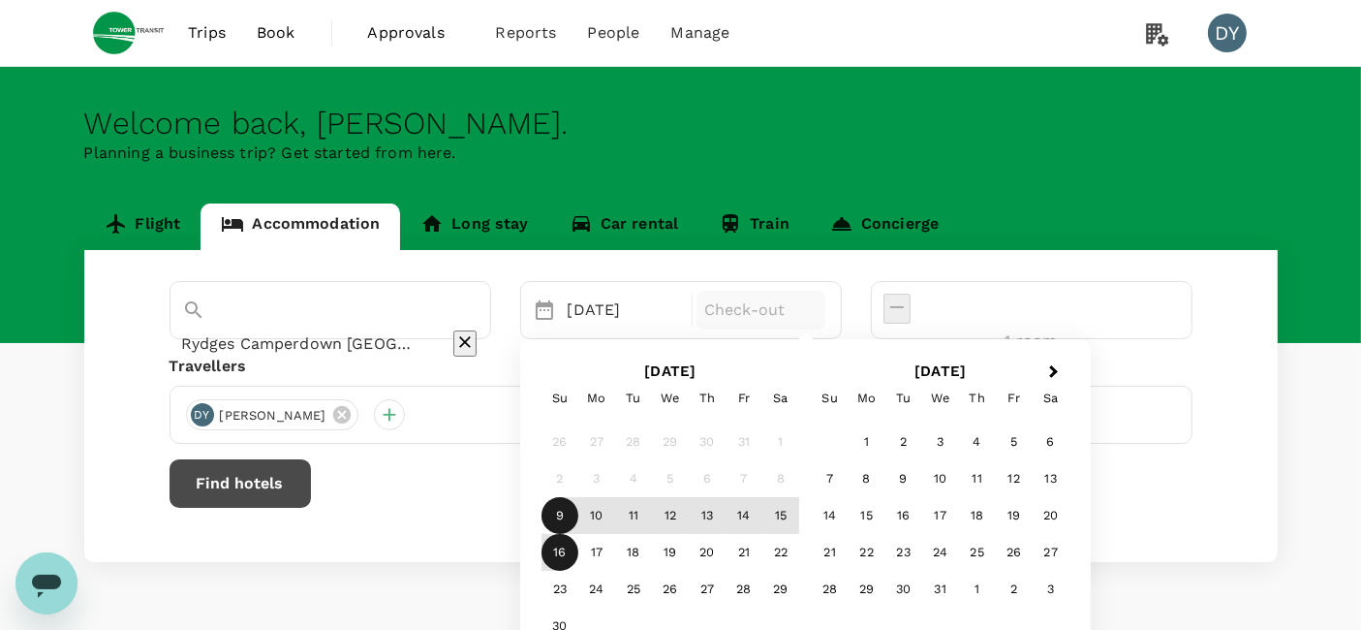
click at [578, 557] on div "16" at bounding box center [559, 552] width 37 height 37
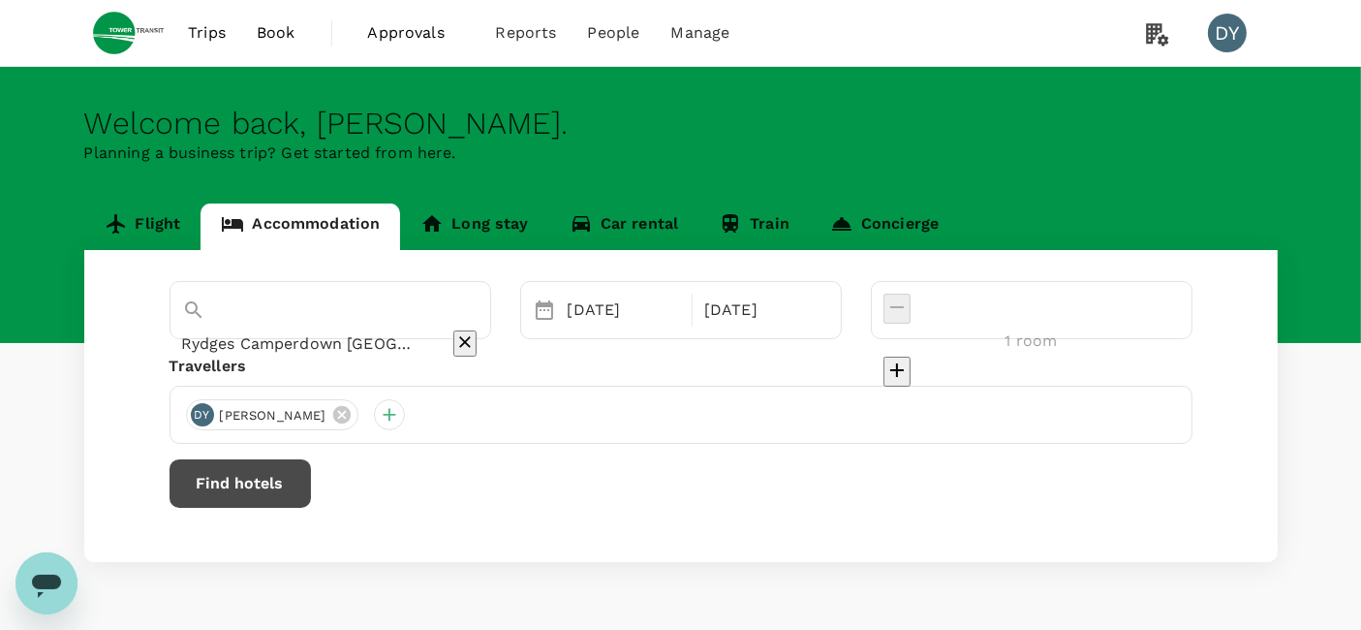
click at [311, 490] on button "Find hotels" at bounding box center [240, 483] width 141 height 48
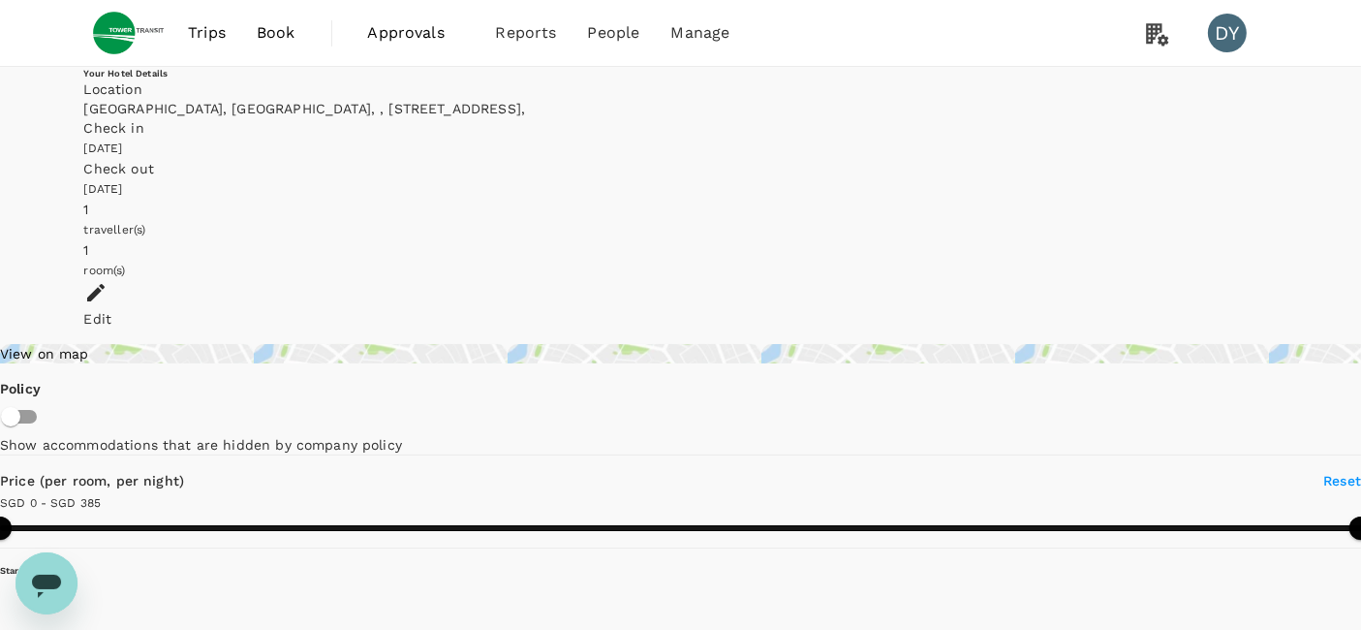
type input "385"
click at [843, 118] on div "Check in" at bounding box center [680, 127] width 1193 height 19
click at [108, 281] on icon at bounding box center [95, 292] width 23 height 23
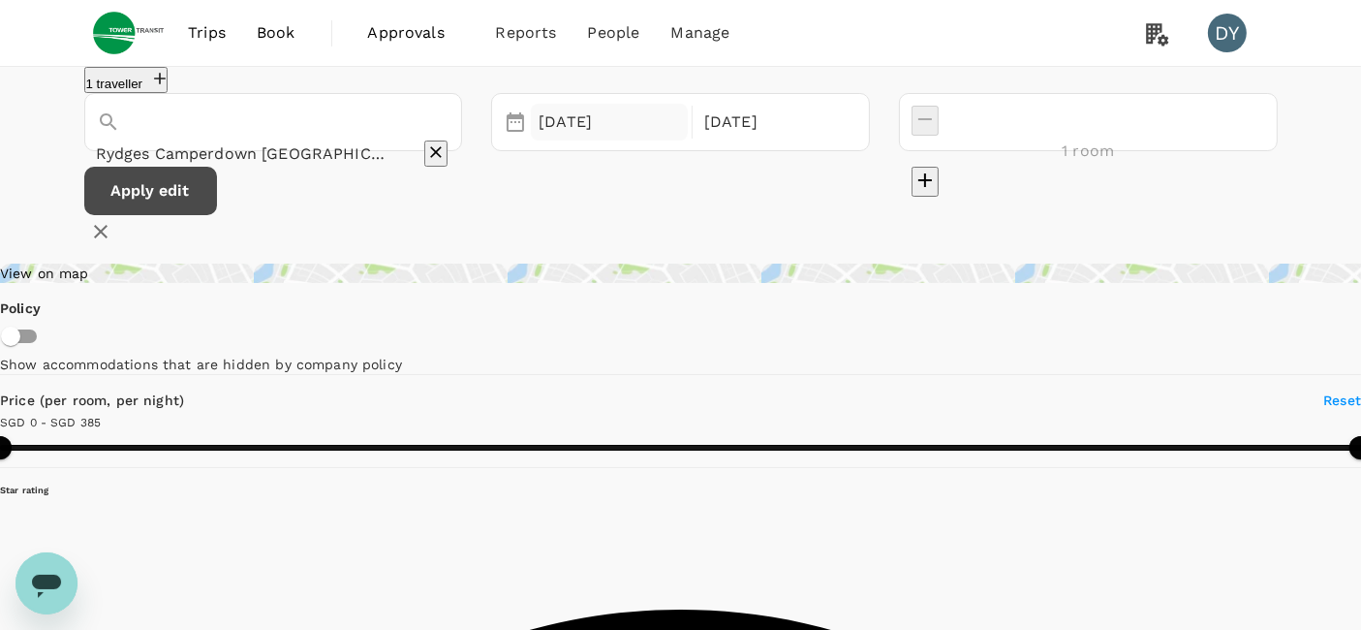
click at [688, 141] on div "[DATE]" at bounding box center [609, 123] width 157 height 38
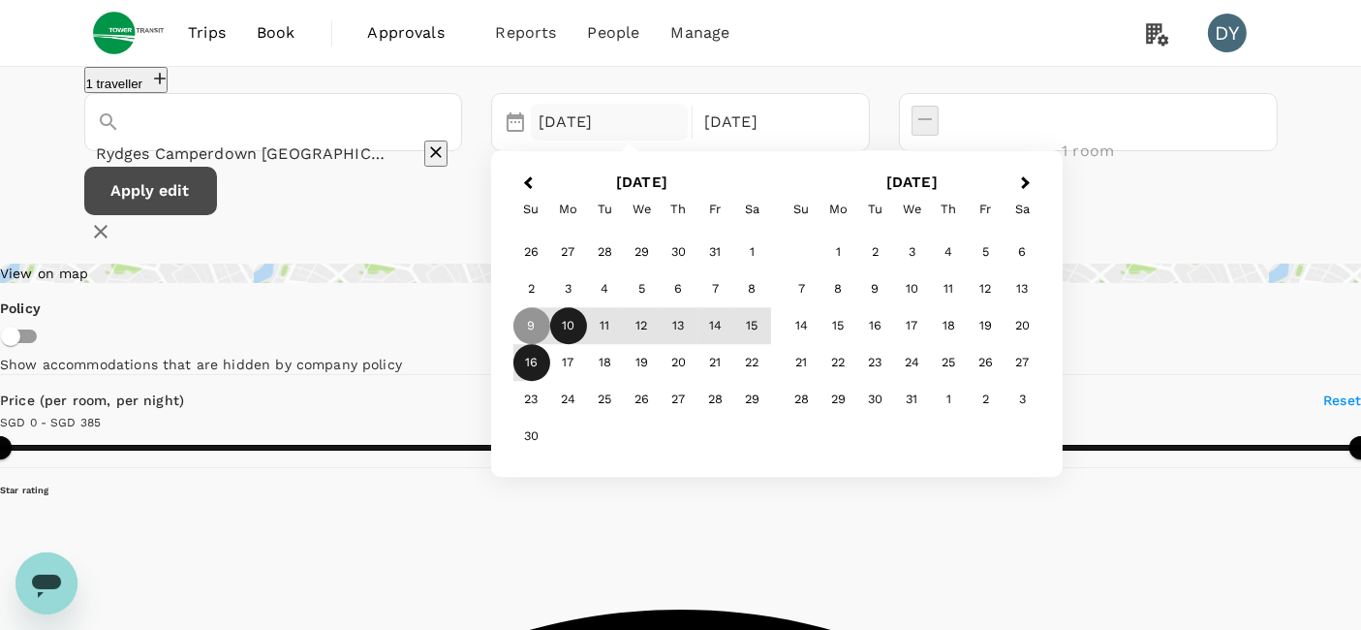
click at [587, 345] on div "10" at bounding box center [568, 326] width 37 height 37
click at [550, 382] on div "16" at bounding box center [531, 363] width 37 height 37
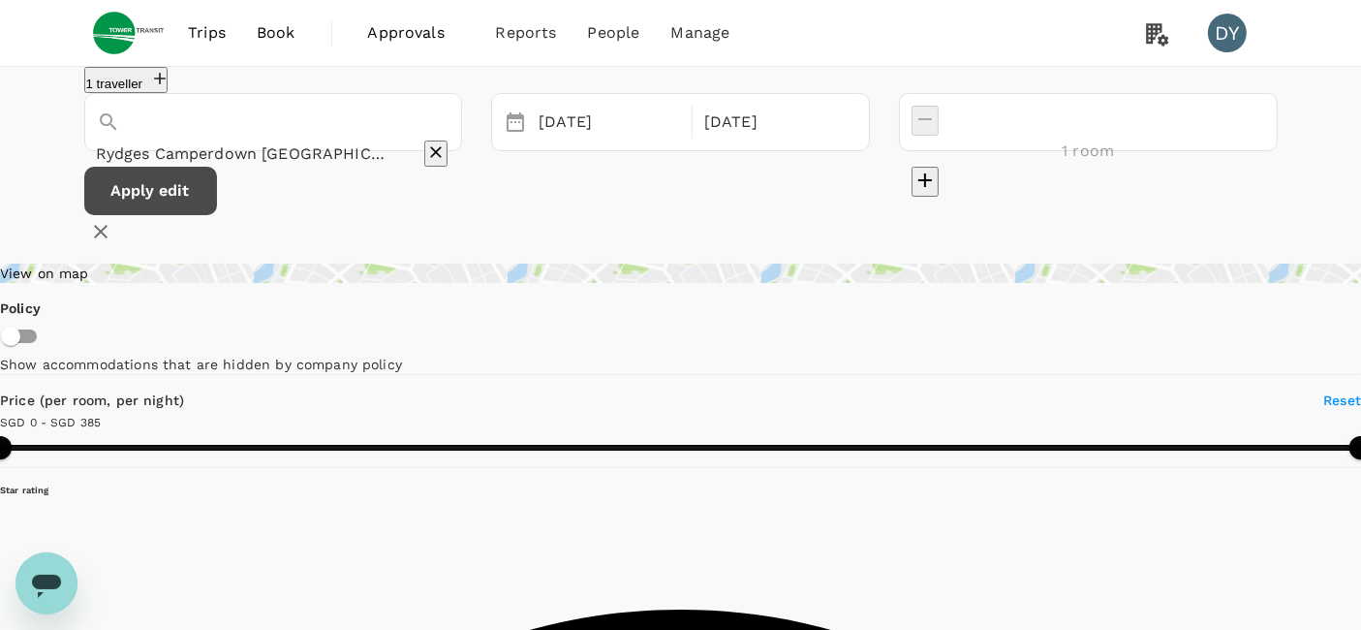
click at [217, 215] on button "Apply edit" at bounding box center [150, 191] width 133 height 48
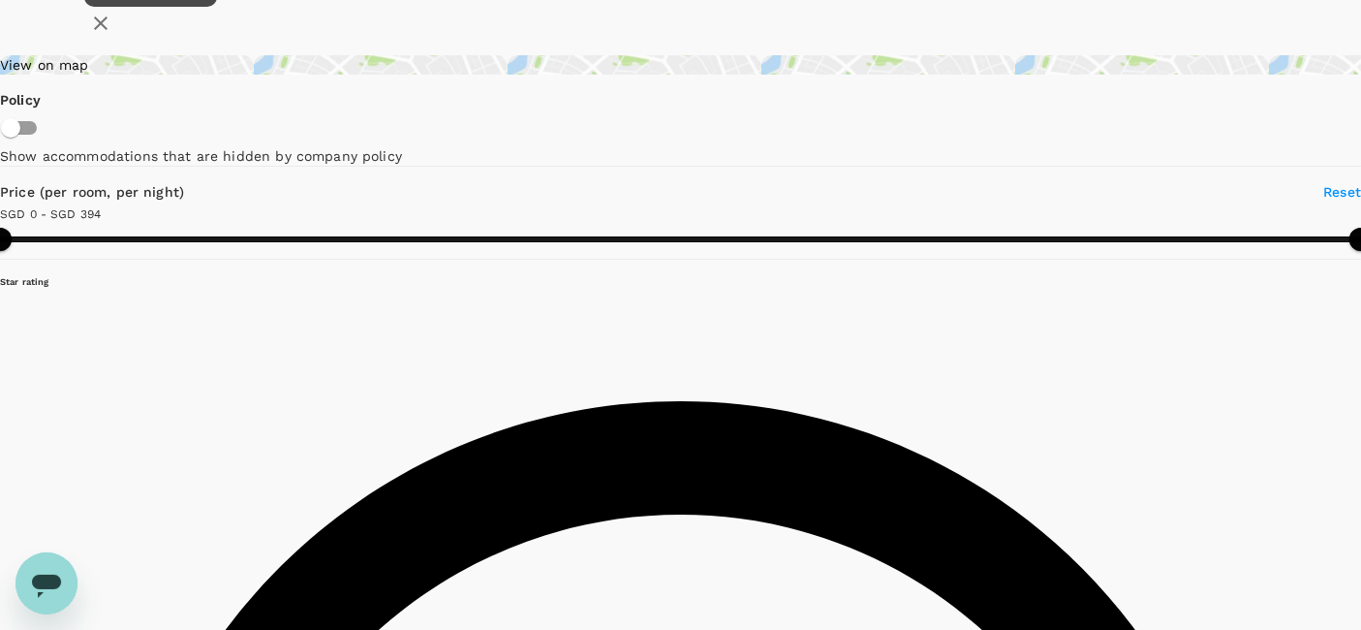
scroll to position [215, 0]
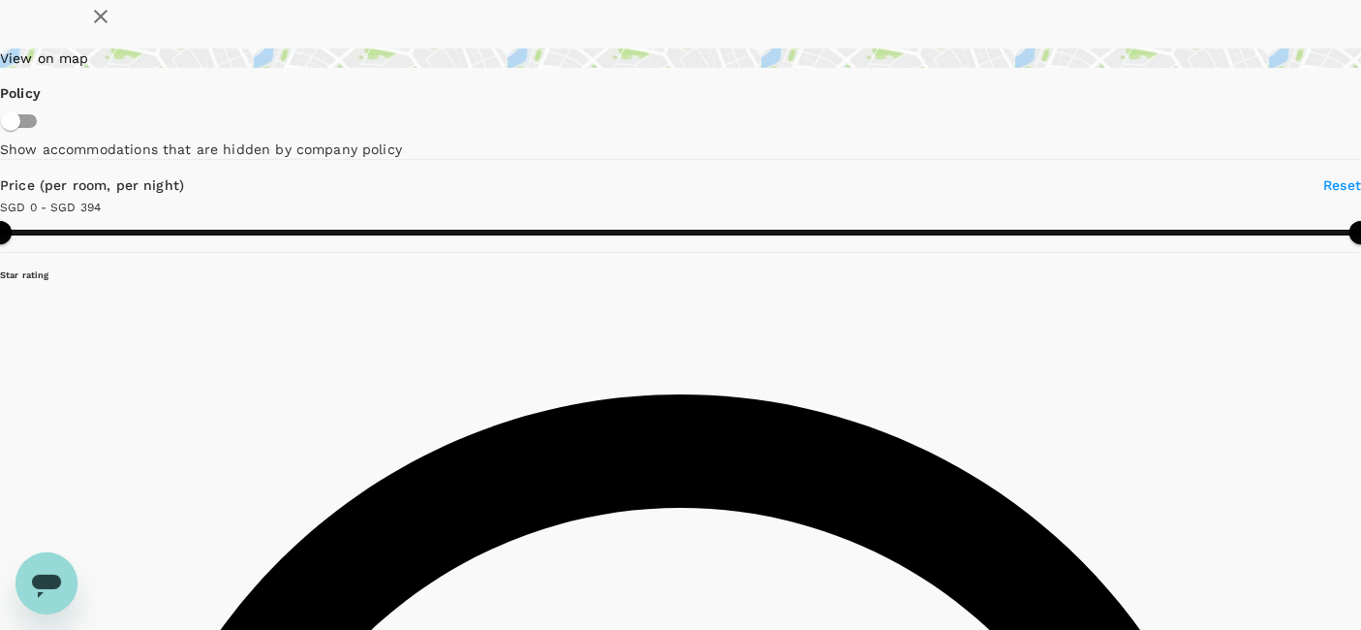
type input "394"
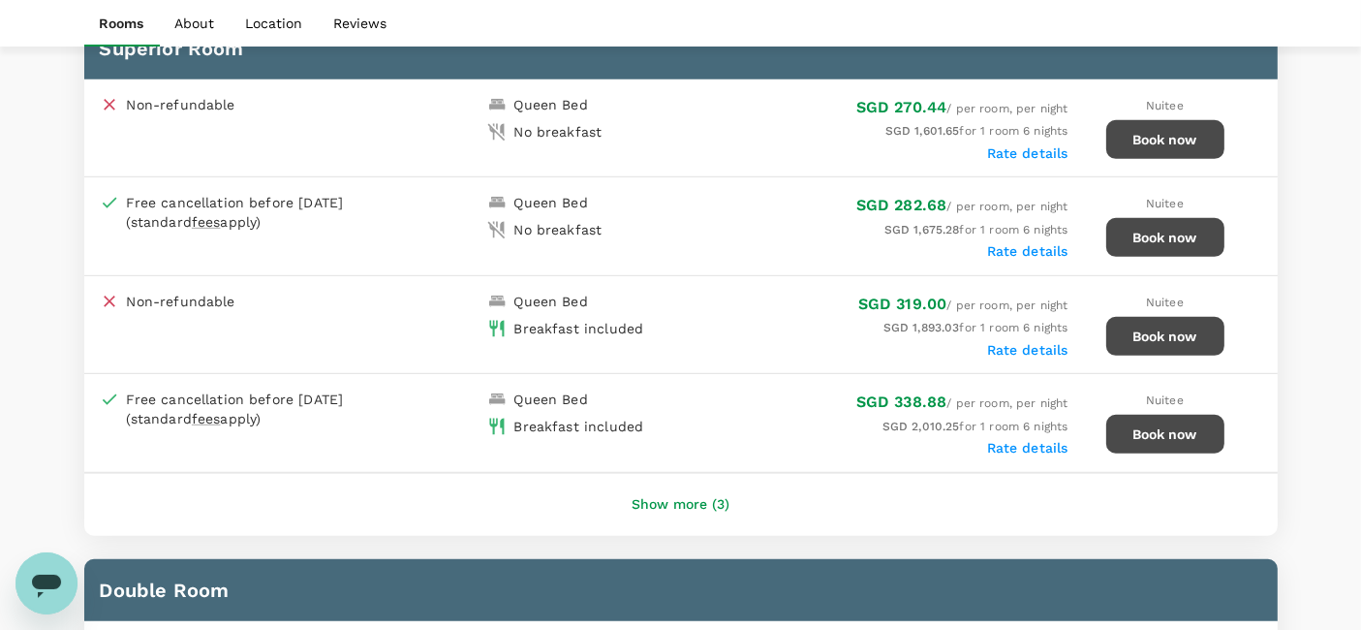
scroll to position [1076, 0]
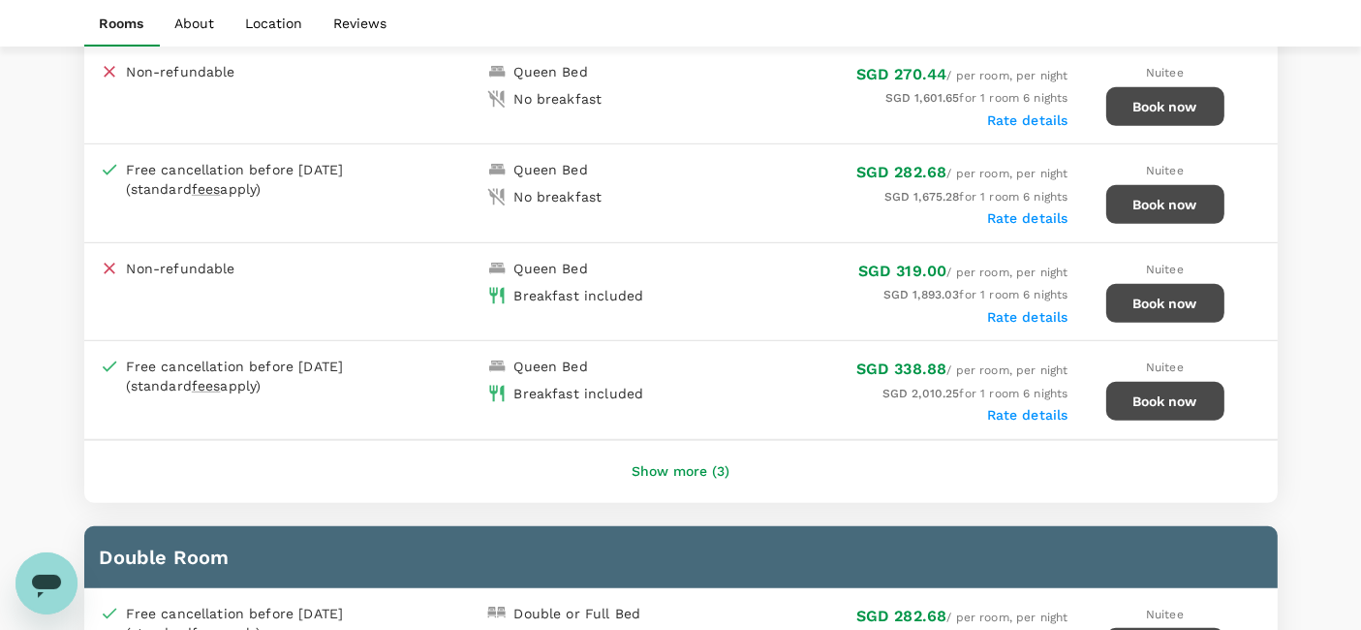
click at [689, 464] on button "Show more (3)" at bounding box center [680, 471] width 152 height 46
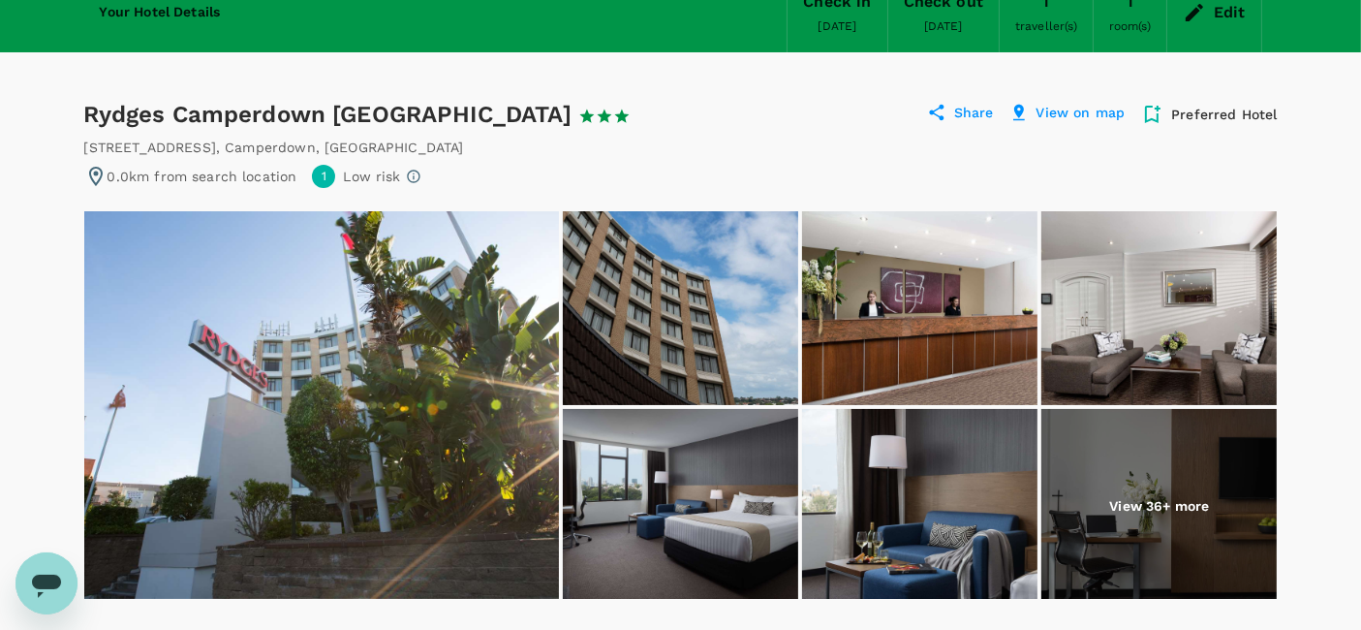
scroll to position [0, 0]
